Goal: Task Accomplishment & Management: Use online tool/utility

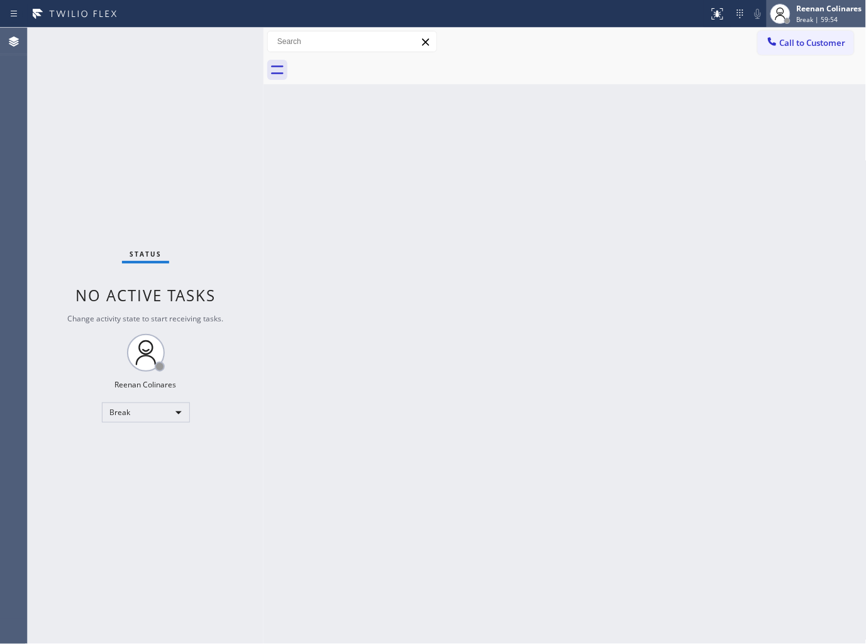
click at [833, 15] on span "Break | 59:54" at bounding box center [816, 19] width 41 height 9
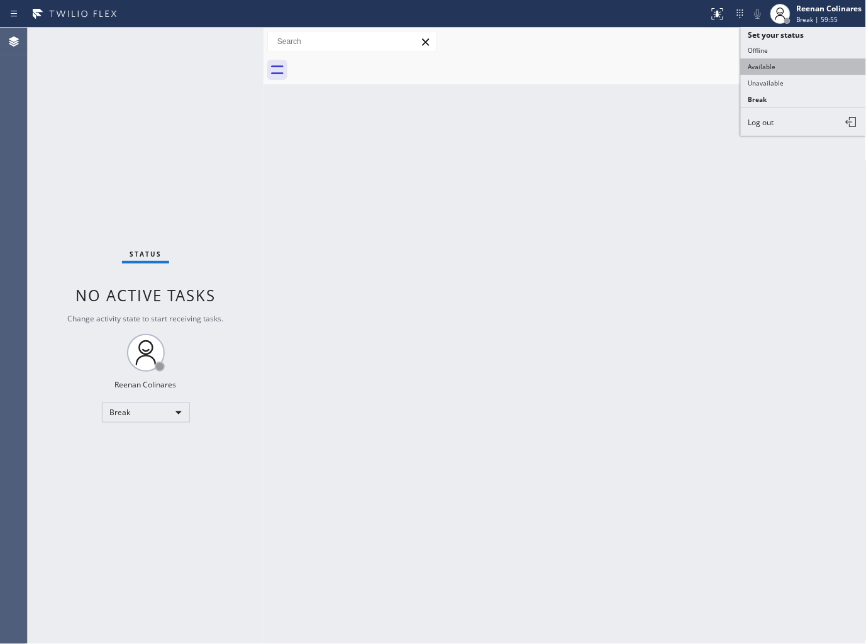
click at [775, 66] on button "Available" at bounding box center [803, 66] width 126 height 16
drag, startPoint x: 446, startPoint y: 272, endPoint x: 456, endPoint y: 275, distance: 10.5
click at [448, 275] on div "Back to Dashboard Change Sender ID Customers Technicians Select a contact Outbo…" at bounding box center [564, 336] width 603 height 616
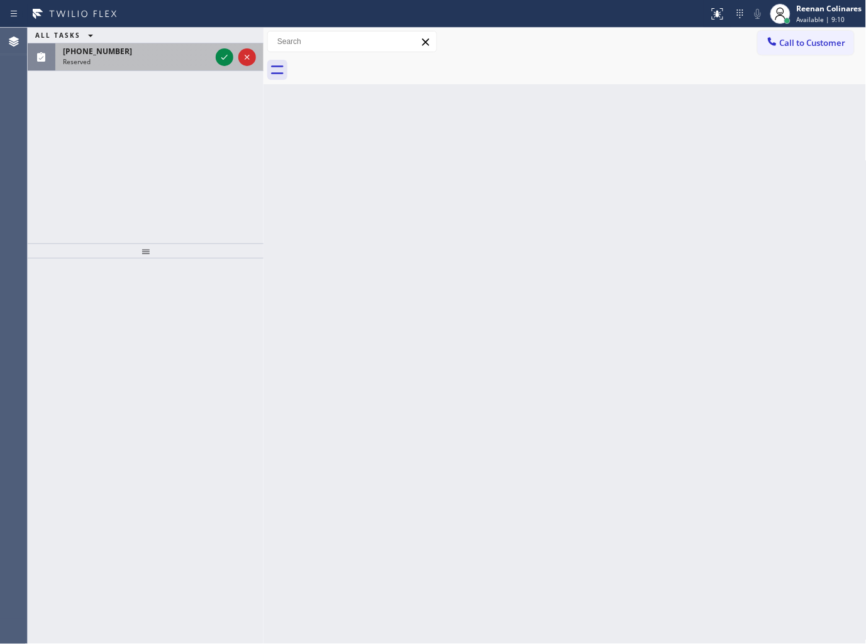
click at [189, 60] on div "Reserved" at bounding box center [137, 61] width 148 height 9
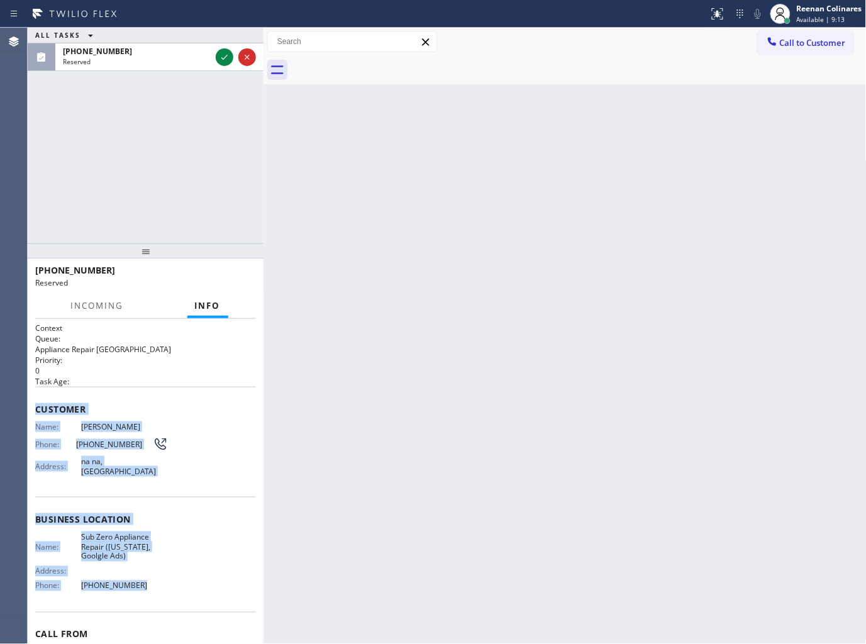
drag, startPoint x: 33, startPoint y: 410, endPoint x: 129, endPoint y: 554, distance: 172.8
click at [163, 580] on div "Context Queue: Appliance Repair High End Priority: 0 Task Age: Customer Name: A…" at bounding box center [146, 482] width 236 height 326
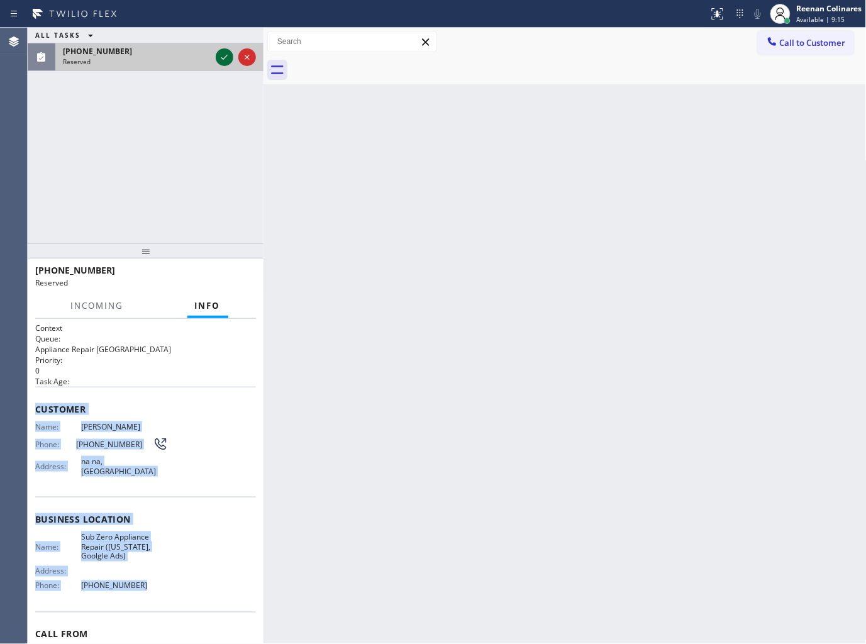
click at [223, 58] on icon at bounding box center [224, 57] width 6 height 5
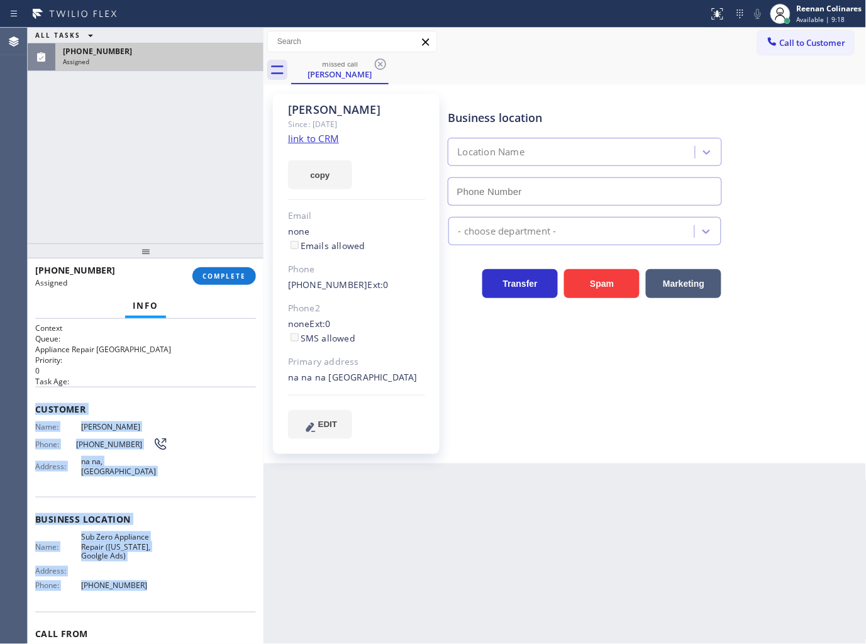
type input "(315) 818-3574"
click at [239, 278] on span "COMPLETE" at bounding box center [223, 276] width 43 height 9
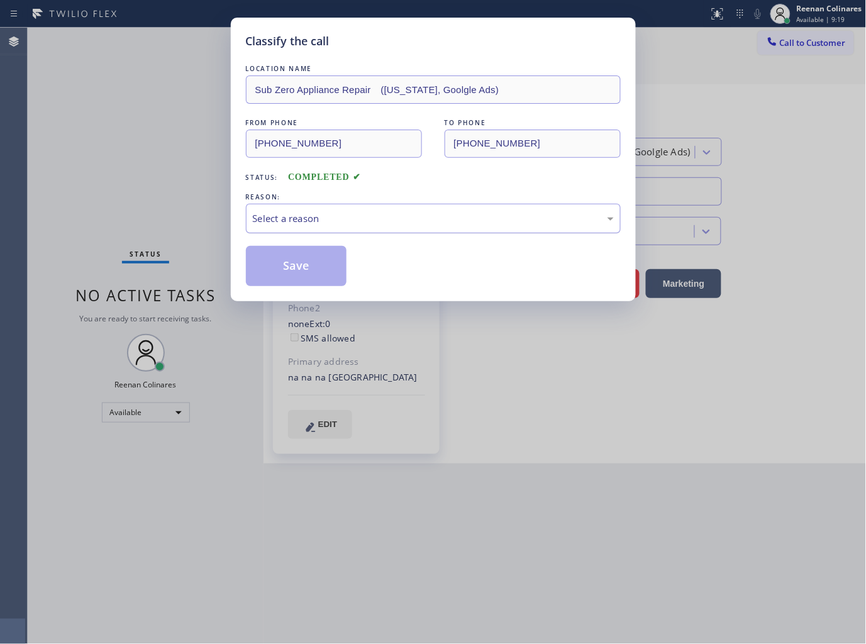
drag, startPoint x: 302, startPoint y: 202, endPoint x: 299, endPoint y: 209, distance: 7.9
click at [303, 204] on div "REASON: Select a reason" at bounding box center [433, 211] width 375 height 43
click at [300, 214] on div "Select a reason" at bounding box center [433, 218] width 361 height 14
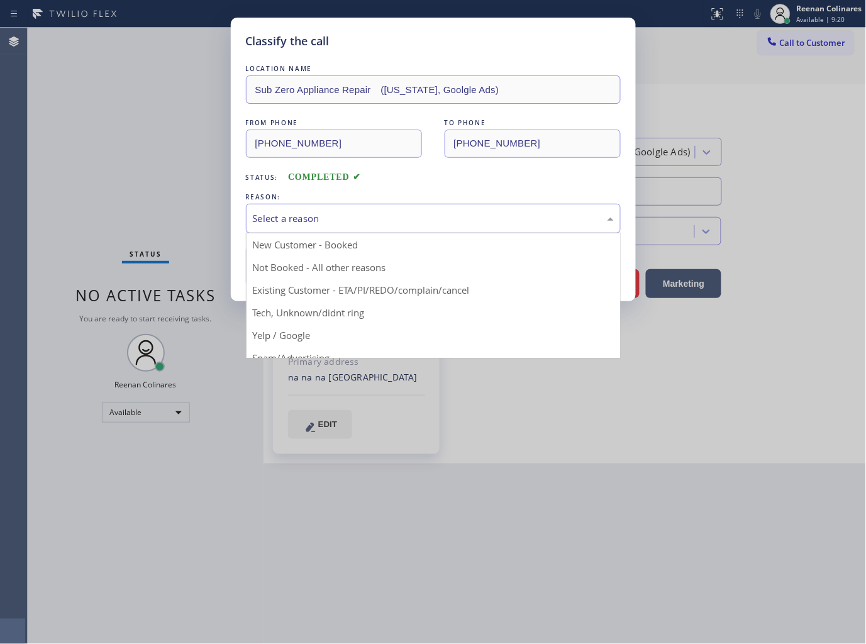
drag, startPoint x: 277, startPoint y: 285, endPoint x: 261, endPoint y: 253, distance: 35.7
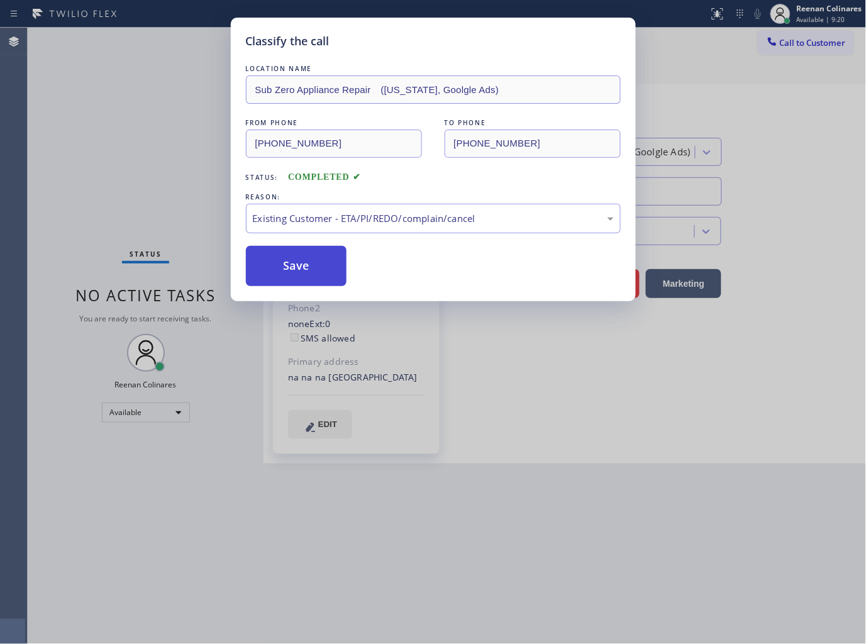
click at [261, 253] on button "Save" at bounding box center [296, 266] width 101 height 40
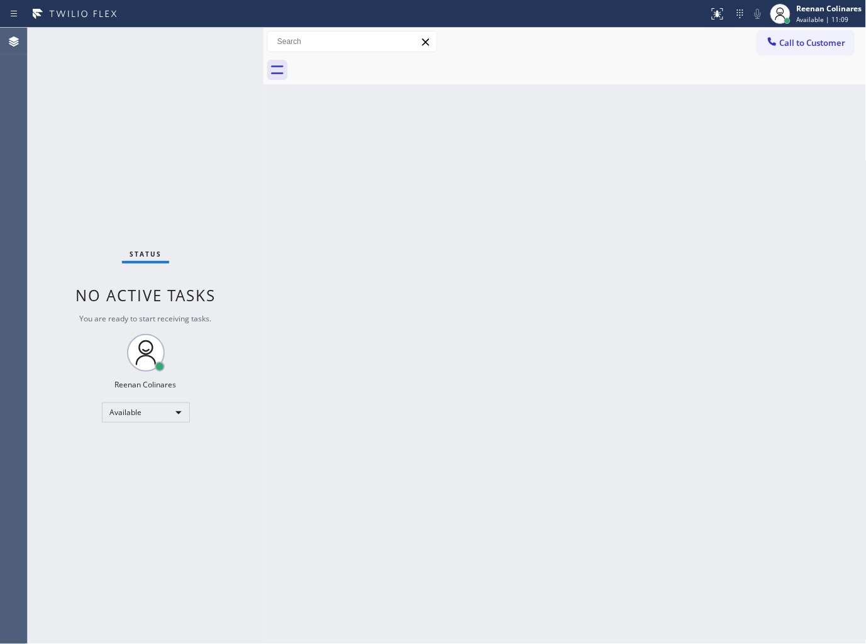
click at [630, 126] on div "Back to Dashboard Change Sender ID Customers Technicians Select a contact Outbo…" at bounding box center [564, 336] width 603 height 616
click at [119, 48] on div "Status No active tasks You are ready to start receiving tasks. Reenan Colinares…" at bounding box center [146, 336] width 236 height 616
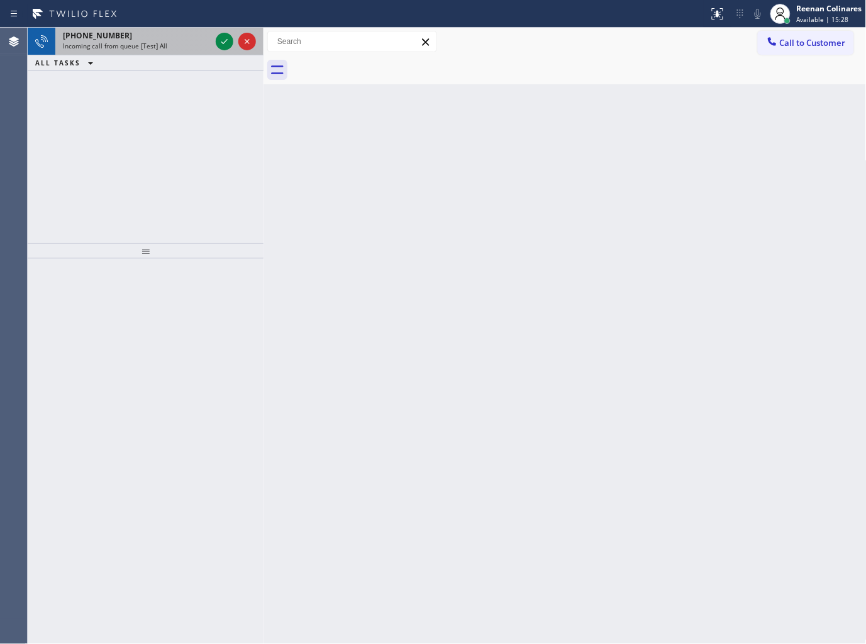
click at [124, 30] on div "[PHONE_NUMBER]" at bounding box center [137, 35] width 148 height 11
click at [126, 52] on div "+17187090750 Incoming call from queue [Test] All" at bounding box center [134, 42] width 158 height 28
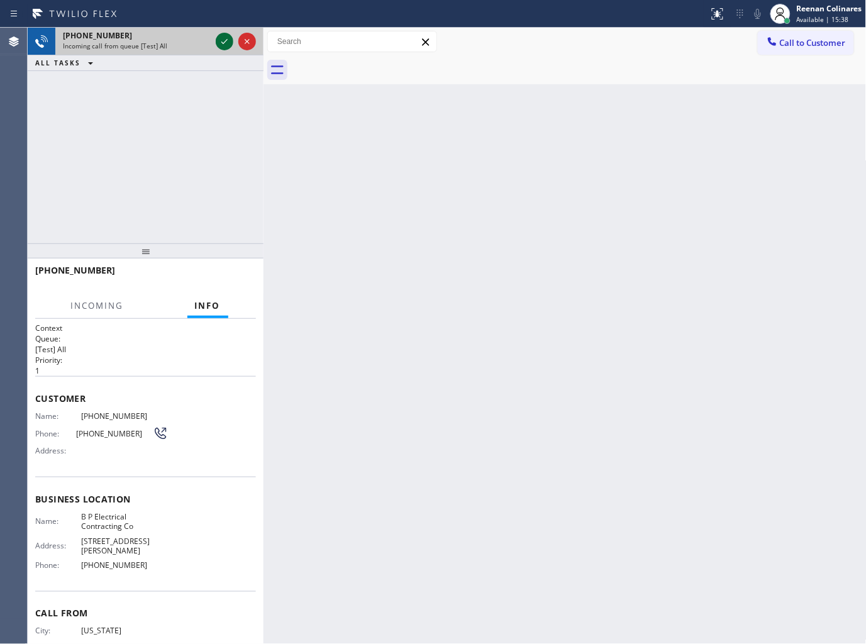
click at [221, 43] on icon at bounding box center [224, 41] width 15 height 15
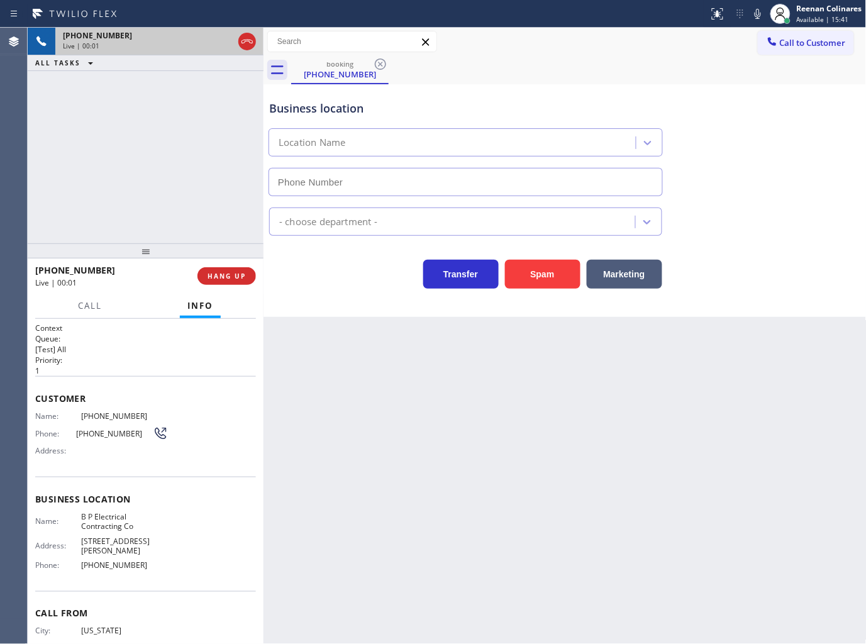
type input "(551) 373-3929"
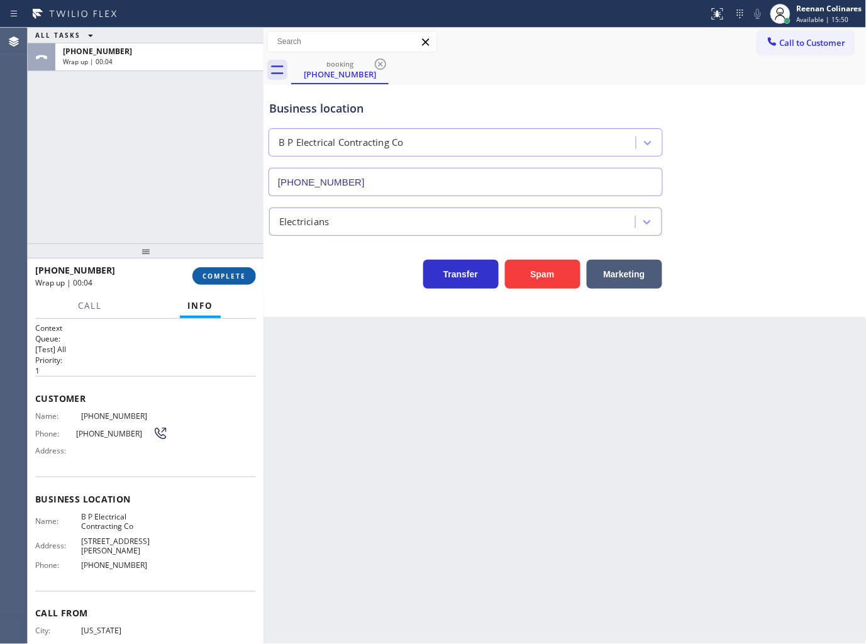
click at [234, 281] on button "COMPLETE" at bounding box center [223, 276] width 63 height 18
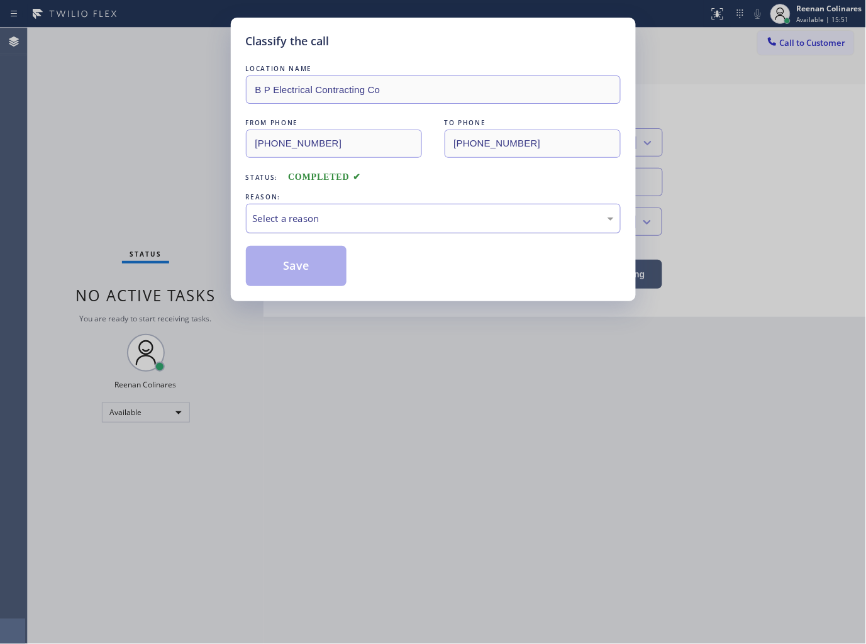
click at [300, 214] on div "Select a reason" at bounding box center [433, 218] width 361 height 14
click at [283, 268] on button "Save" at bounding box center [296, 266] width 101 height 40
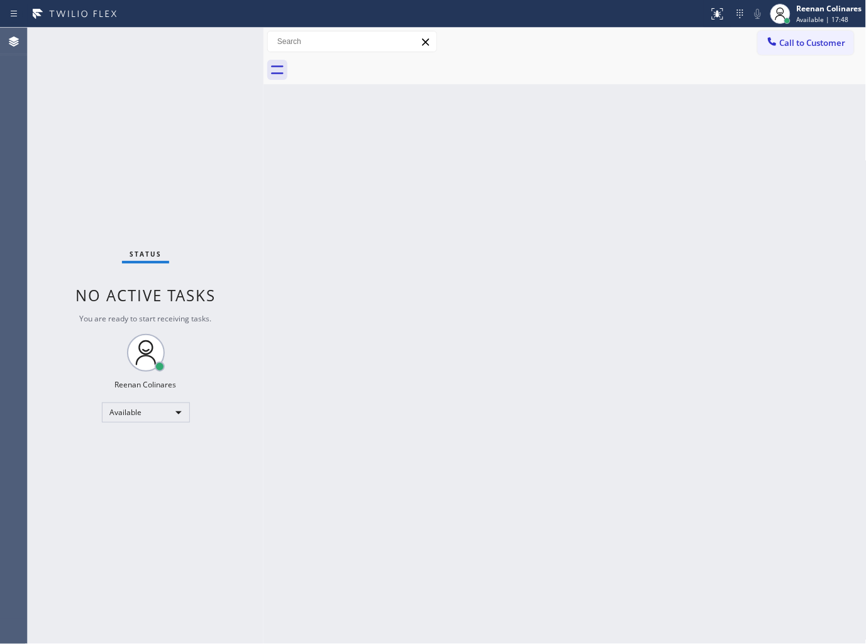
click at [190, 48] on div "Status No active tasks You are ready to start receiving tasks. Reenan Colinares…" at bounding box center [146, 336] width 236 height 616
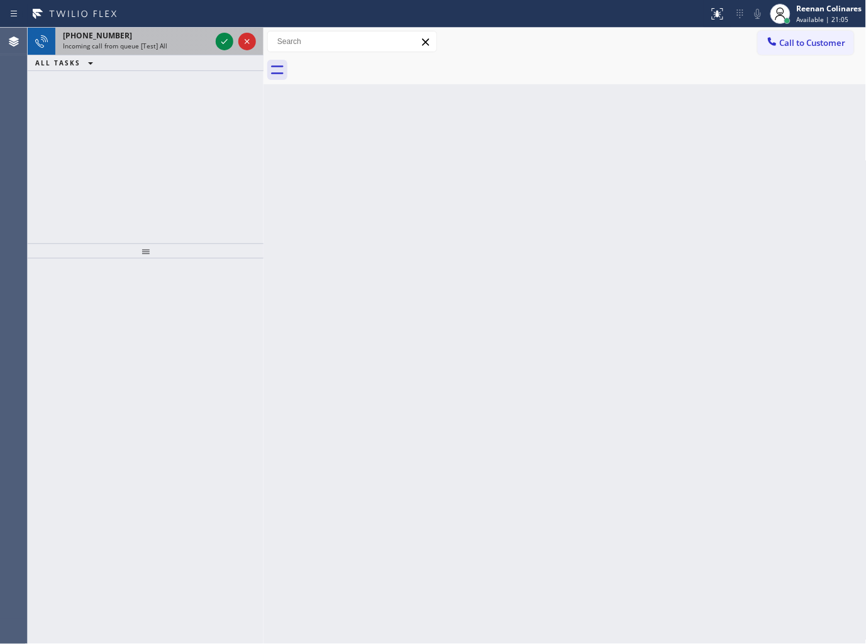
click at [167, 43] on div "Incoming call from queue [Test] All" at bounding box center [137, 45] width 148 height 9
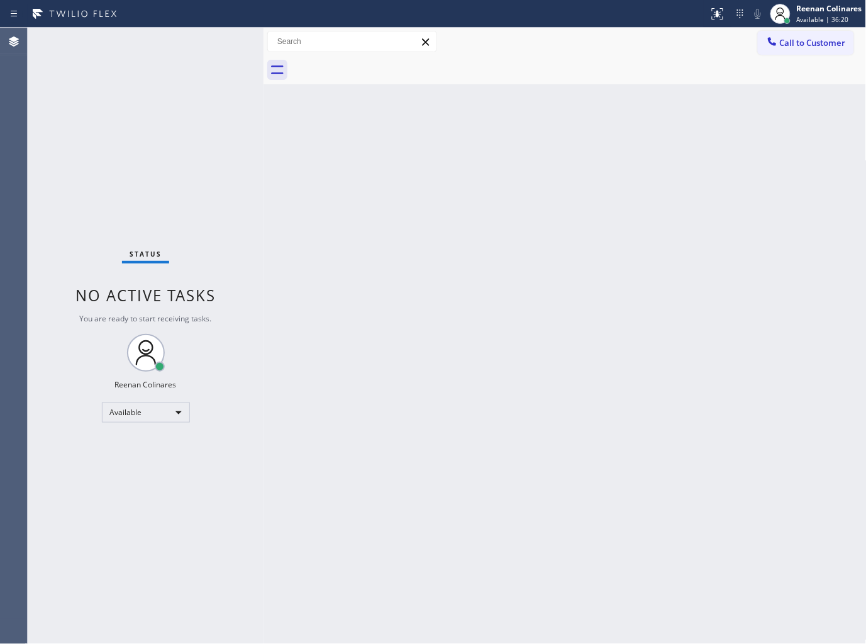
click at [197, 47] on div "Status No active tasks You are ready to start receiving tasks. Reenan Colinares…" at bounding box center [146, 336] width 236 height 616
click at [547, 208] on div "Back to Dashboard Change Sender ID Customers Technicians Select a contact Outbo…" at bounding box center [564, 336] width 603 height 616
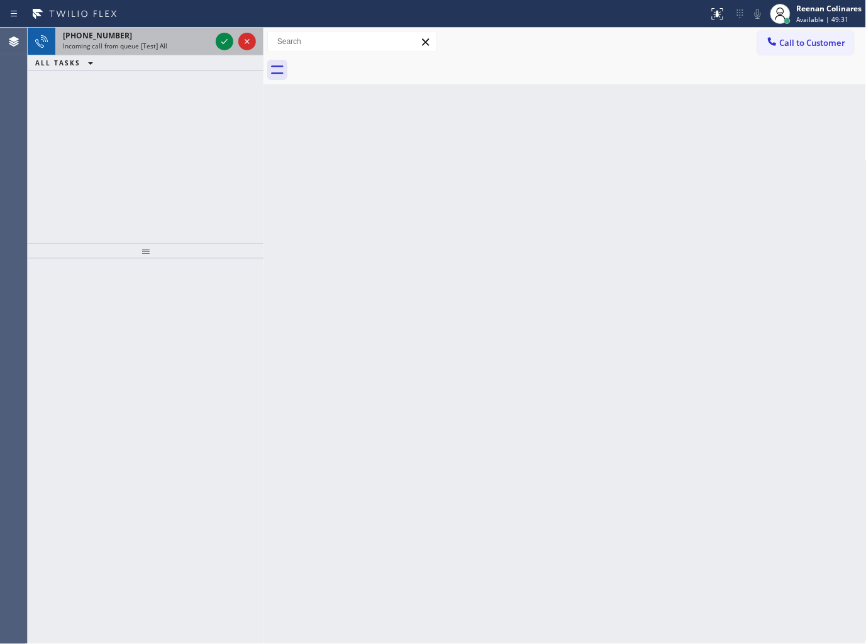
click at [168, 49] on div "Incoming call from queue [Test] All" at bounding box center [137, 45] width 148 height 9
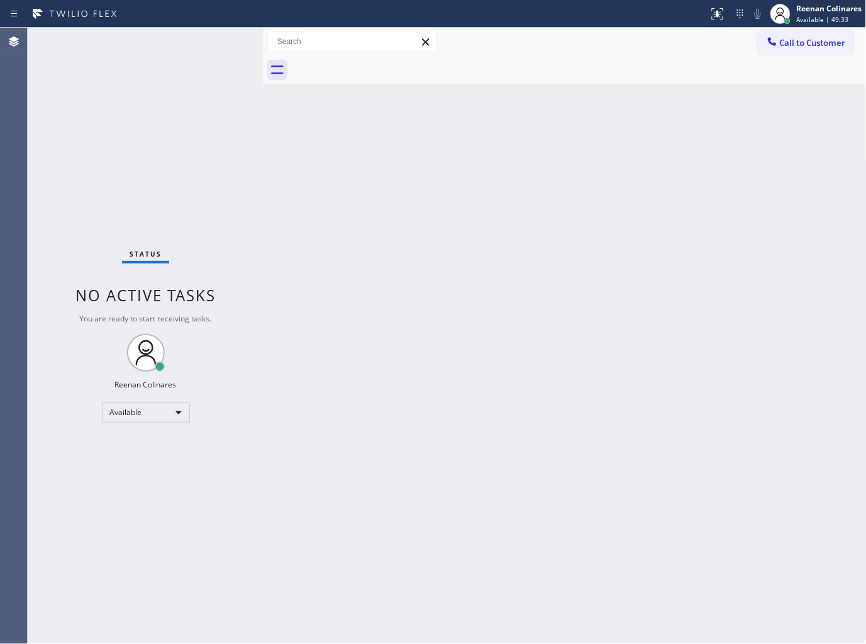
click at [187, 45] on div "Status No active tasks You are ready to start receiving tasks. Reenan Colinares…" at bounding box center [146, 336] width 236 height 616
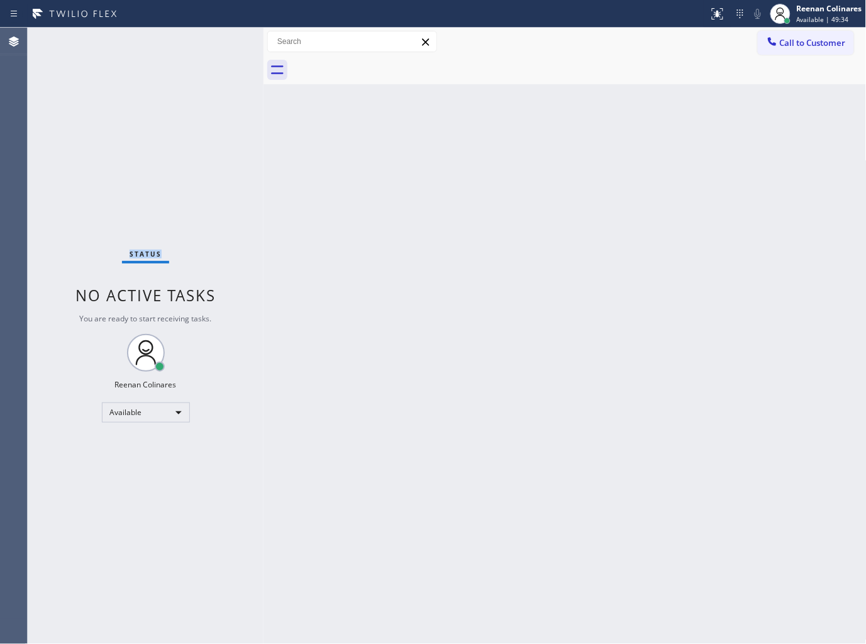
click at [184, 45] on div "Status No active tasks You are ready to start receiving tasks. Reenan Colinares…" at bounding box center [146, 336] width 236 height 616
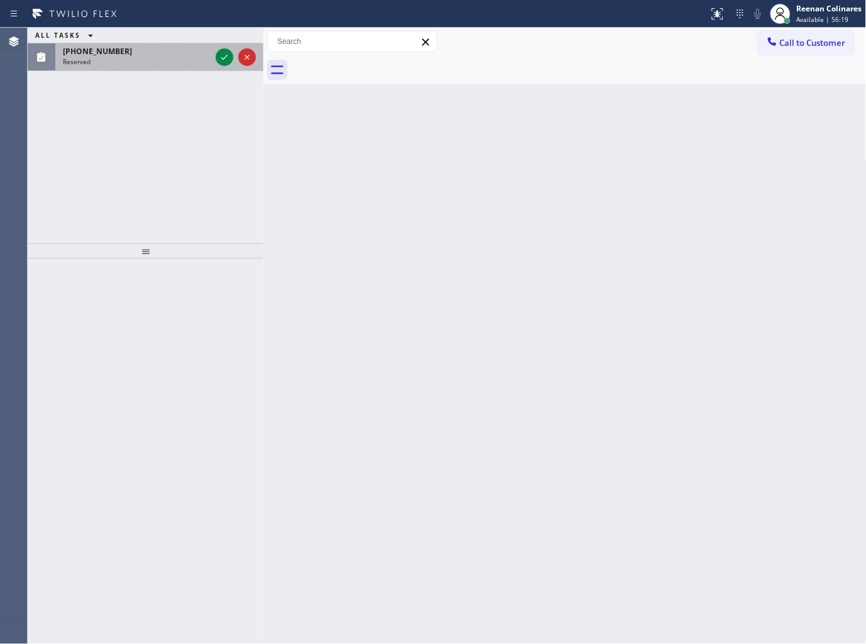
click at [151, 60] on div "Reserved" at bounding box center [137, 61] width 148 height 9
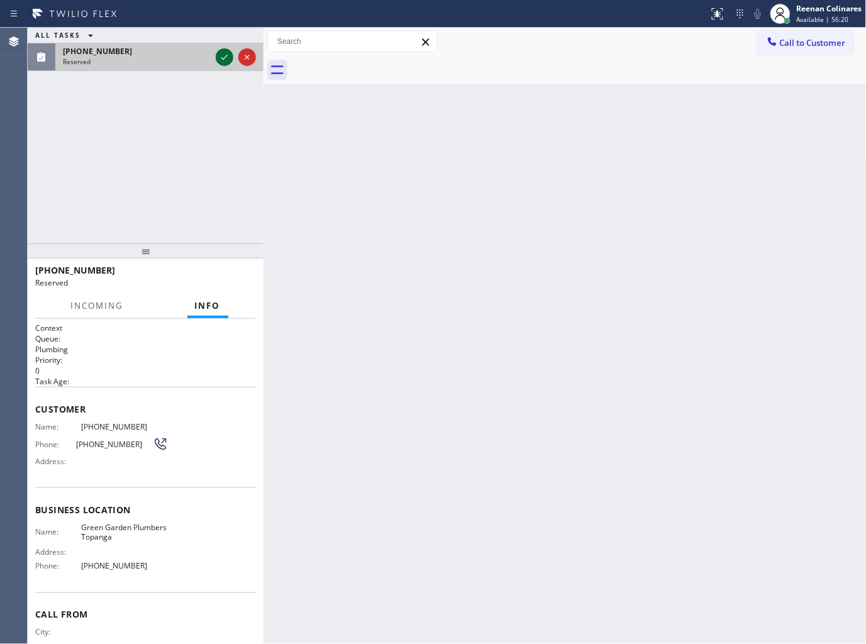
click at [225, 58] on icon at bounding box center [224, 57] width 15 height 15
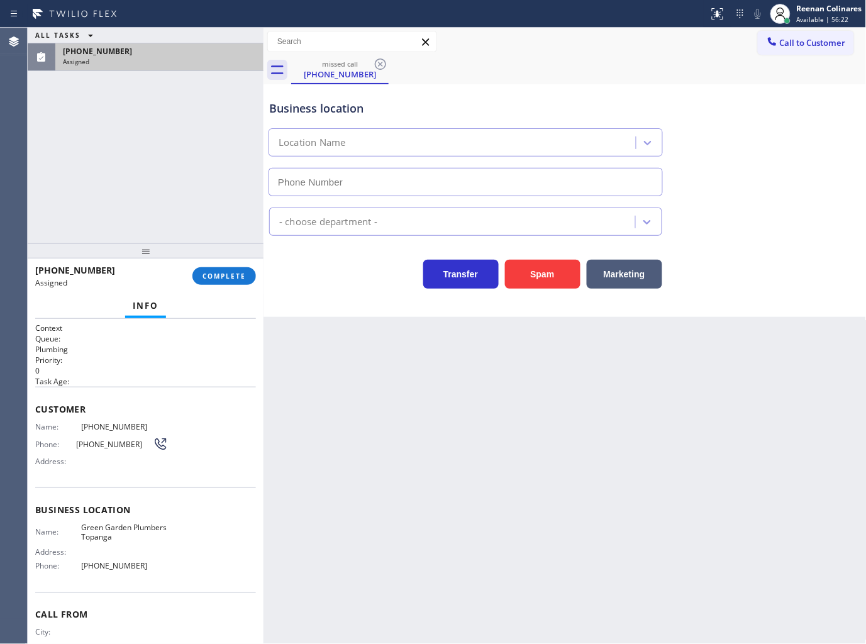
type input "(310) 388-3926"
click at [229, 280] on button "COMPLETE" at bounding box center [223, 276] width 63 height 18
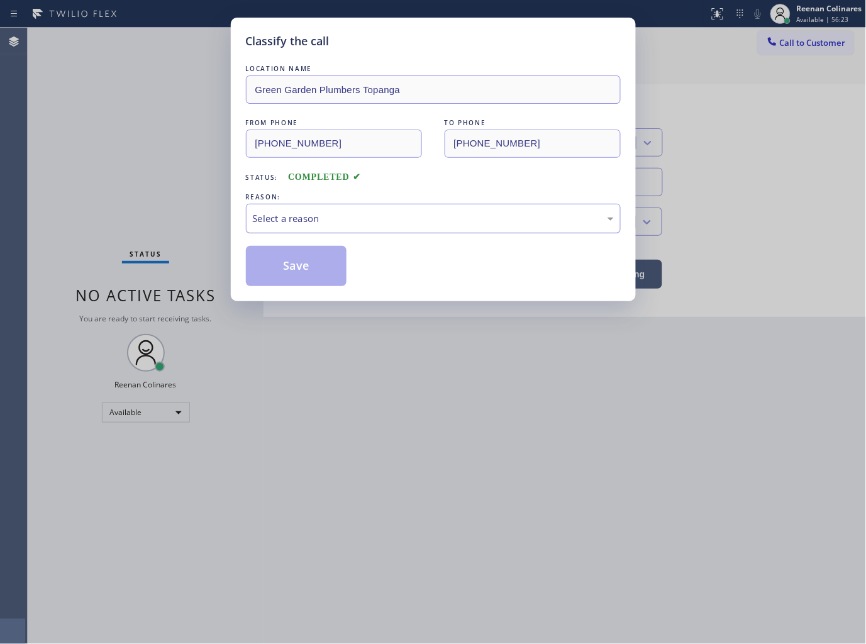
click at [322, 216] on div "Select a reason" at bounding box center [433, 218] width 361 height 14
click at [283, 282] on button "Save" at bounding box center [296, 266] width 101 height 40
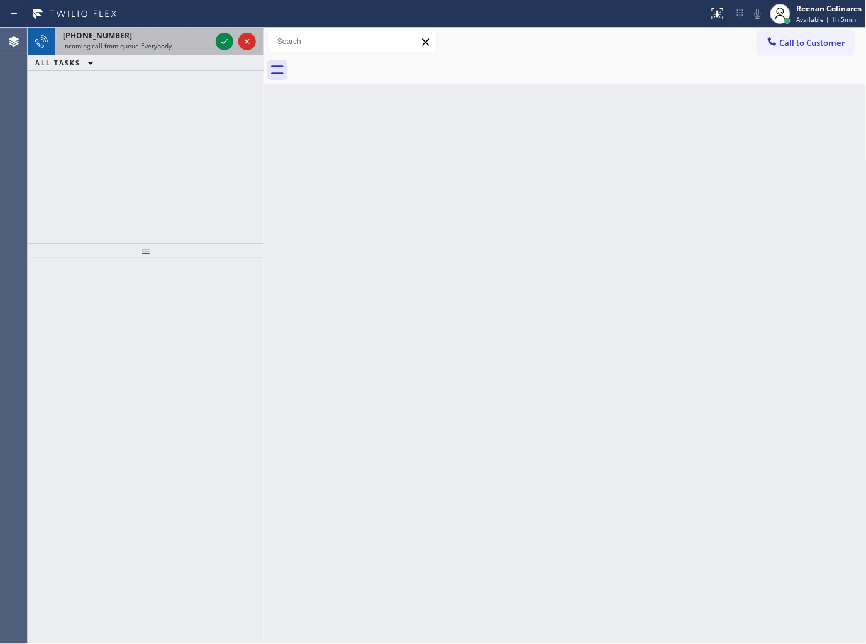
click at [139, 43] on span "Incoming call from queue Everybody" at bounding box center [117, 45] width 109 height 9
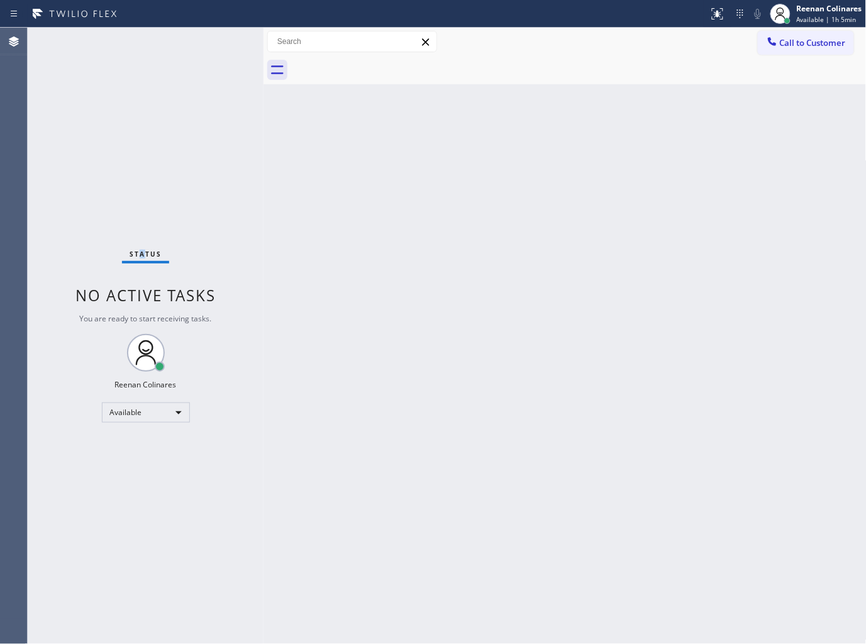
click at [143, 99] on div "Status No active tasks You are ready to start receiving tasks. Reenan Colinares…" at bounding box center [146, 336] width 236 height 616
click at [443, 151] on div "Back to Dashboard Change Sender ID Customers Technicians Select a contact Outbo…" at bounding box center [564, 336] width 603 height 616
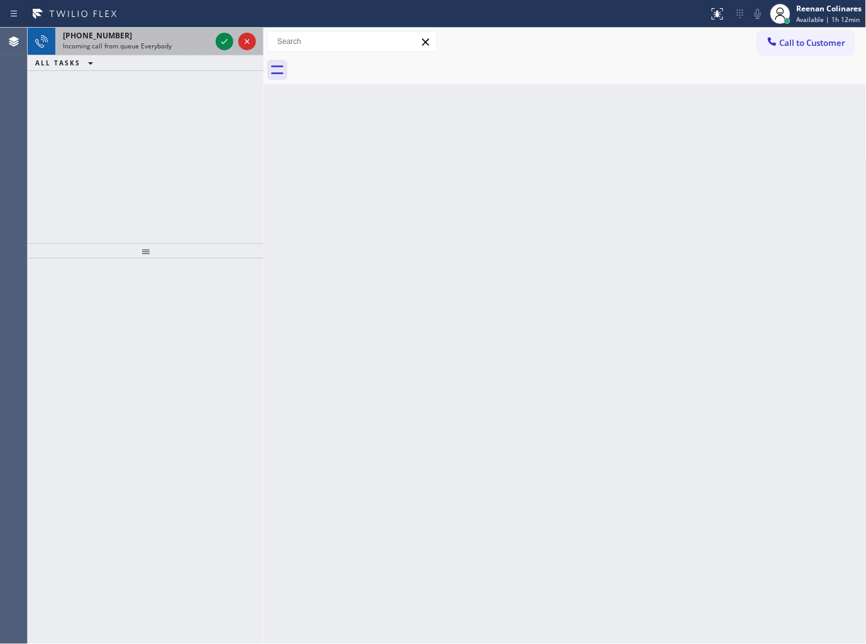
click at [185, 44] on div "Incoming call from queue Everybody" at bounding box center [137, 45] width 148 height 9
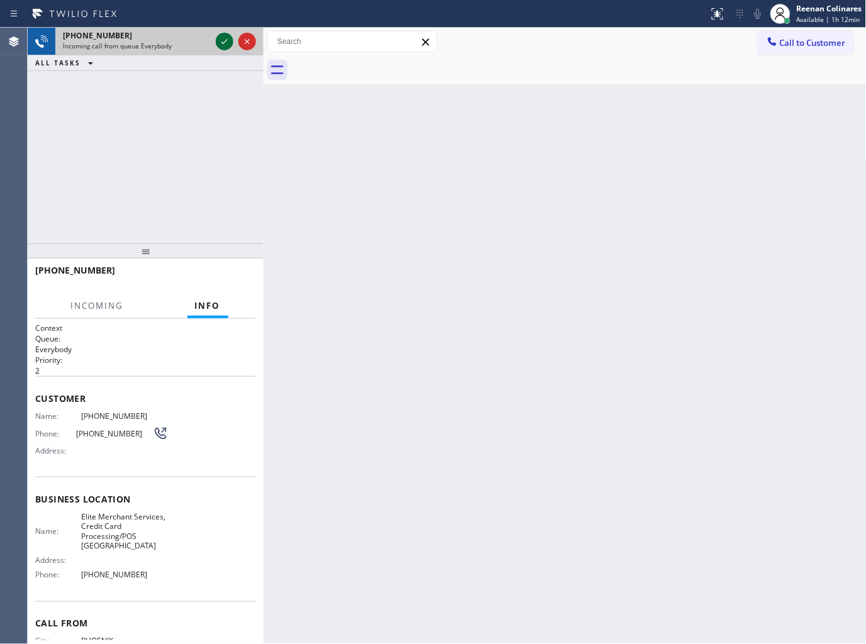
click at [223, 46] on icon at bounding box center [224, 41] width 15 height 15
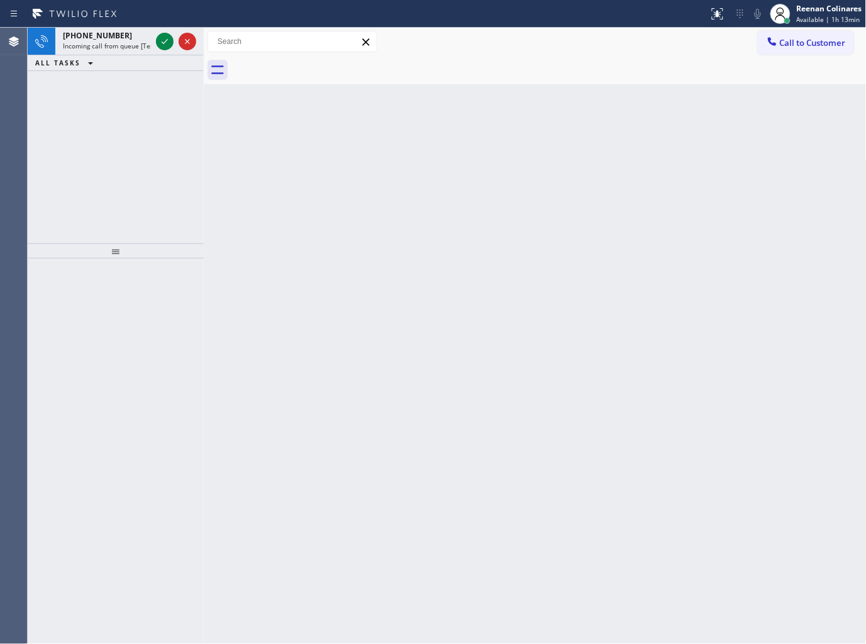
drag, startPoint x: 105, startPoint y: 35, endPoint x: 202, endPoint y: 38, distance: 97.5
click at [111, 35] on span "[PHONE_NUMBER]" at bounding box center [97, 35] width 69 height 11
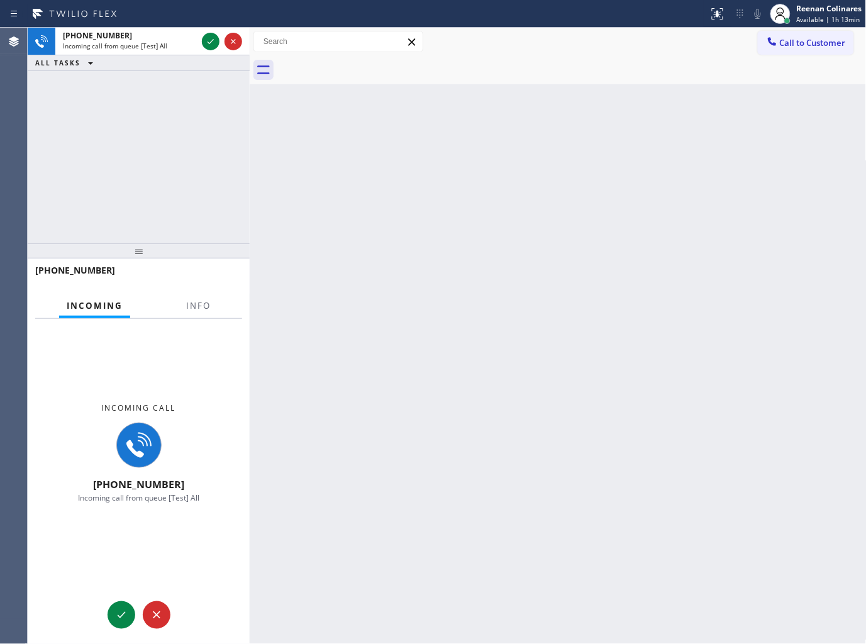
drag, startPoint x: 202, startPoint y: 39, endPoint x: 248, endPoint y: 47, distance: 46.6
click at [250, 47] on div at bounding box center [250, 336] width 0 height 616
click at [195, 308] on span "Info" at bounding box center [198, 305] width 25 height 11
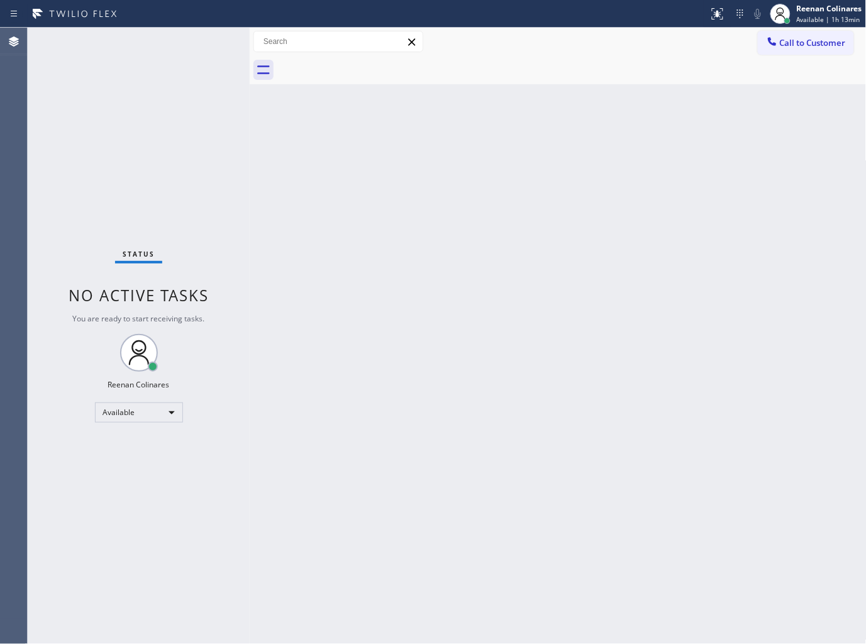
click at [172, 102] on div "Status No active tasks You are ready to start receiving tasks. Reenan Colinares…" at bounding box center [139, 336] width 222 height 616
click at [481, 205] on div "Back to Dashboard Change Sender ID Customers Technicians Select a contact Outbo…" at bounding box center [558, 336] width 617 height 616
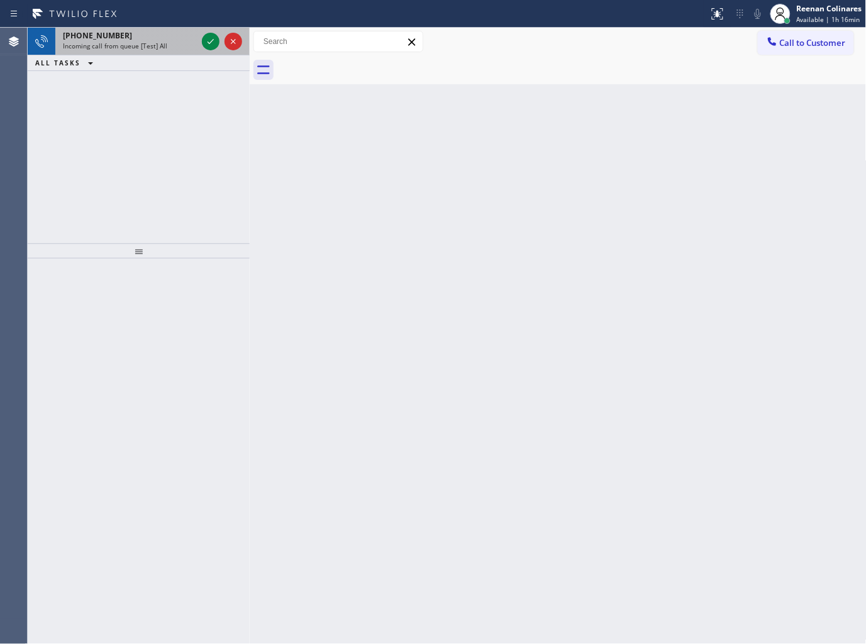
click at [136, 48] on span "Incoming call from queue [Test] All" at bounding box center [115, 45] width 104 height 9
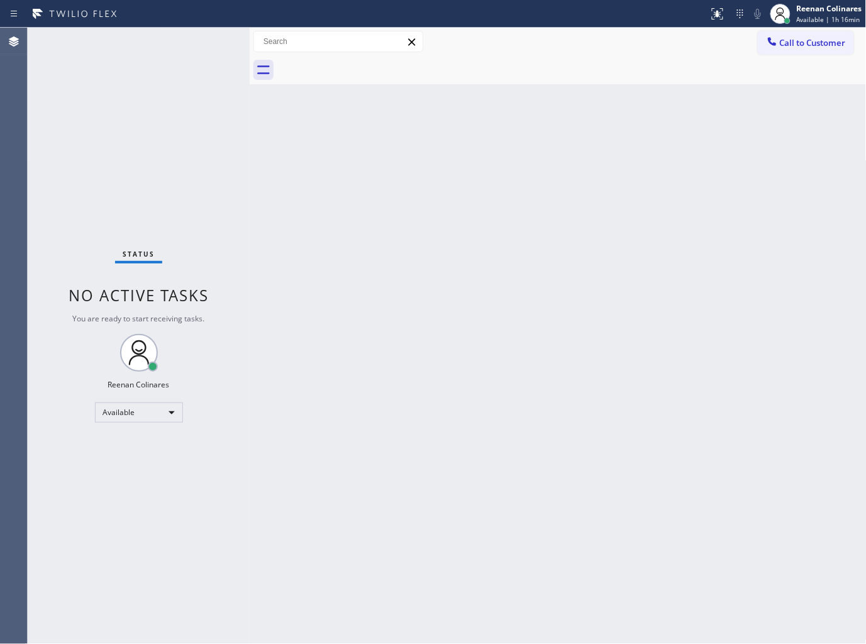
click at [150, 43] on div "Status No active tasks You are ready to start receiving tasks. Reenan Colinares…" at bounding box center [139, 336] width 222 height 616
drag, startPoint x: 211, startPoint y: 280, endPoint x: 209, endPoint y: 292, distance: 12.1
click at [210, 288] on div "Status No active tasks You are ready to start receiving tasks. Reenan Colinares…" at bounding box center [139, 336] width 222 height 616
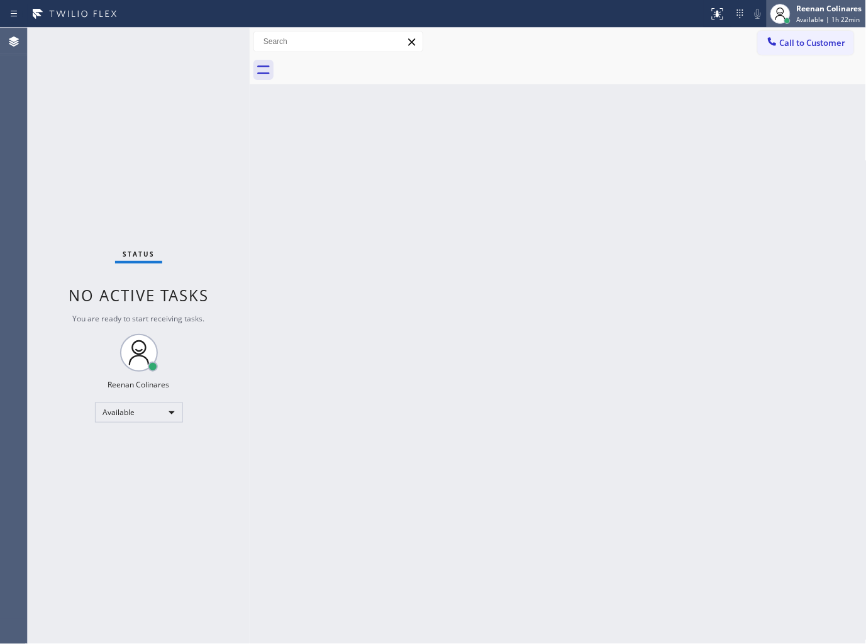
click at [805, 21] on span "Available | 1h 22min" at bounding box center [827, 19] width 63 height 9
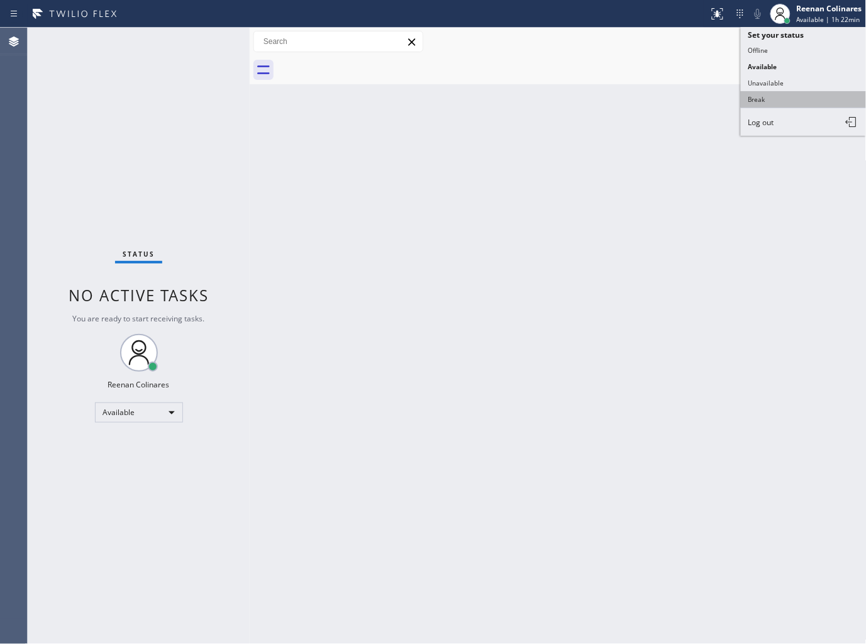
click at [772, 97] on button "Break" at bounding box center [803, 99] width 126 height 16
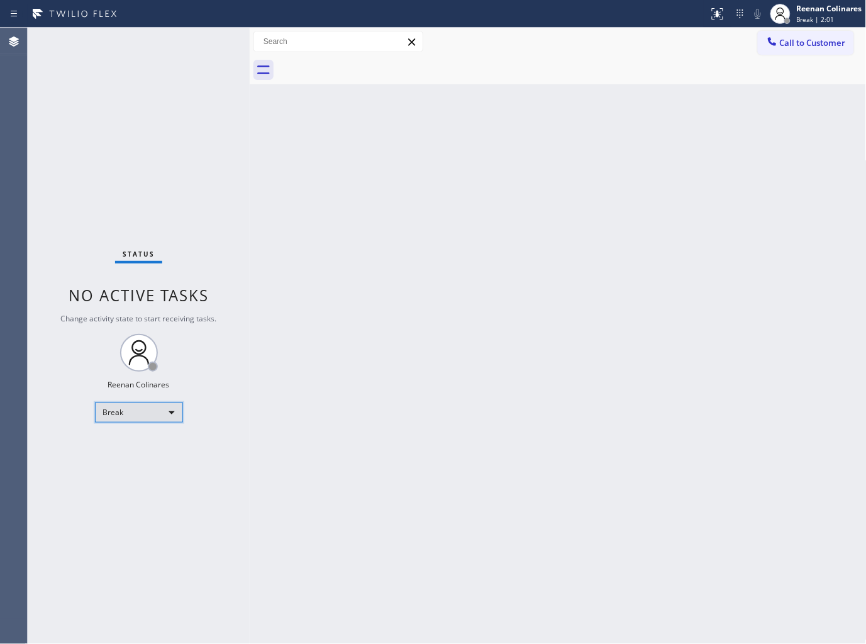
click at [180, 410] on div "Break" at bounding box center [139, 412] width 88 height 20
click at [153, 441] on li "Available" at bounding box center [137, 444] width 85 height 15
click at [517, 179] on div "Back to Dashboard Change Sender ID Customers Technicians Select a contact Outbo…" at bounding box center [558, 336] width 617 height 616
click at [198, 33] on div "Status No active tasks You are ready to start receiving tasks. Reenan Colinares…" at bounding box center [139, 336] width 222 height 616
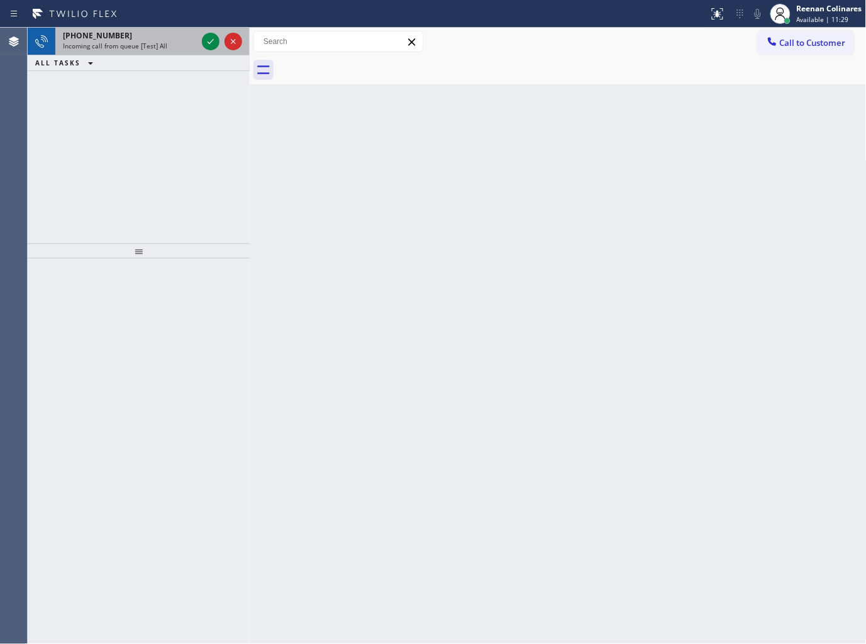
click at [185, 38] on div "[PHONE_NUMBER]" at bounding box center [130, 35] width 134 height 11
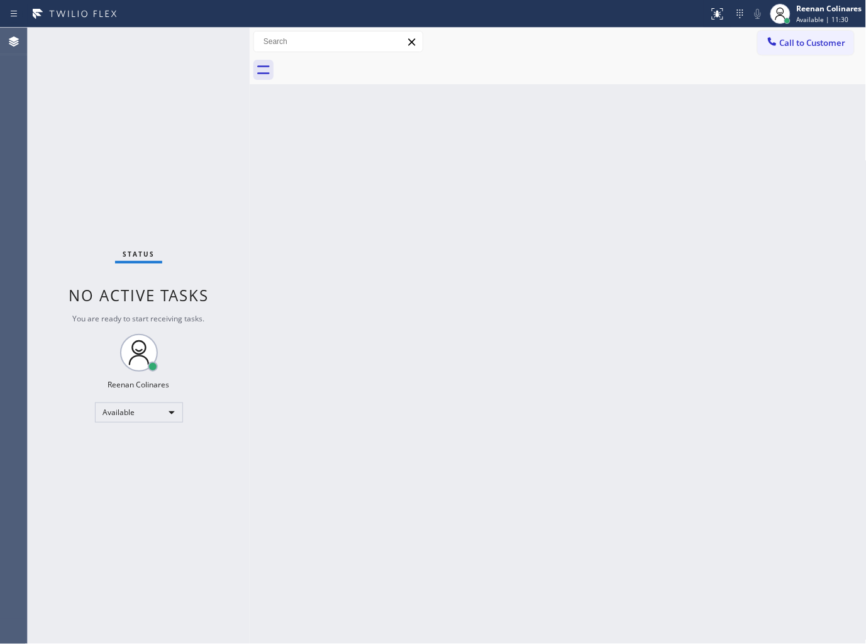
click at [164, 31] on div "Status No active tasks You are ready to start receiving tasks. Reenan Colinares…" at bounding box center [139, 336] width 222 height 616
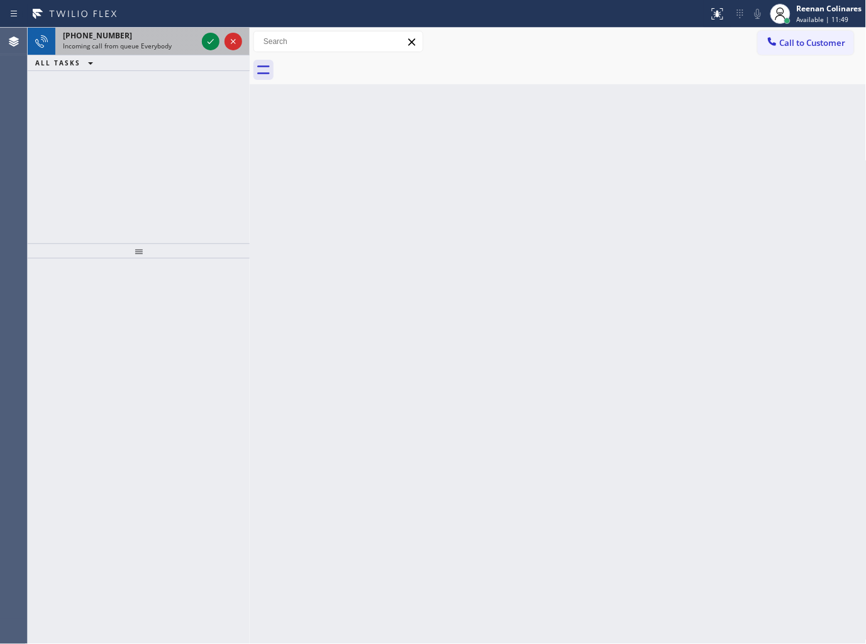
click at [133, 36] on div "[PHONE_NUMBER]" at bounding box center [130, 35] width 134 height 11
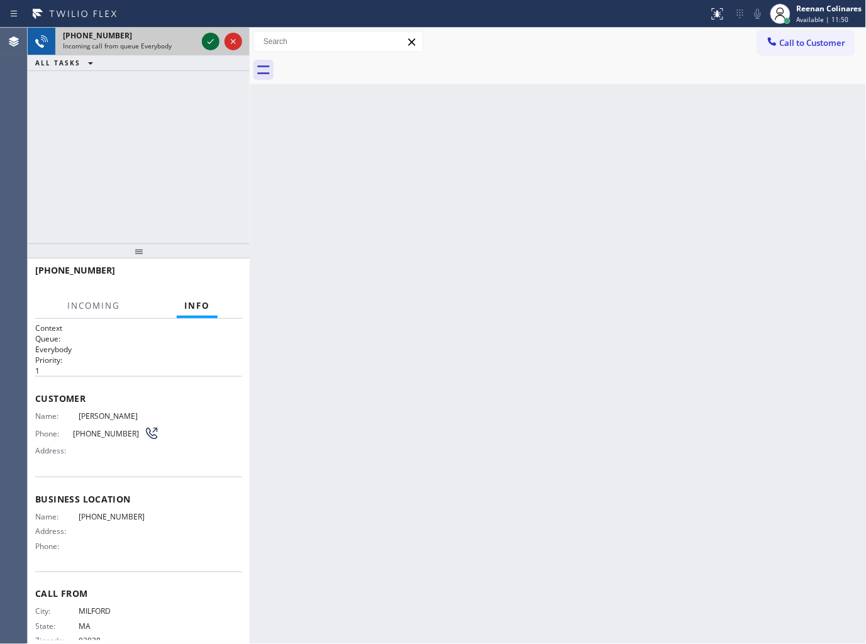
click at [211, 46] on icon at bounding box center [210, 41] width 15 height 15
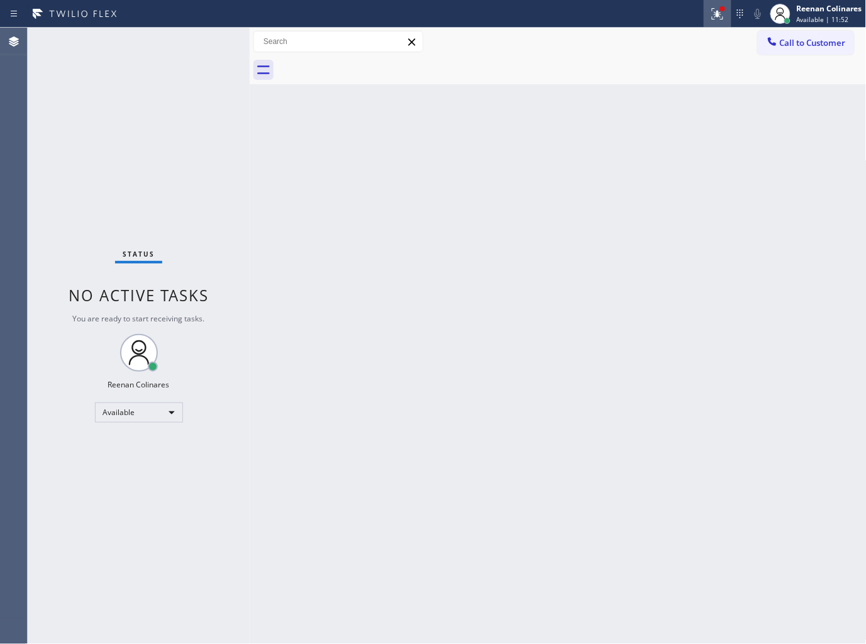
click at [708, 9] on div at bounding box center [717, 13] width 28 height 15
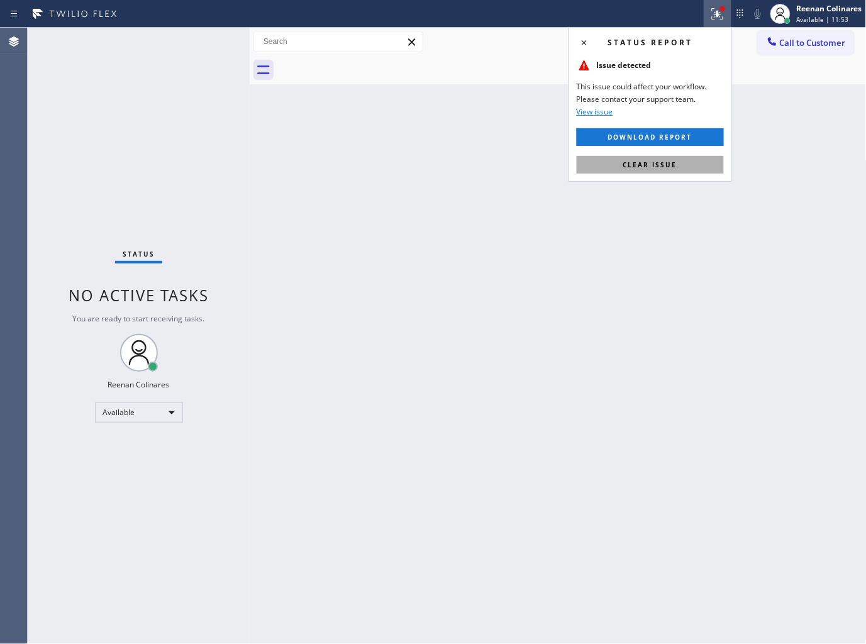
click at [646, 171] on button "Clear issue" at bounding box center [649, 165] width 147 height 18
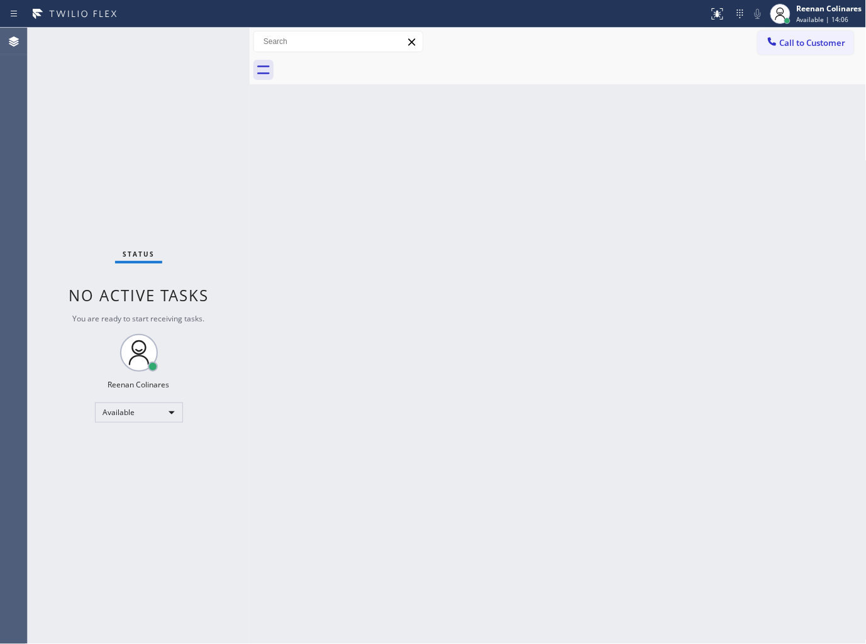
click at [129, 42] on div "Status No active tasks You are ready to start receiving tasks. Reenan Colinares…" at bounding box center [139, 336] width 222 height 616
click at [130, 42] on div "Status No active tasks You are ready to start receiving tasks. Reenan Colinares…" at bounding box center [139, 336] width 222 height 616
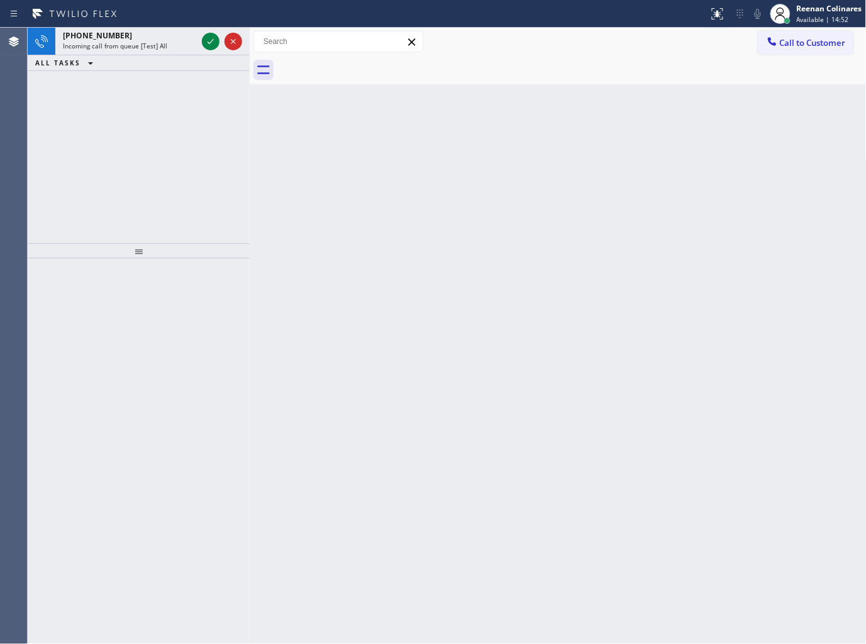
click at [155, 92] on div "[PHONE_NUMBER] Incoming call from queue [Test] All ALL TASKS ALL TASKS ACTIVE T…" at bounding box center [139, 136] width 222 height 216
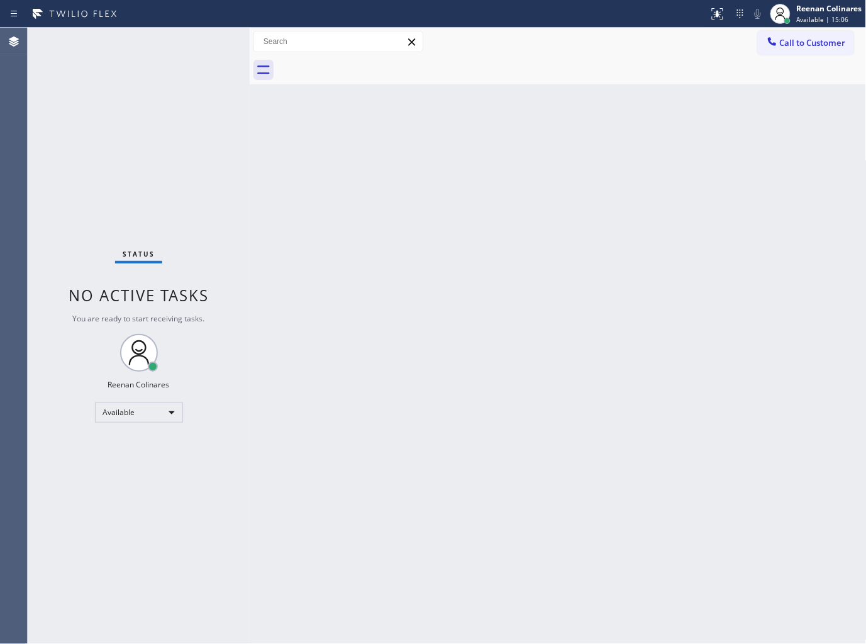
click at [497, 152] on div "Back to Dashboard Change Sender ID Customers Technicians Select a contact Outbo…" at bounding box center [558, 336] width 617 height 616
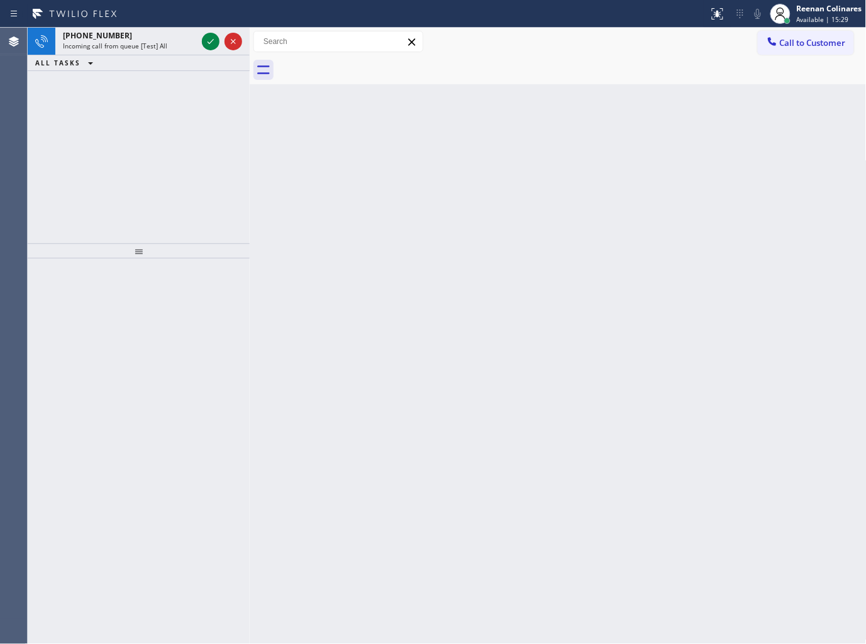
click at [160, 121] on div "[PHONE_NUMBER] Incoming call from queue [Test] All ALL TASKS ALL TASKS ACTIVE T…" at bounding box center [139, 136] width 222 height 216
click at [162, 41] on span "Incoming call from queue [Test] All" at bounding box center [115, 45] width 104 height 9
click at [136, 36] on div "[PHONE_NUMBER]" at bounding box center [130, 35] width 134 height 11
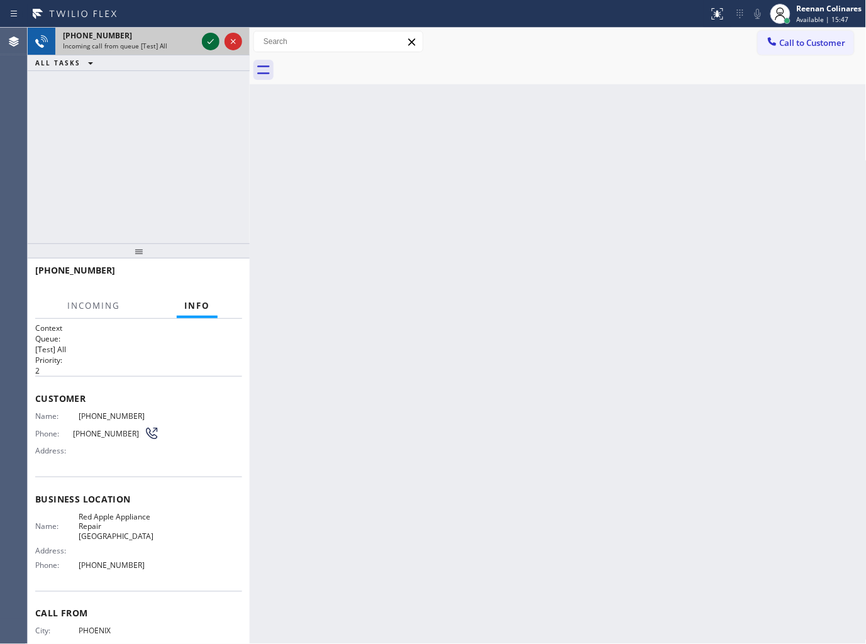
click at [206, 45] on icon at bounding box center [210, 41] width 15 height 15
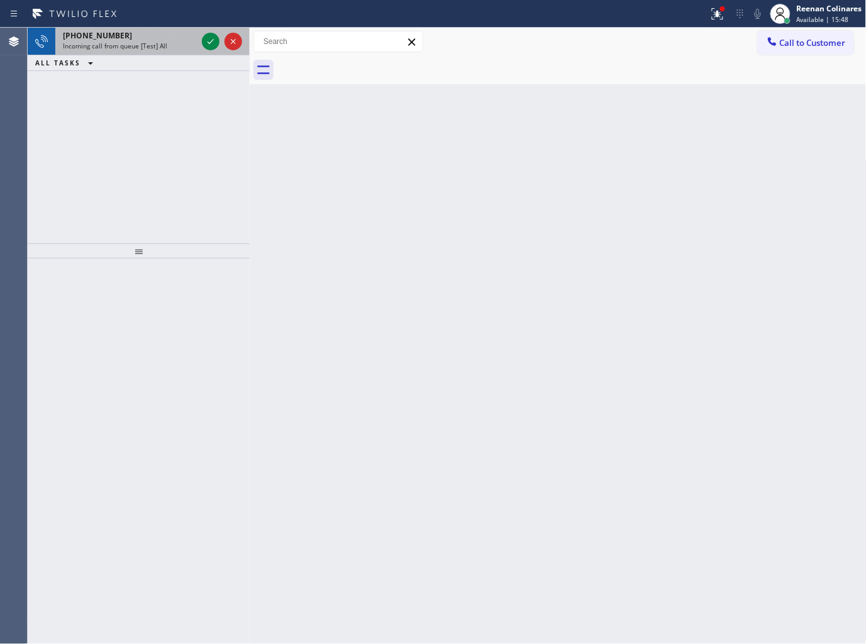
drag, startPoint x: 147, startPoint y: 40, endPoint x: 179, endPoint y: 40, distance: 31.4
click at [151, 40] on div "[PHONE_NUMBER]" at bounding box center [130, 35] width 134 height 11
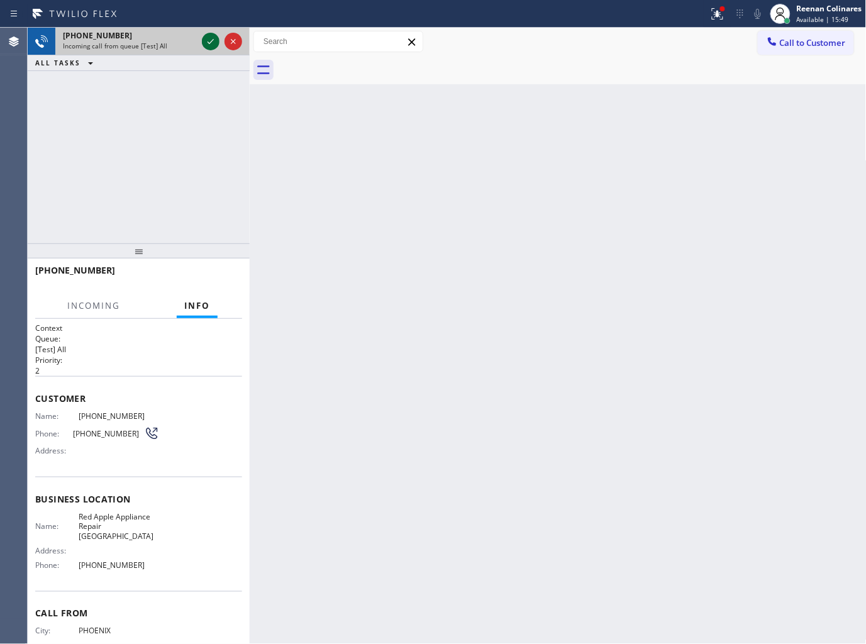
click at [202, 40] on div at bounding box center [211, 41] width 18 height 15
click at [713, 16] on icon at bounding box center [717, 13] width 15 height 15
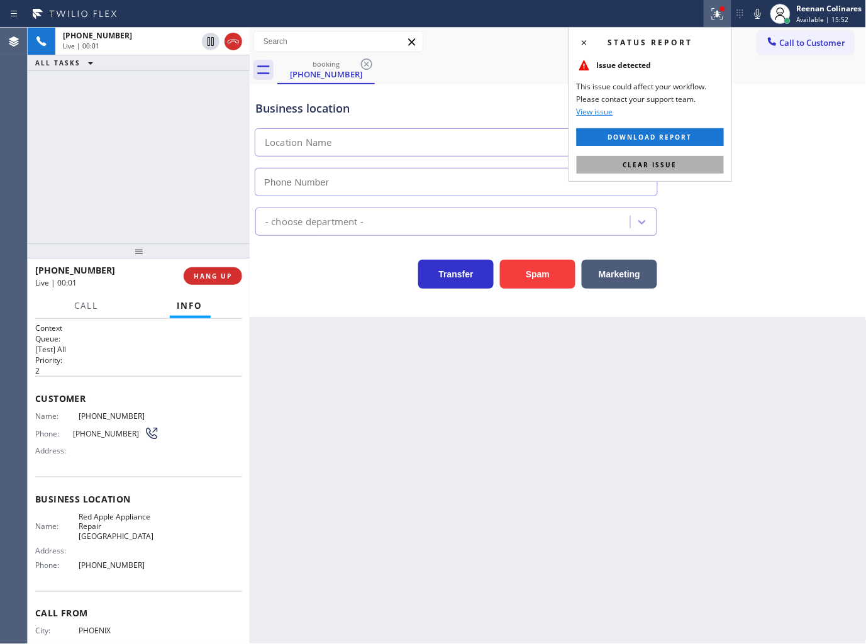
type input "[PHONE_NUMBER]"
click at [625, 165] on span "Clear issue" at bounding box center [650, 164] width 54 height 9
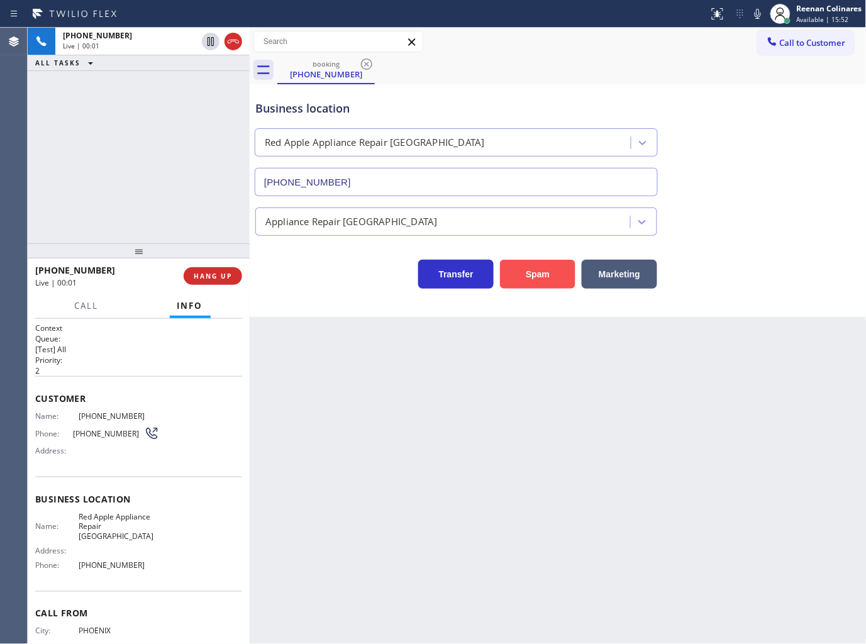
click at [549, 269] on button "Spam" at bounding box center [537, 274] width 75 height 29
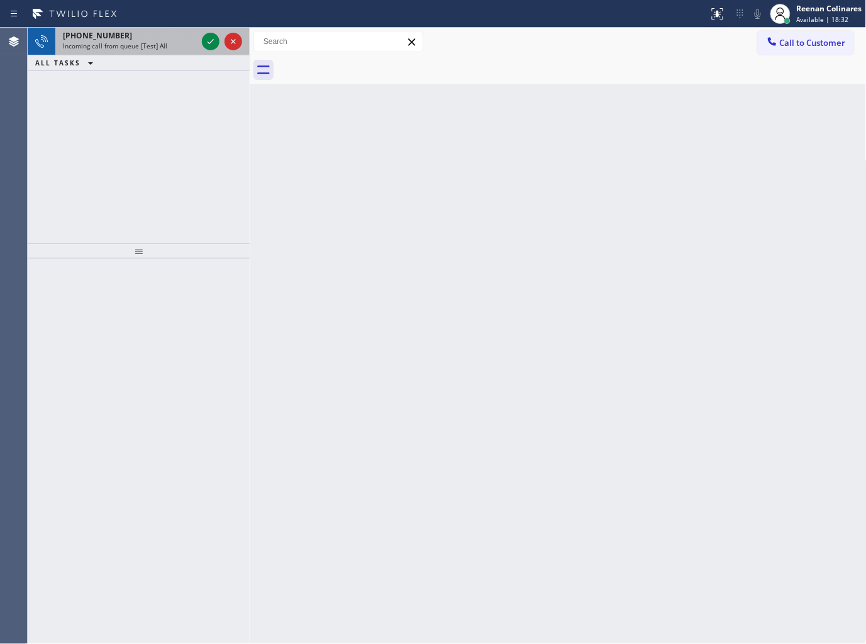
click at [135, 41] on div "[PHONE_NUMBER] Incoming call from queue [Test] All" at bounding box center [127, 42] width 144 height 28
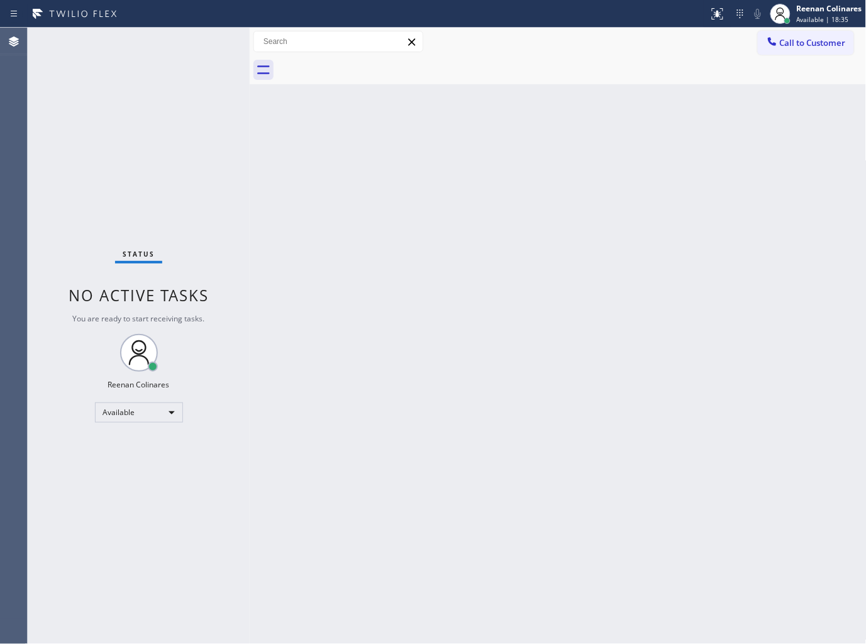
click at [187, 49] on div "Status No active tasks You are ready to start receiving tasks. Reenan Colinares…" at bounding box center [139, 336] width 222 height 616
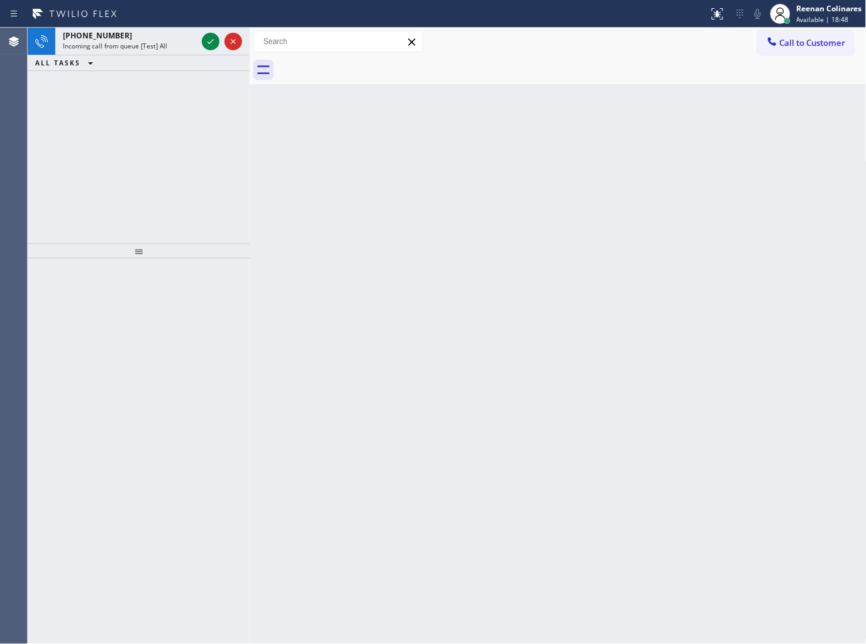
click at [142, 8] on div at bounding box center [354, 14] width 698 height 20
click at [140, 29] on div "[PHONE_NUMBER] Incoming call from queue [Test] All" at bounding box center [127, 42] width 144 height 28
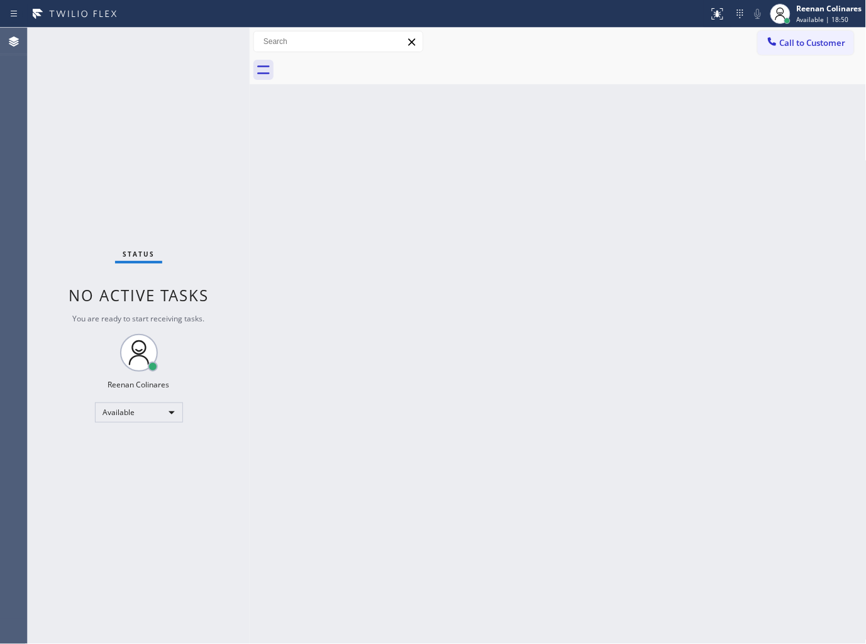
click at [206, 46] on div "Status No active tasks You are ready to start receiving tasks. Reenan Colinares…" at bounding box center [139, 336] width 222 height 616
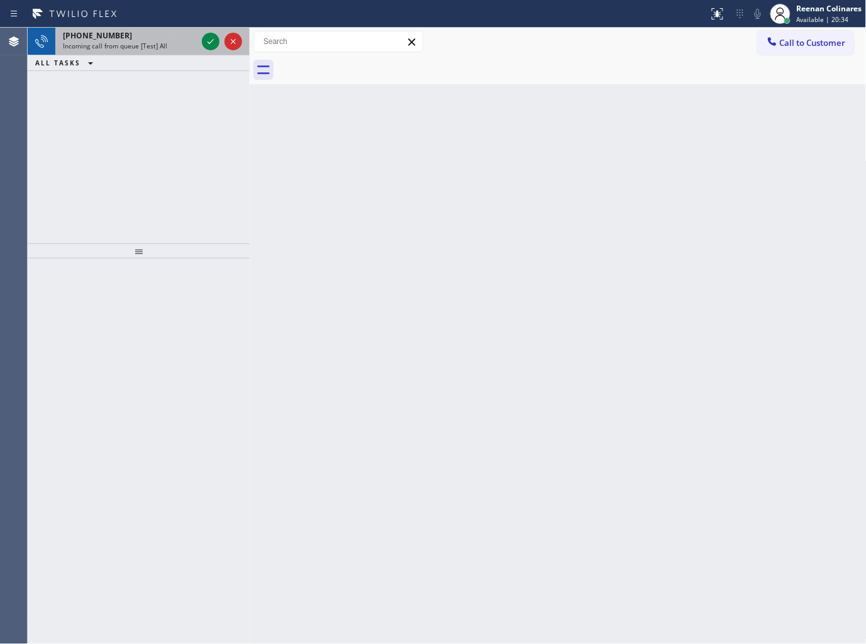
click at [143, 41] on div "[PHONE_NUMBER] Incoming call from queue [Test] All" at bounding box center [127, 42] width 144 height 28
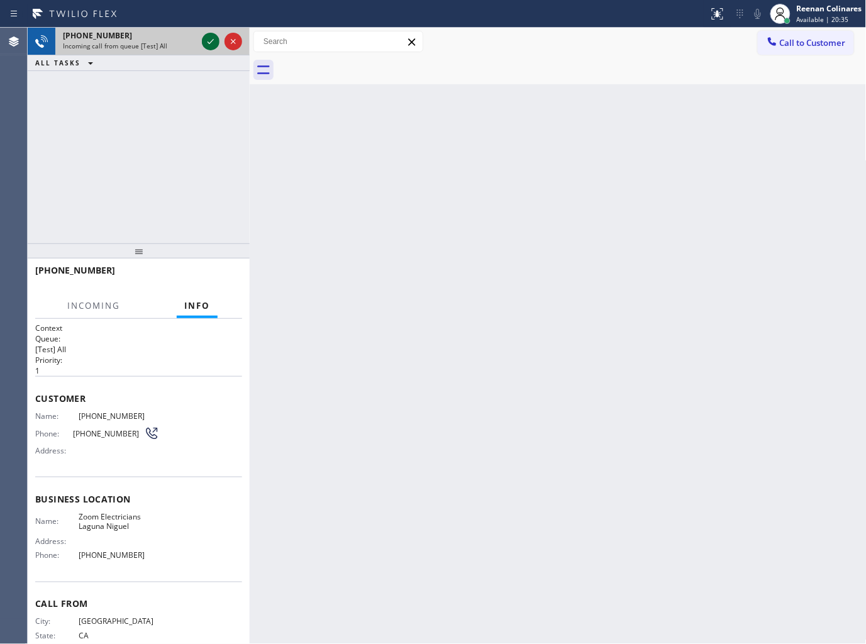
click at [206, 38] on icon at bounding box center [210, 41] width 15 height 15
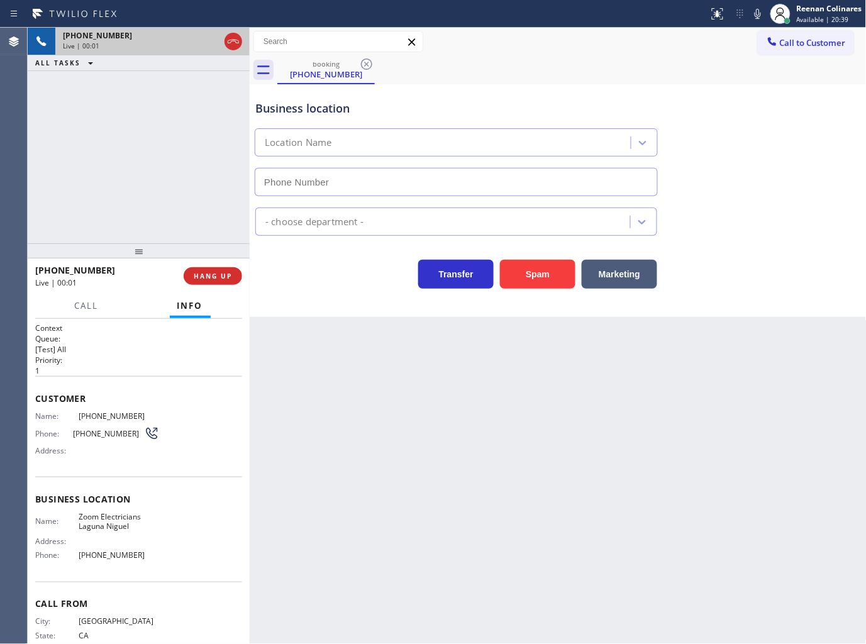
type input "[PHONE_NUMBER]"
click at [549, 279] on button "Spam" at bounding box center [537, 274] width 75 height 29
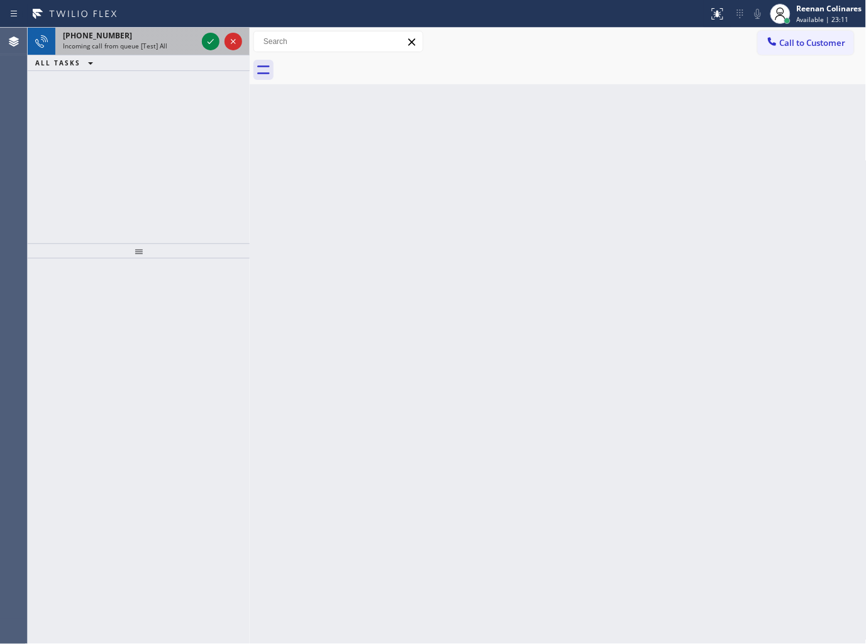
click at [171, 39] on div "[PHONE_NUMBER]" at bounding box center [130, 35] width 134 height 11
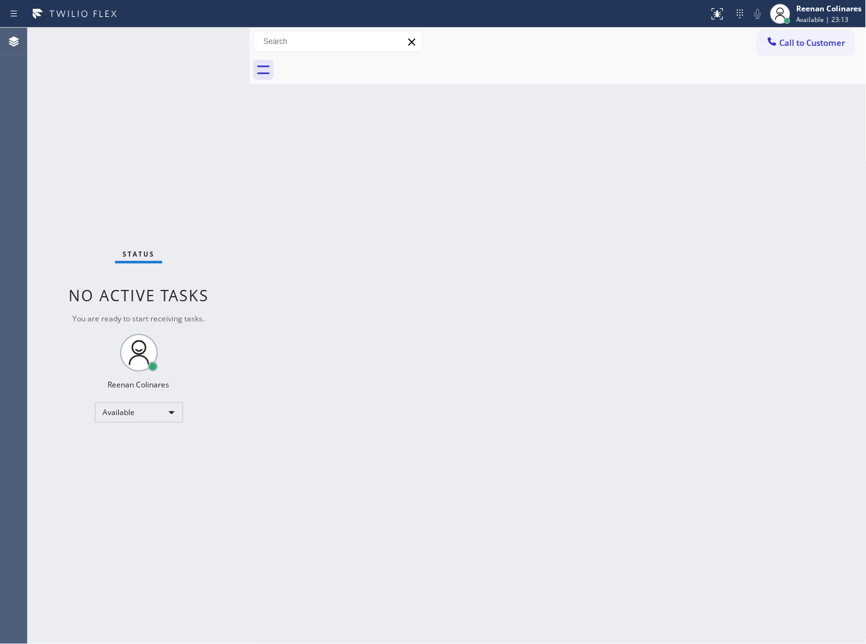
click at [202, 41] on div "Status No active tasks You are ready to start receiving tasks. Reenan Colinares…" at bounding box center [139, 336] width 222 height 616
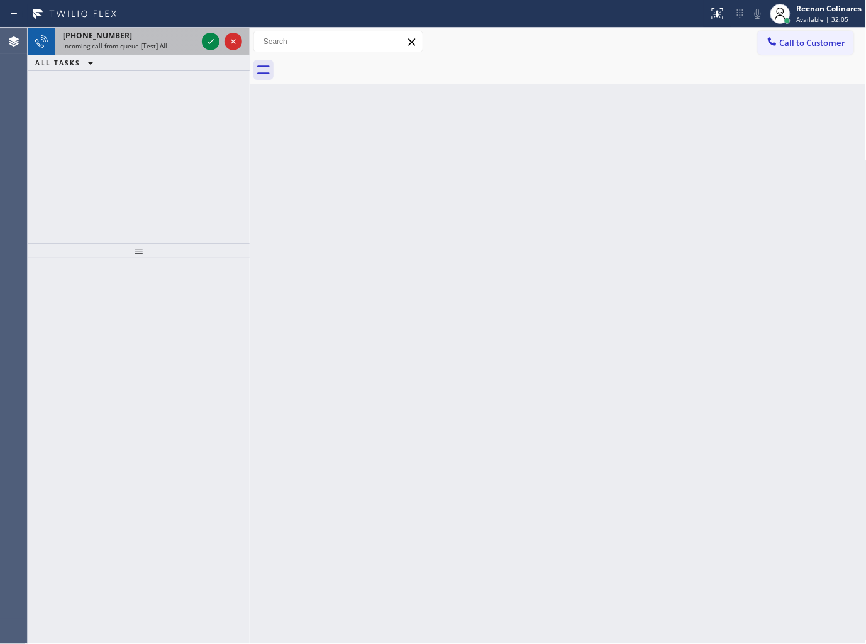
click at [156, 35] on div "[PHONE_NUMBER]" at bounding box center [130, 35] width 134 height 11
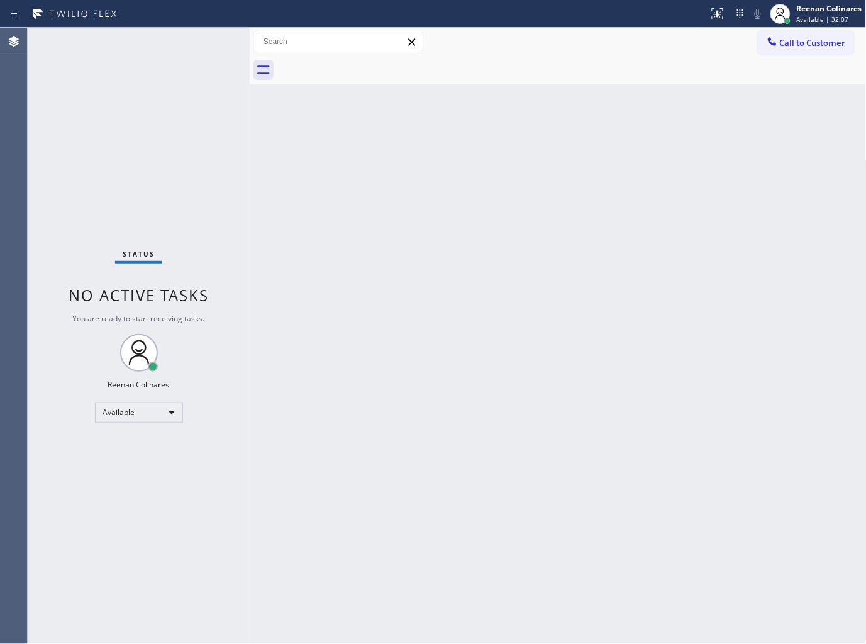
click at [163, 42] on div "Status No active tasks You are ready to start receiving tasks. Reenan Colinares…" at bounding box center [139, 336] width 222 height 616
click at [135, 413] on div "Available" at bounding box center [139, 412] width 88 height 20
click at [123, 473] on li "Break" at bounding box center [137, 476] width 85 height 15
click at [646, 162] on div "Back to Dashboard Change Sender ID Customers Technicians Select a contact Outbo…" at bounding box center [558, 336] width 617 height 616
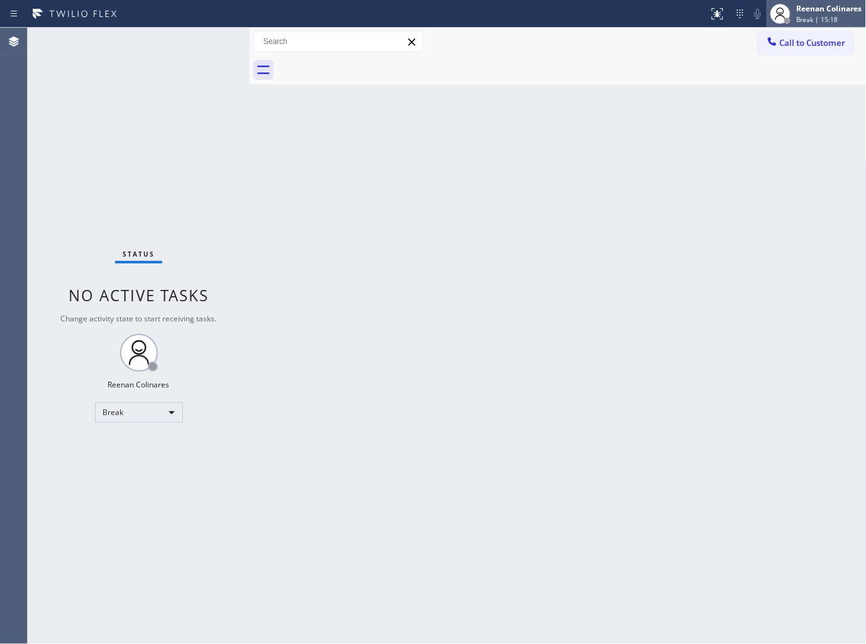
click at [815, 13] on div "Reenan Colinares" at bounding box center [828, 8] width 65 height 11
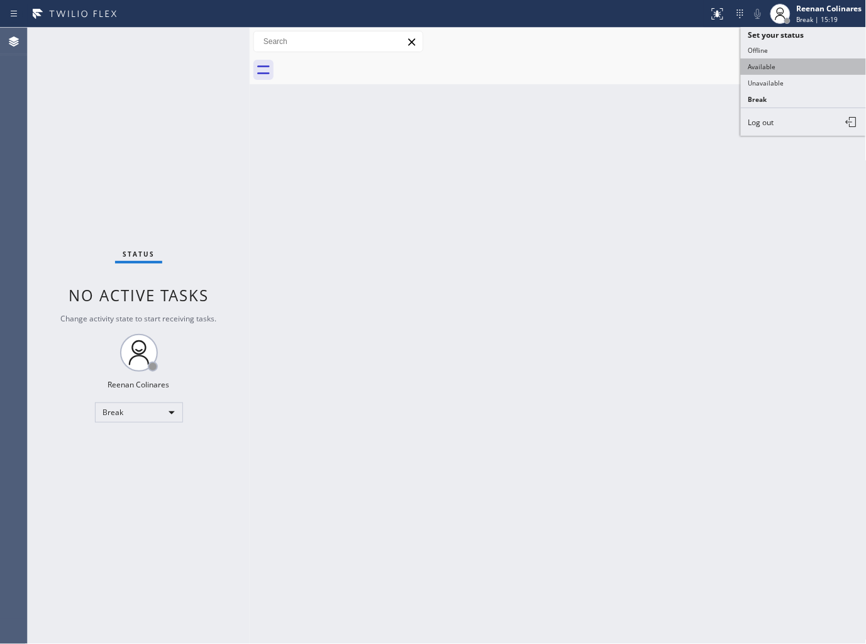
click at [773, 69] on button "Available" at bounding box center [803, 66] width 126 height 16
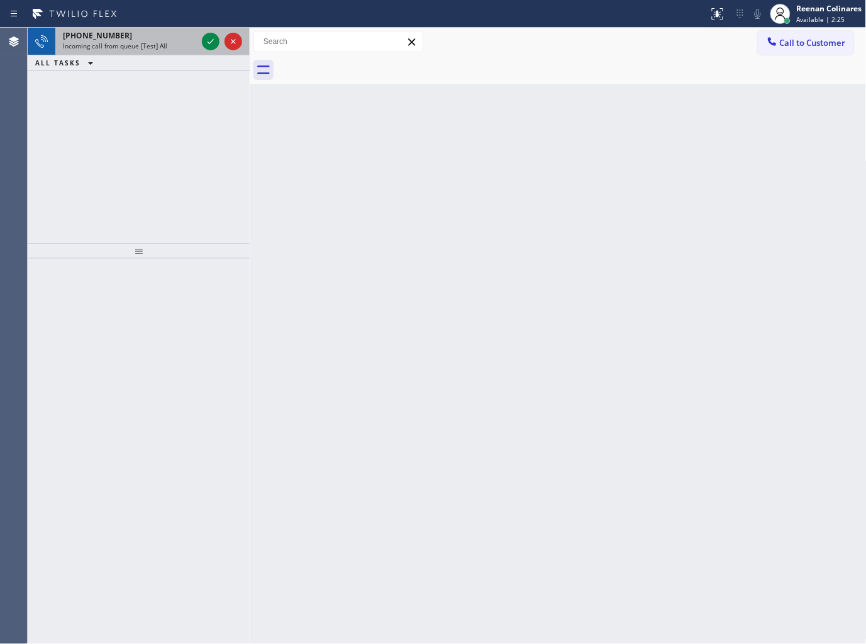
click at [149, 46] on span "Incoming call from queue [Test] All" at bounding box center [115, 45] width 104 height 9
click at [153, 48] on span "Incoming call from queue [Test] All" at bounding box center [115, 45] width 104 height 9
click at [173, 48] on div "Incoming call from queue [Test] All" at bounding box center [130, 45] width 134 height 9
click at [129, 51] on div "[PHONE_NUMBER] Incoming call from queue [Test] All" at bounding box center [127, 42] width 144 height 28
click at [157, 41] on div "[PHONE_NUMBER] Incoming call from queue [Test] All" at bounding box center [127, 42] width 144 height 28
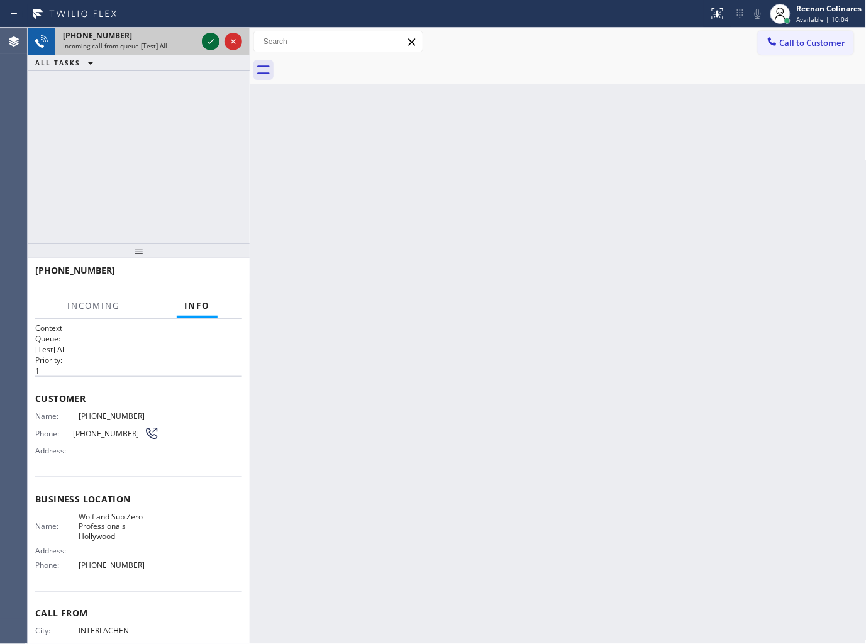
click at [209, 40] on icon at bounding box center [210, 41] width 15 height 15
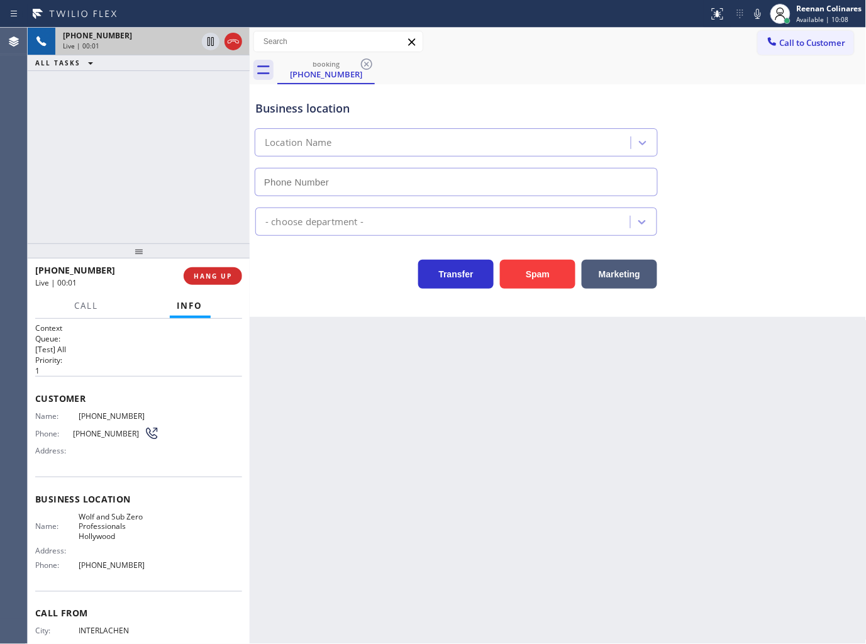
type input "[PHONE_NUMBER]"
click at [520, 268] on button "Spam" at bounding box center [537, 274] width 75 height 29
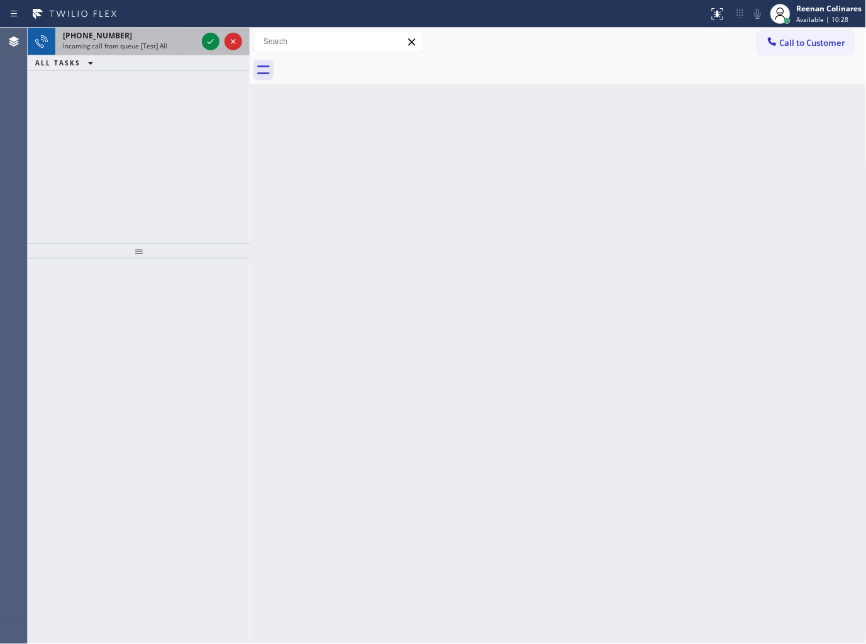
click at [167, 40] on div "[PHONE_NUMBER]" at bounding box center [130, 35] width 134 height 11
click at [148, 39] on div "[PHONE_NUMBER]" at bounding box center [130, 35] width 134 height 11
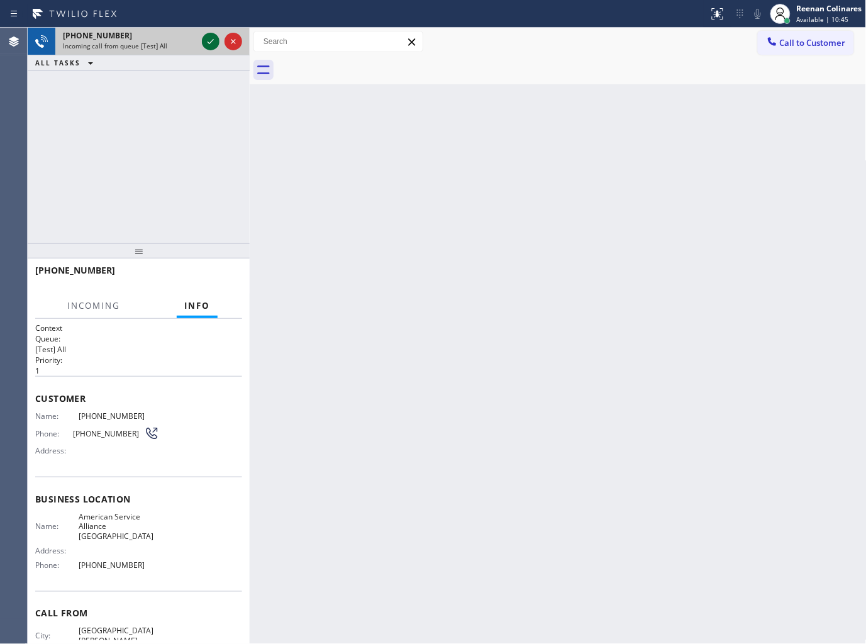
click at [204, 38] on icon at bounding box center [210, 41] width 15 height 15
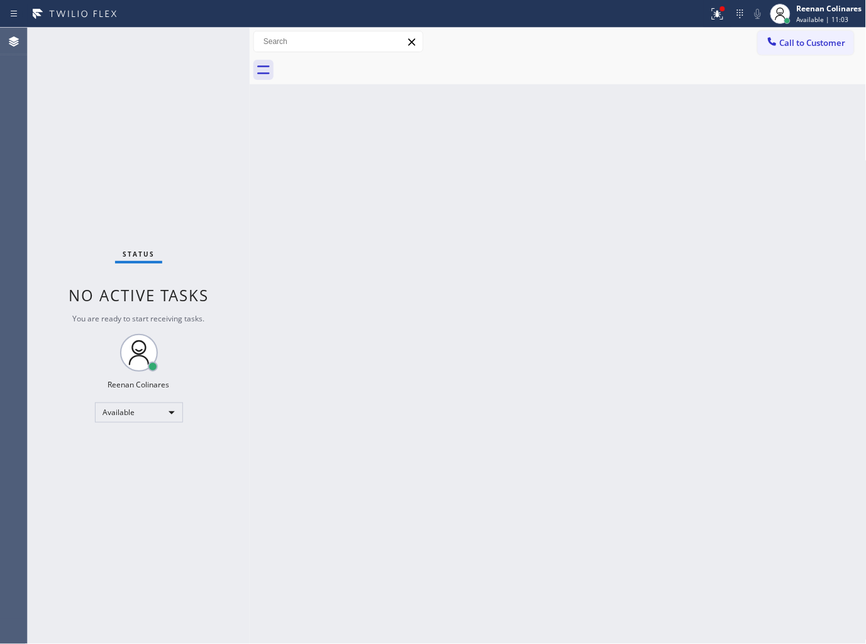
click at [146, 52] on div "Status No active tasks You are ready to start receiving tasks. Reenan Colinares…" at bounding box center [139, 336] width 222 height 616
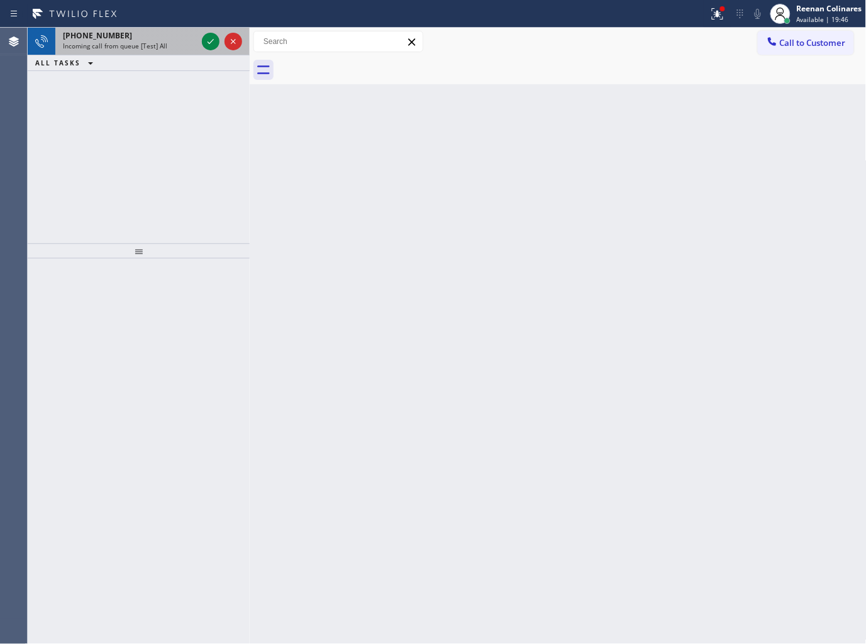
click at [145, 34] on div "[PHONE_NUMBER]" at bounding box center [130, 35] width 134 height 11
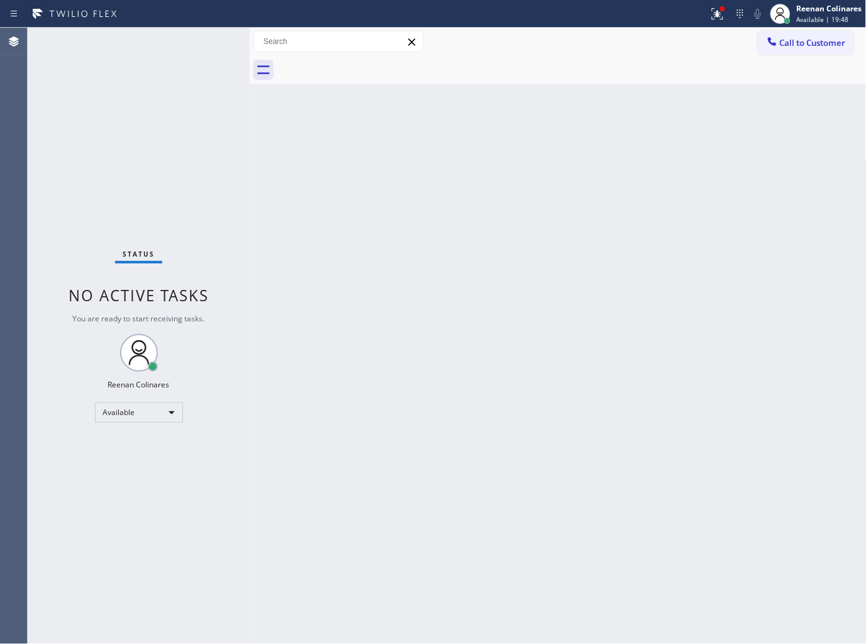
click at [158, 48] on div "Status No active tasks You are ready to start receiving tasks. Reenan Colinares…" at bounding box center [139, 336] width 222 height 616
click at [712, 11] on icon at bounding box center [717, 13] width 15 height 15
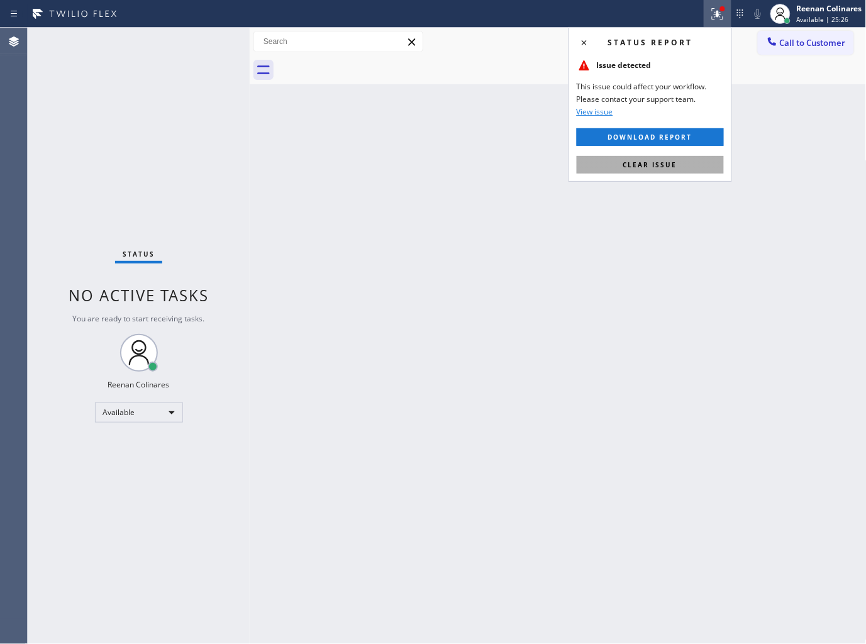
click at [639, 165] on span "Clear issue" at bounding box center [650, 164] width 54 height 9
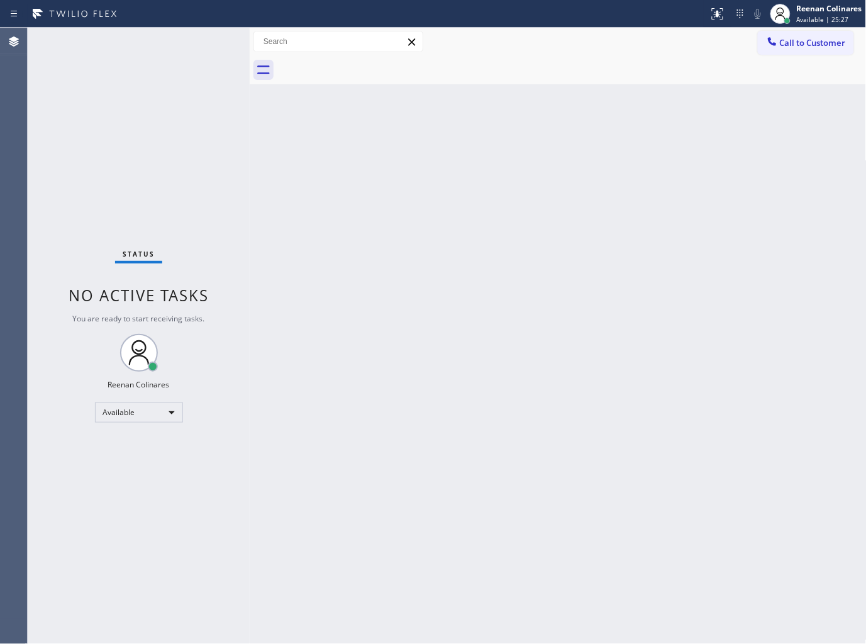
click at [411, 195] on div "Back to Dashboard Change Sender ID Customers Technicians Select a contact Outbo…" at bounding box center [558, 336] width 617 height 616
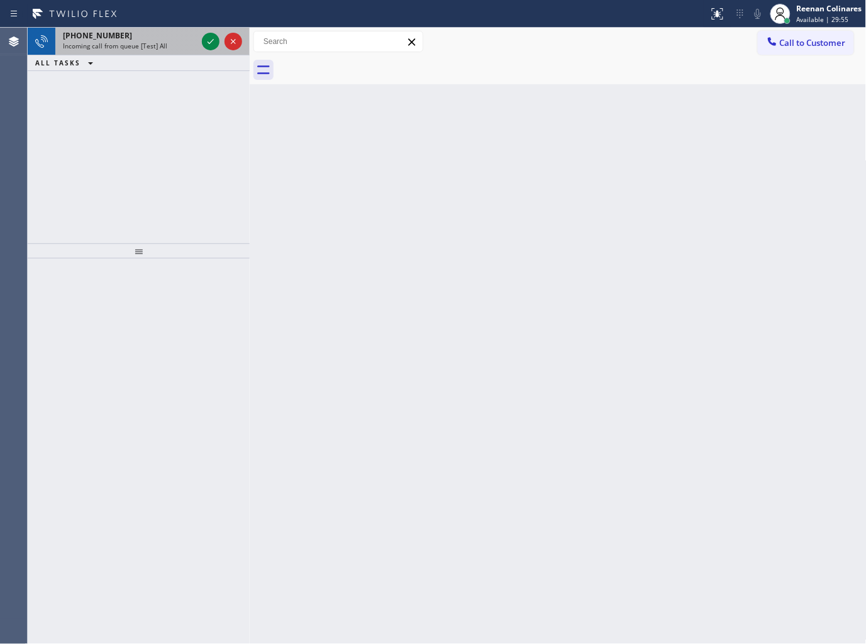
click at [161, 45] on span "Incoming call from queue [Test] All" at bounding box center [115, 45] width 104 height 9
click at [143, 53] on div "[PHONE_NUMBER] Incoming call from queue [Test] All" at bounding box center [127, 42] width 144 height 28
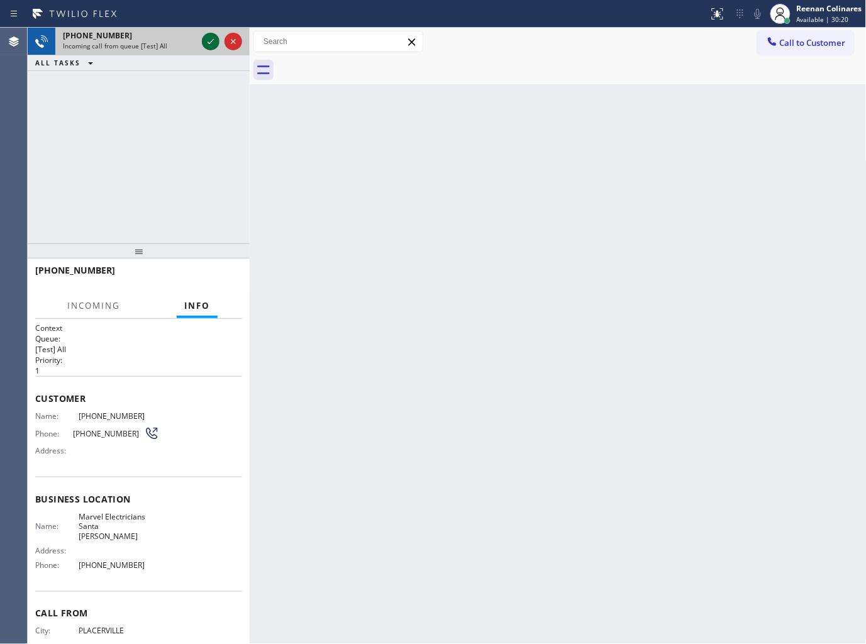
click at [209, 45] on icon at bounding box center [210, 41] width 15 height 15
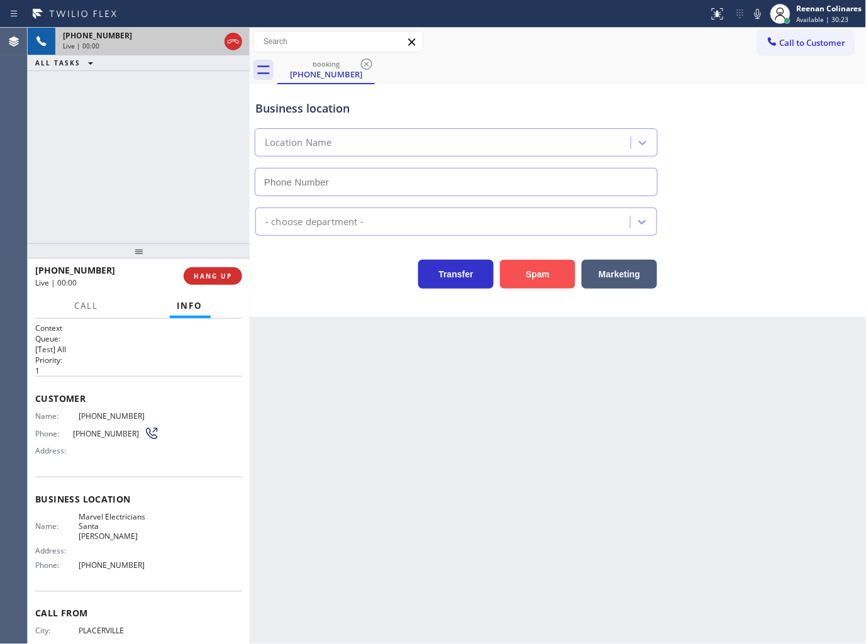
type input "[PHONE_NUMBER]"
click at [761, 14] on icon at bounding box center [757, 14] width 6 height 10
click at [758, 14] on icon at bounding box center [757, 14] width 6 height 10
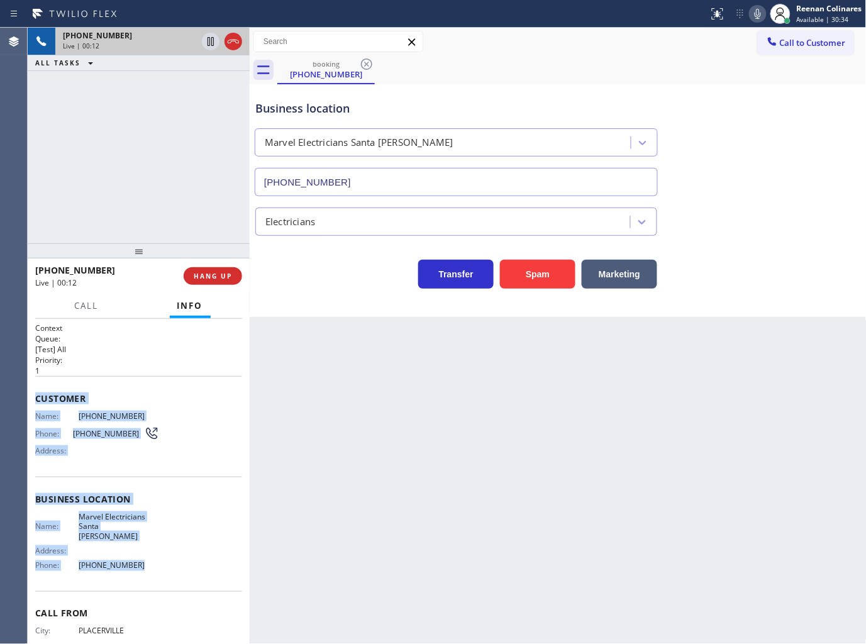
drag, startPoint x: 143, startPoint y: 488, endPoint x: 199, endPoint y: 557, distance: 88.5
click at [199, 557] on div "Context Queue: [Test] All Priority: 1 Customer Name: [PHONE_NUMBER] Phone: [PHO…" at bounding box center [139, 482] width 222 height 326
click at [759, 15] on icon at bounding box center [757, 13] width 15 height 15
click at [85, 304] on span "Call" at bounding box center [87, 305] width 24 height 11
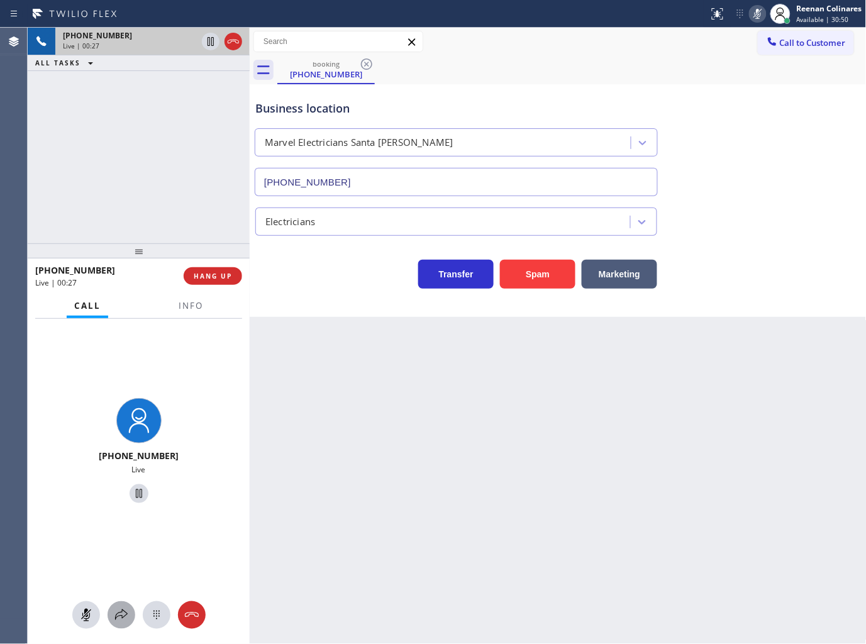
click at [123, 612] on icon at bounding box center [121, 614] width 15 height 15
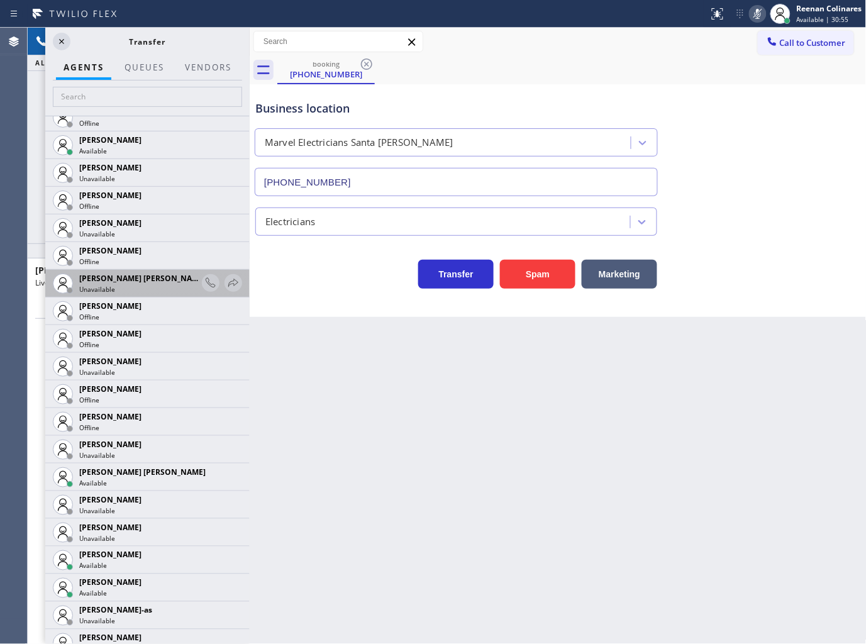
scroll to position [838, 0]
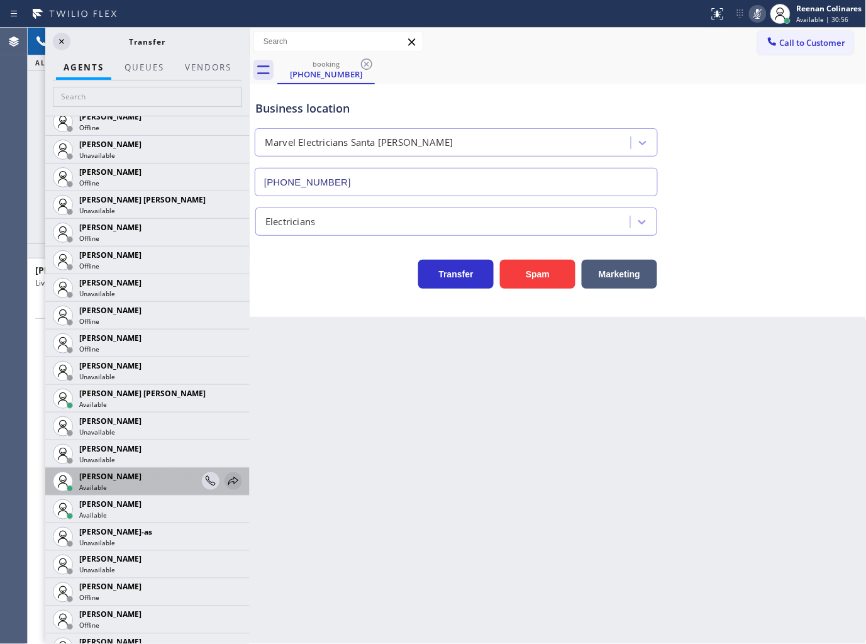
click at [228, 481] on icon at bounding box center [233, 480] width 10 height 8
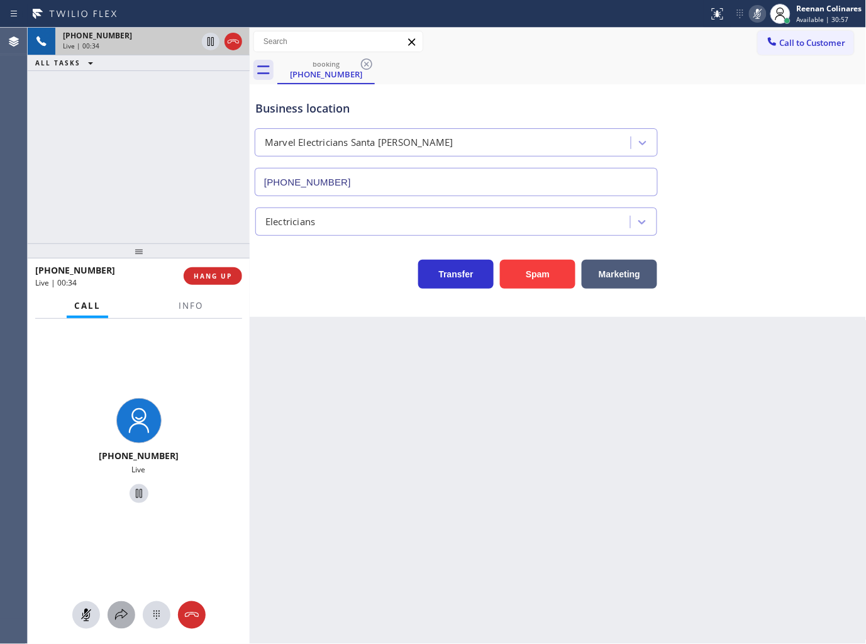
click at [118, 621] on icon at bounding box center [121, 614] width 15 height 15
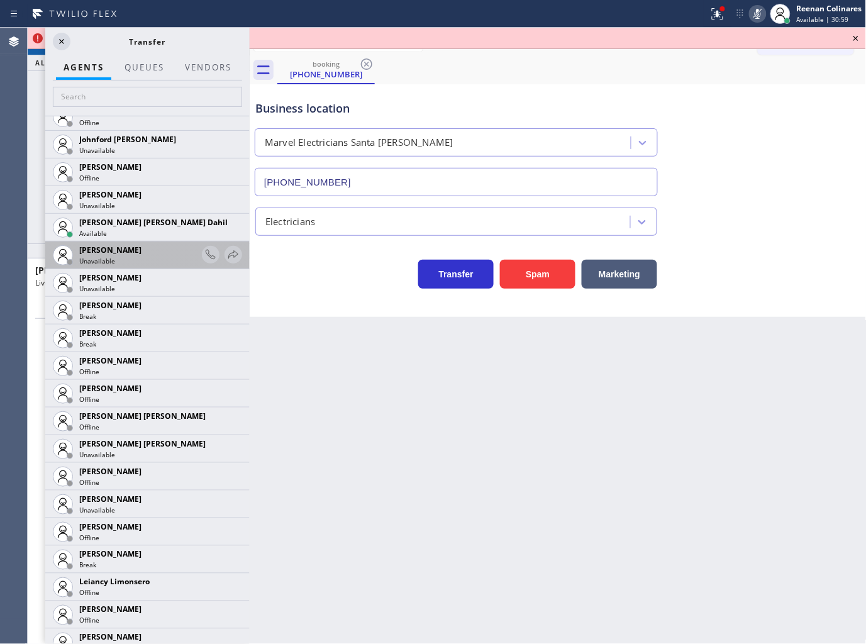
scroll to position [1348, 0]
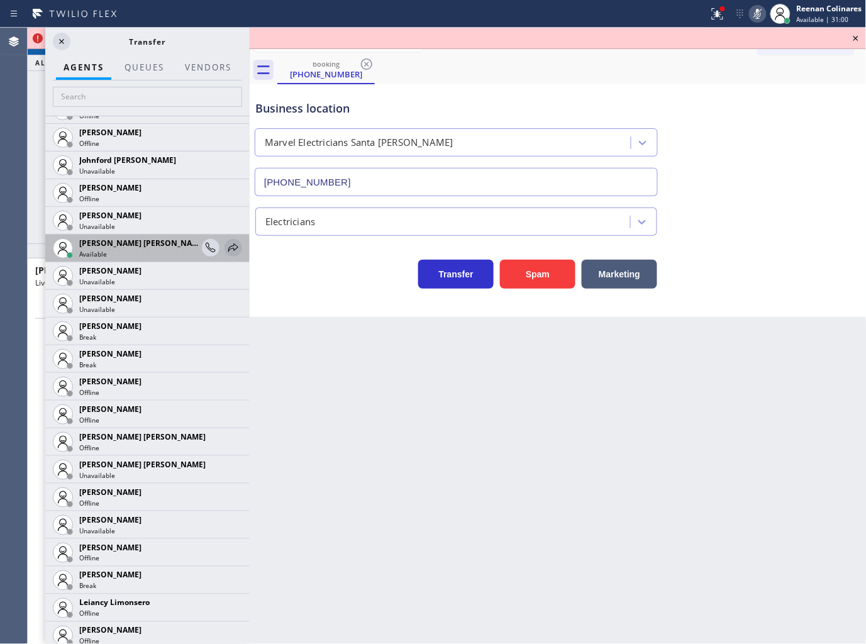
click at [228, 246] on icon at bounding box center [233, 247] width 10 height 8
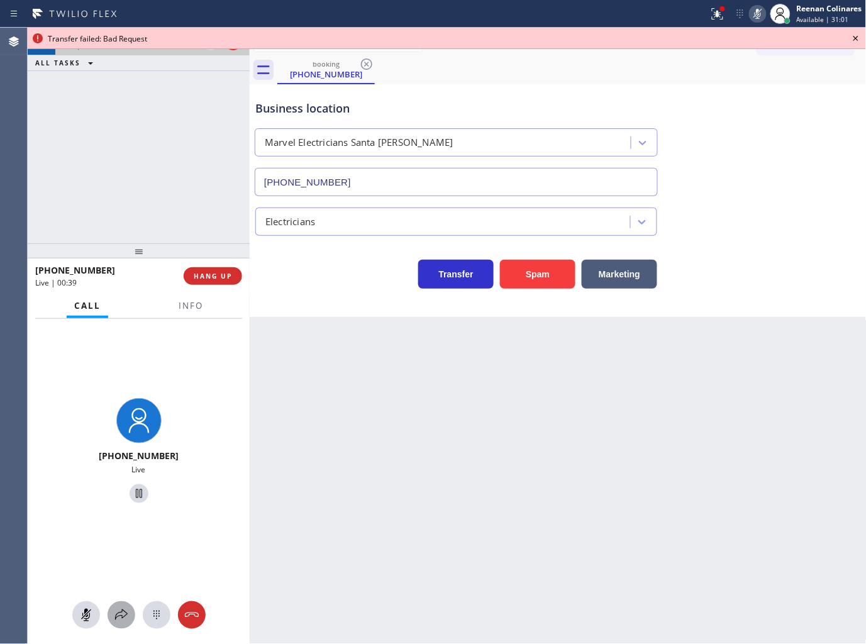
click at [126, 613] on icon at bounding box center [121, 614] width 15 height 15
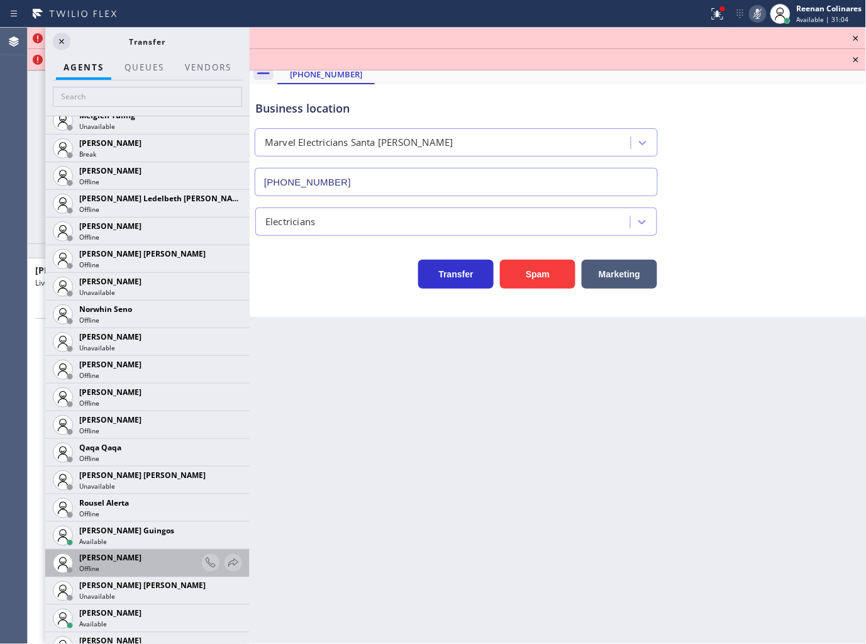
scroll to position [2230, 0]
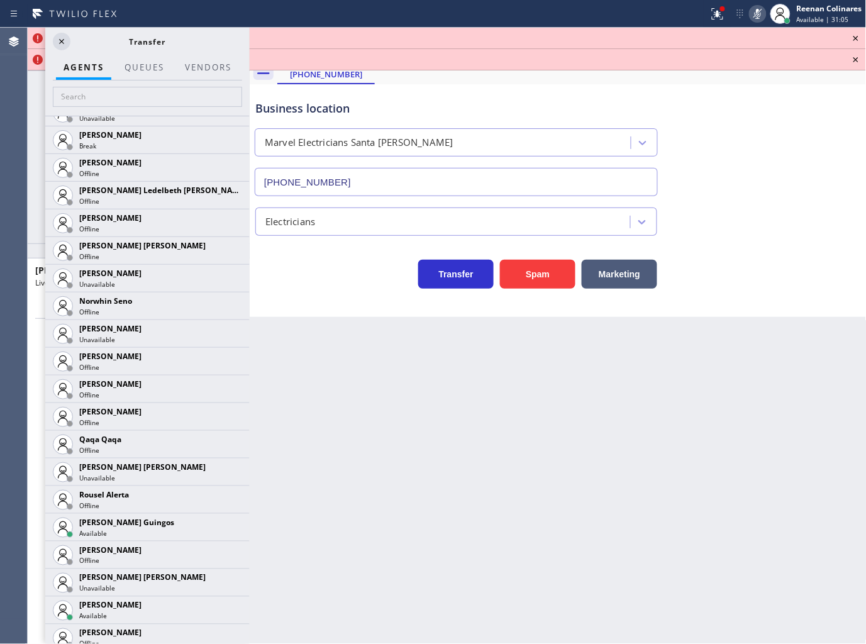
click at [0, 0] on icon at bounding box center [0, 0] width 0 height 0
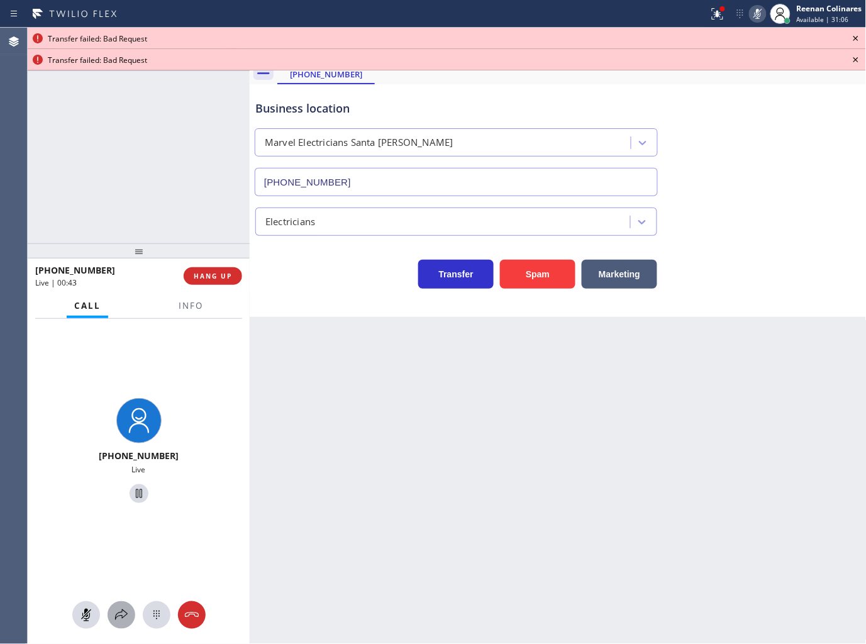
click at [121, 614] on icon at bounding box center [121, 614] width 15 height 15
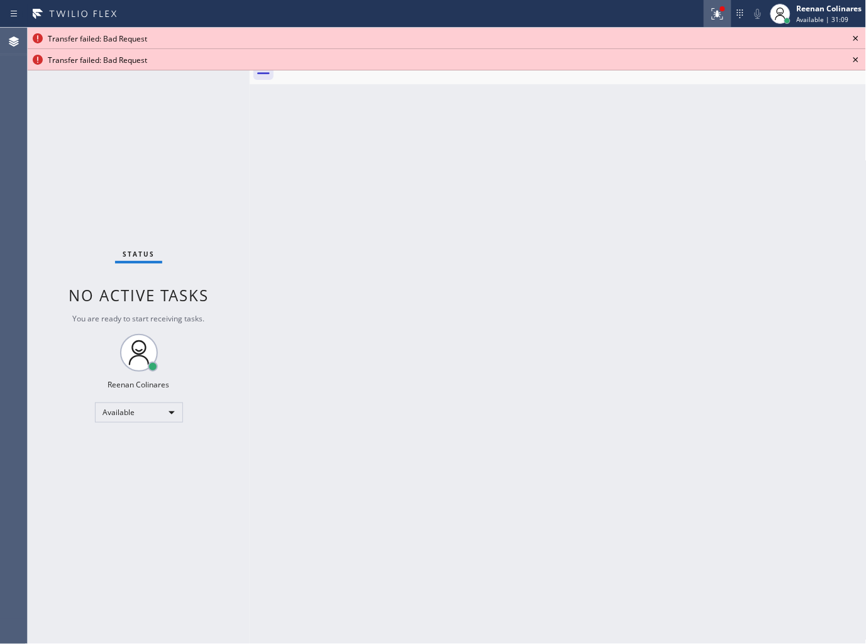
click at [718, 9] on icon at bounding box center [717, 13] width 15 height 15
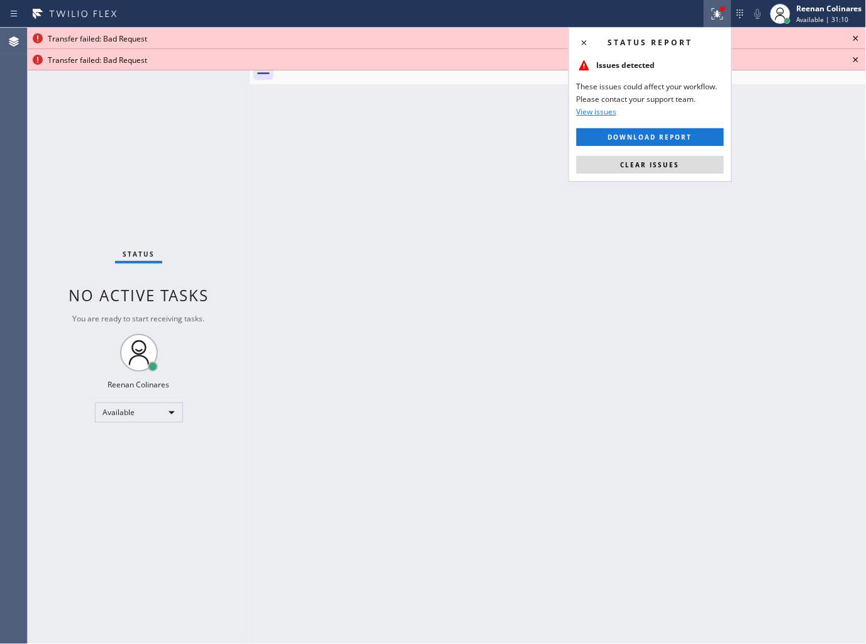
click at [669, 160] on button "Clear issues" at bounding box center [649, 165] width 147 height 18
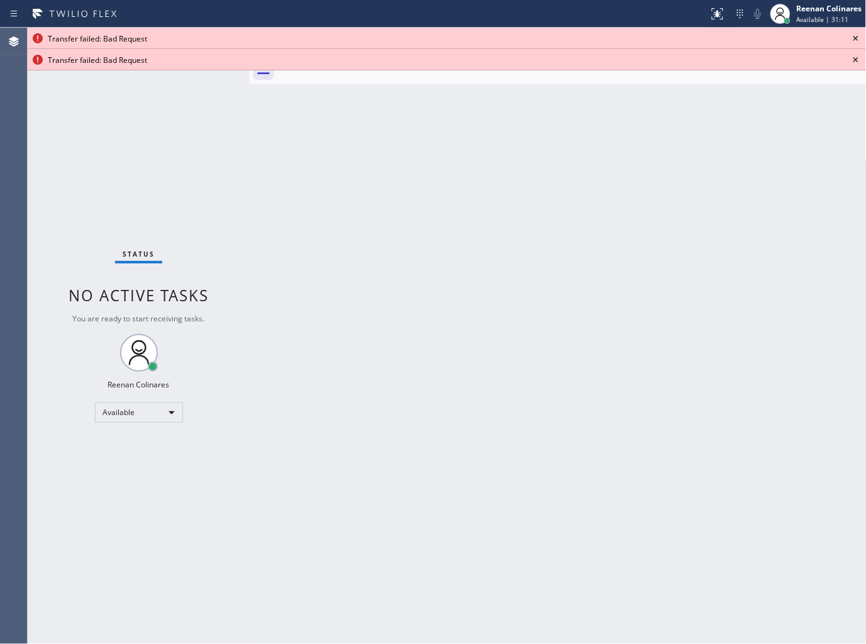
click at [852, 36] on icon at bounding box center [855, 38] width 15 height 15
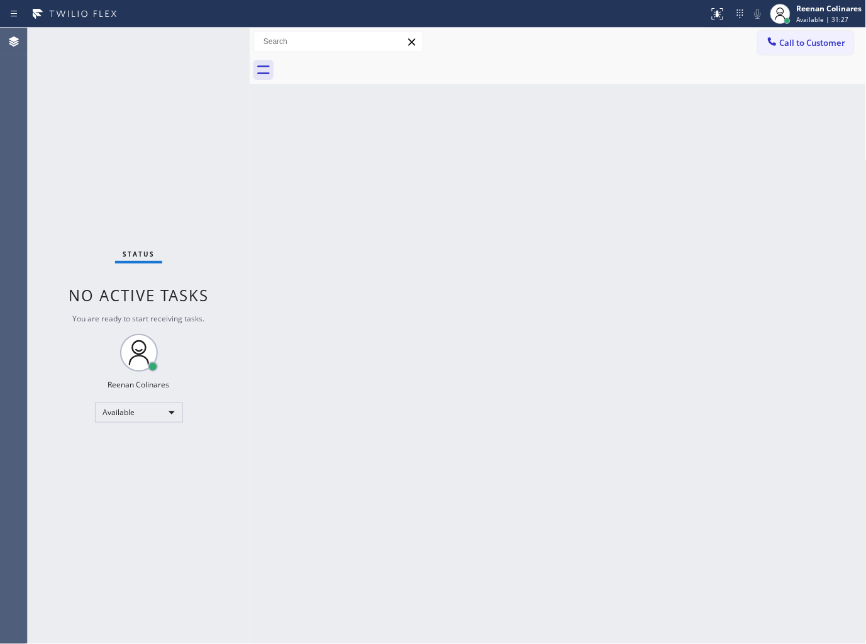
click at [554, 153] on div "Back to Dashboard Change Sender ID Customers Technicians Select a contact Outbo…" at bounding box center [558, 336] width 617 height 616
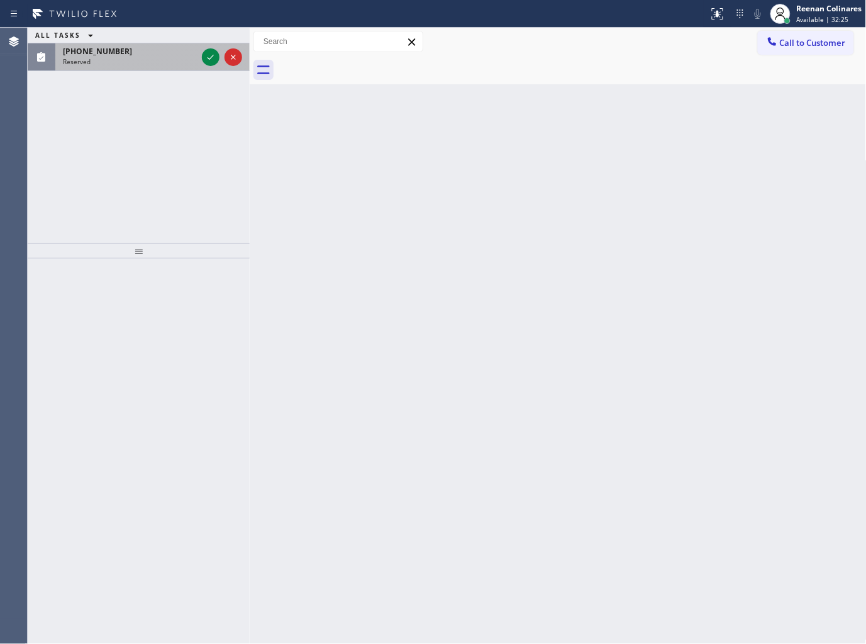
click at [143, 58] on div "Reserved" at bounding box center [130, 61] width 134 height 9
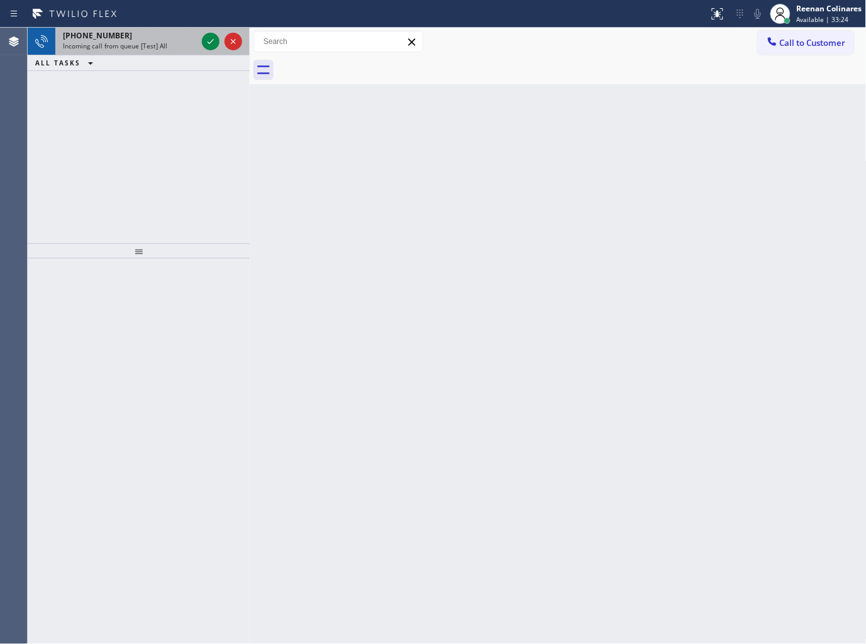
click at [159, 40] on div "[PHONE_NUMBER]" at bounding box center [130, 35] width 134 height 11
click at [153, 49] on span "Incoming call from queue [Test] All" at bounding box center [115, 45] width 104 height 9
click at [148, 38] on div "[PHONE_NUMBER]" at bounding box center [130, 35] width 134 height 11
click at [160, 43] on span "Incoming call from queue [Test] All" at bounding box center [115, 45] width 104 height 9
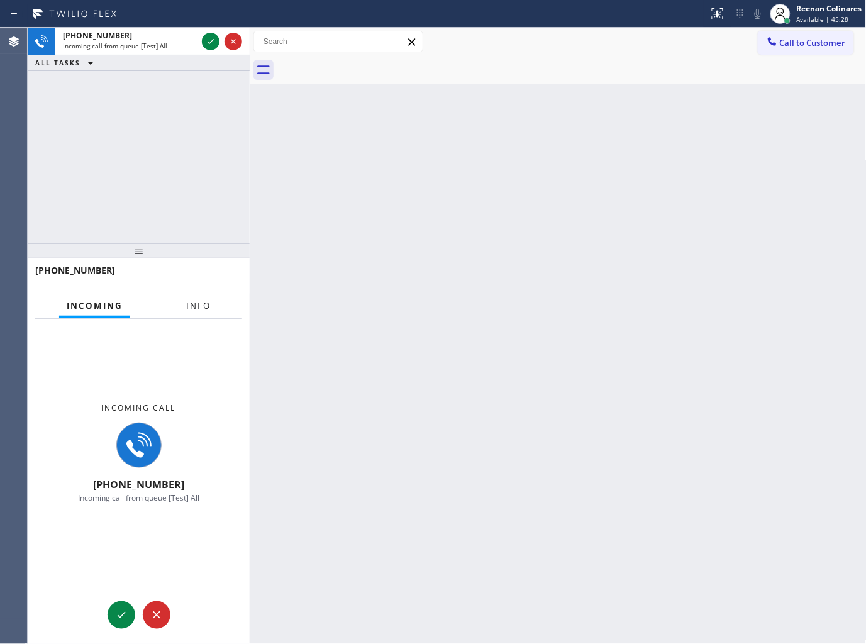
drag, startPoint x: 199, startPoint y: 307, endPoint x: 216, endPoint y: 297, distance: 19.7
click at [199, 308] on span "Info" at bounding box center [198, 305] width 25 height 11
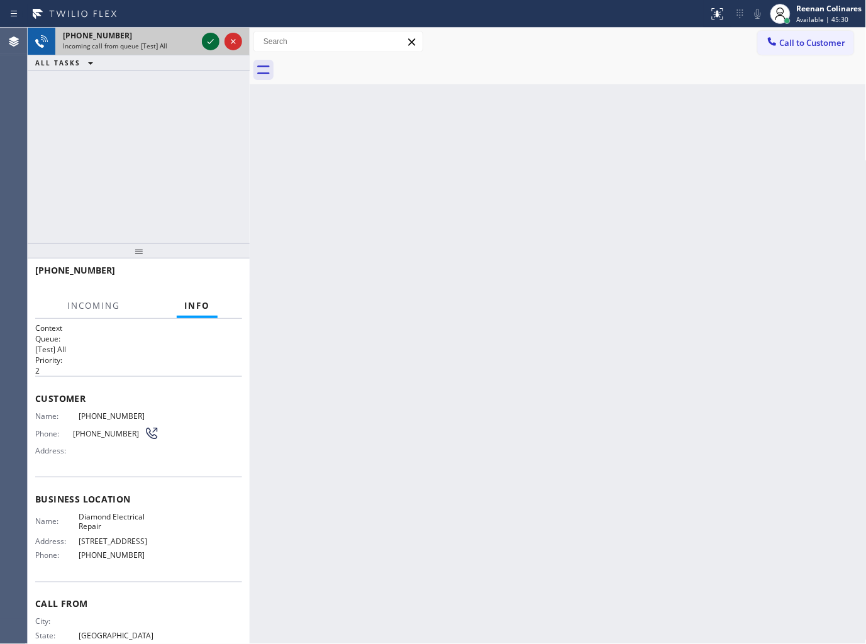
click at [210, 43] on icon at bounding box center [210, 41] width 6 height 5
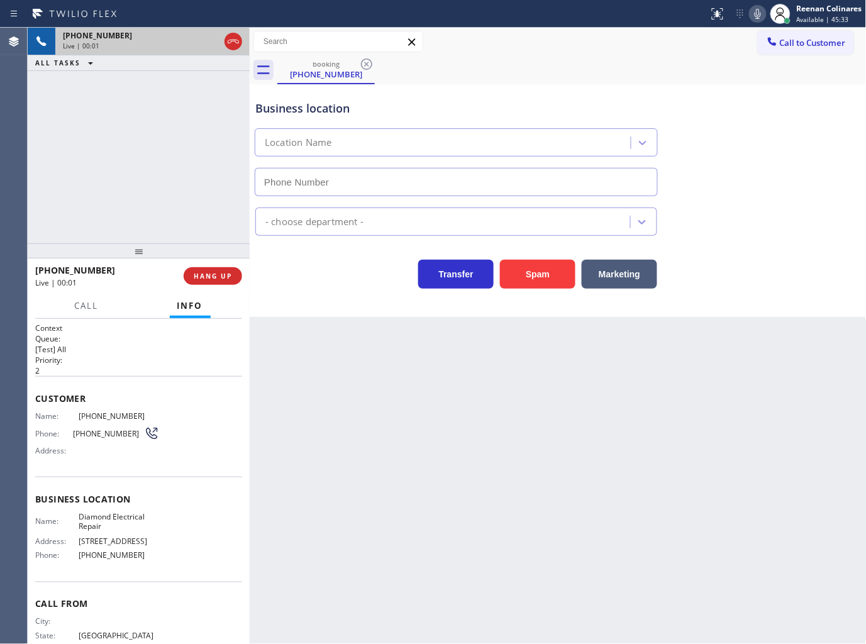
type input "[PHONE_NUMBER]"
click at [754, 11] on icon at bounding box center [757, 13] width 15 height 15
click at [235, 277] on button "HANG UP" at bounding box center [213, 276] width 58 height 18
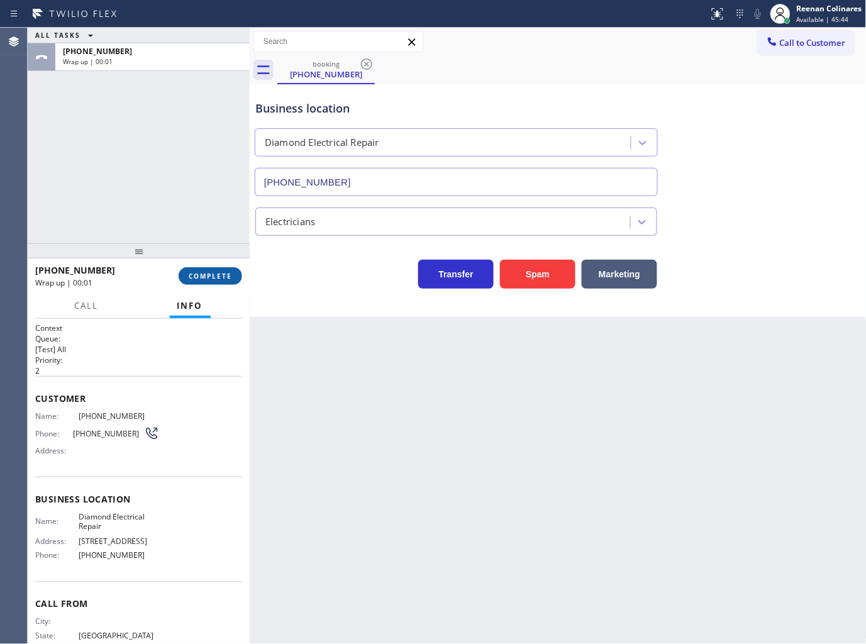
click at [235, 277] on button "COMPLETE" at bounding box center [210, 276] width 63 height 18
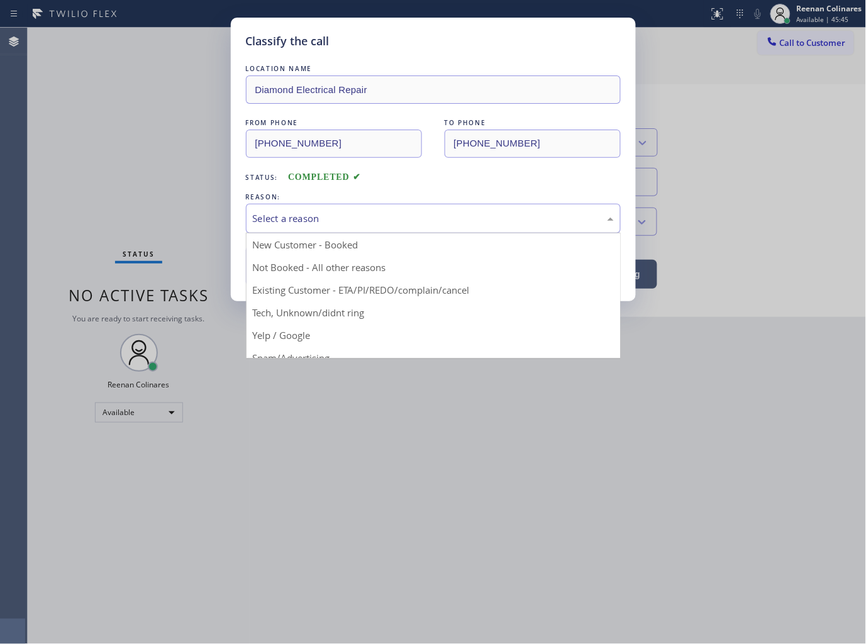
click at [312, 217] on div "Select a reason" at bounding box center [433, 218] width 361 height 14
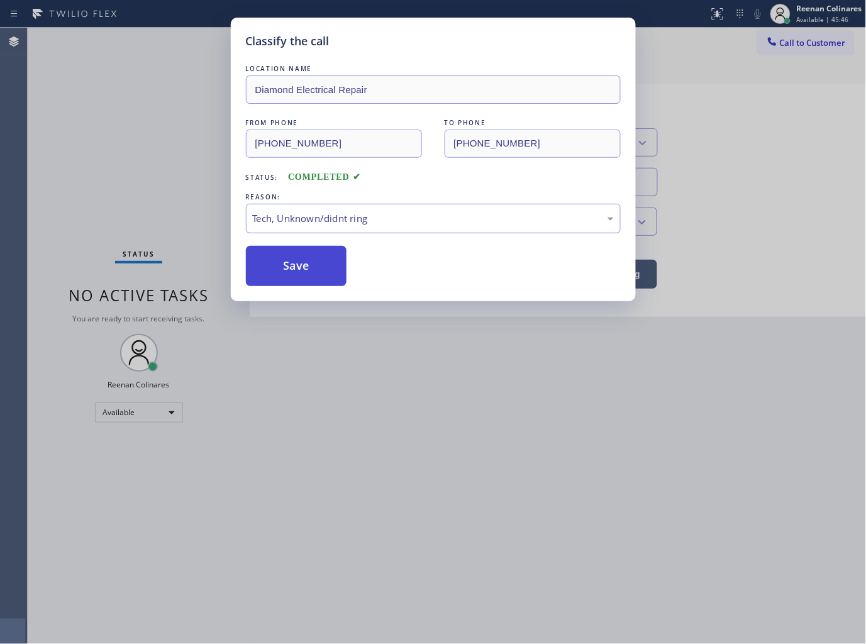
click at [289, 266] on button "Save" at bounding box center [296, 266] width 101 height 40
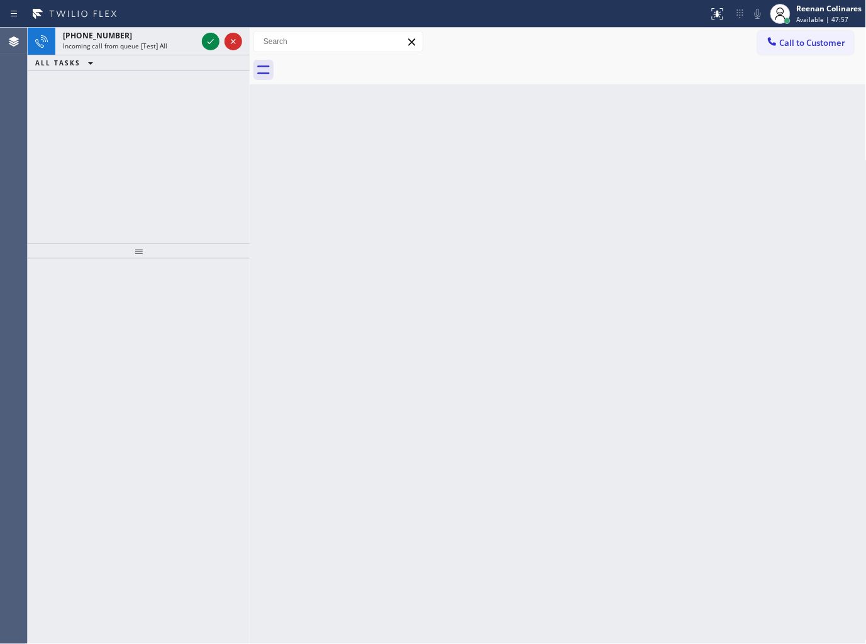
click at [444, 65] on div at bounding box center [571, 70] width 589 height 28
click at [137, 54] on div "[PHONE_NUMBER] Incoming call from queue [Test] All" at bounding box center [127, 42] width 144 height 28
click at [150, 43] on span "Incoming call from queue [Test] All" at bounding box center [115, 45] width 104 height 9
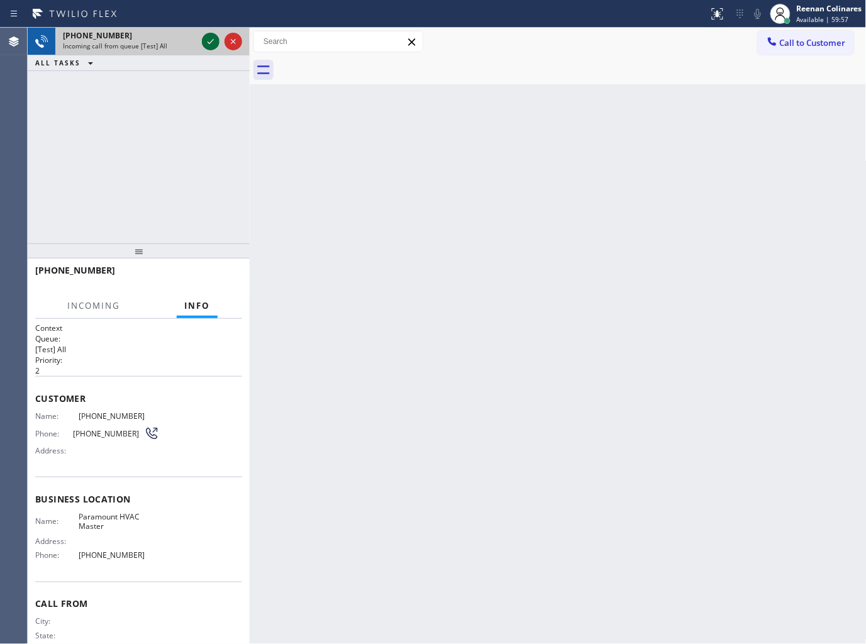
click at [210, 45] on icon at bounding box center [210, 41] width 15 height 15
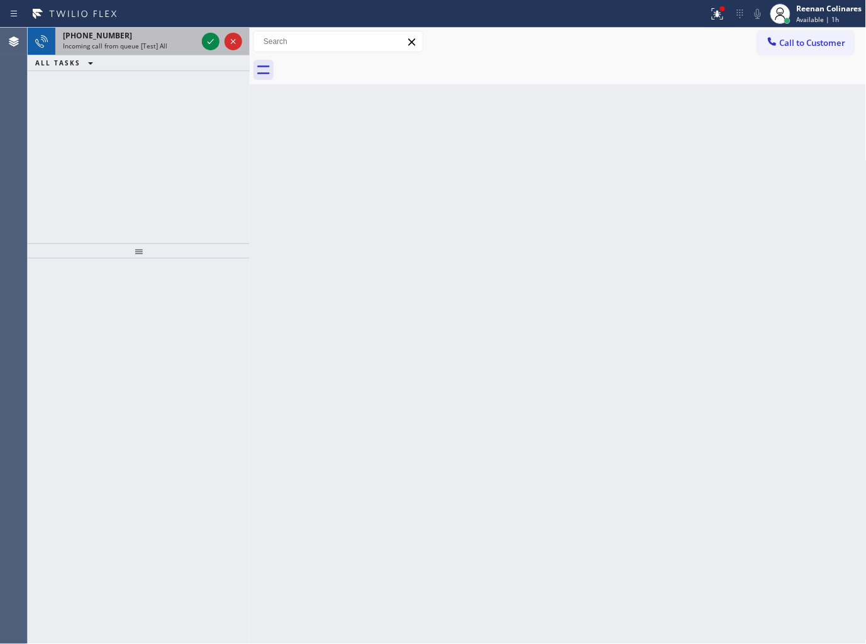
click at [159, 45] on span "Incoming call from queue [Test] All" at bounding box center [115, 45] width 104 height 9
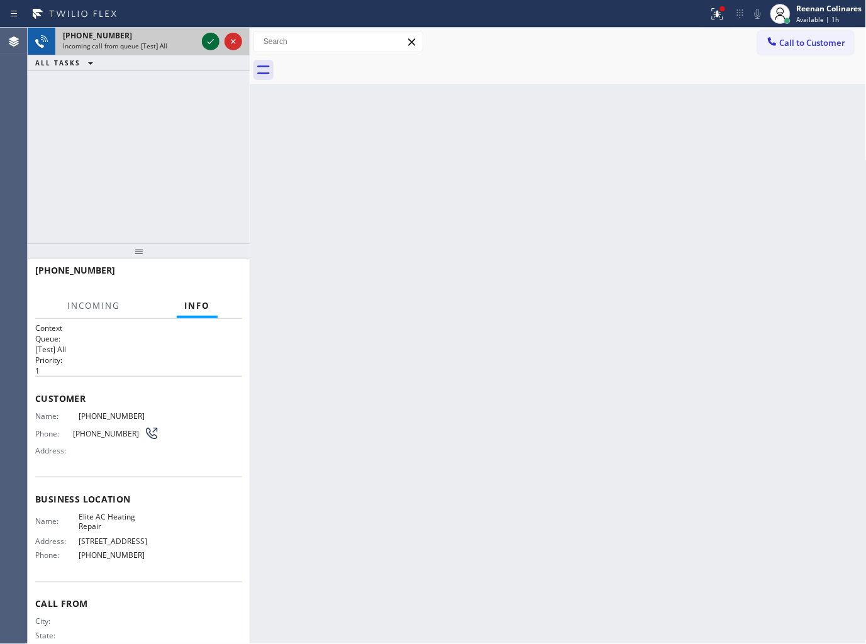
click at [206, 42] on icon at bounding box center [210, 41] width 15 height 15
click at [724, 14] on icon at bounding box center [717, 13] width 15 height 15
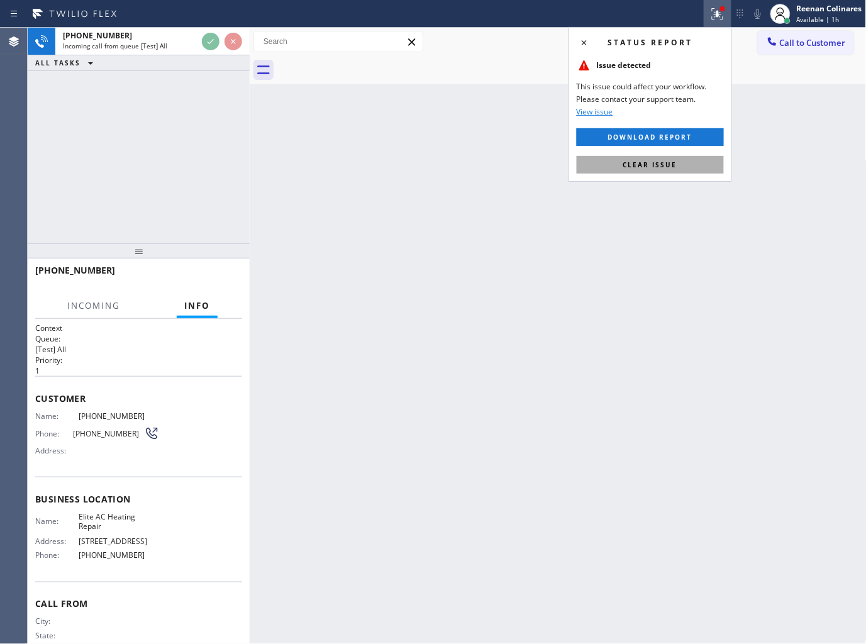
click at [645, 165] on span "Clear issue" at bounding box center [650, 164] width 54 height 9
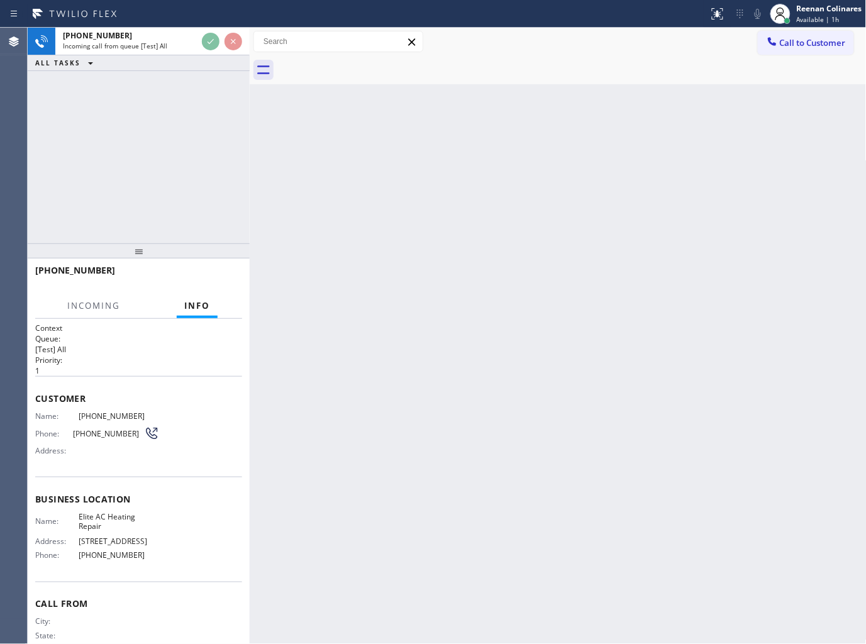
click at [501, 156] on div "Back to Dashboard Change Sender ID Customers Technicians Select a contact Outbo…" at bounding box center [558, 336] width 617 height 616
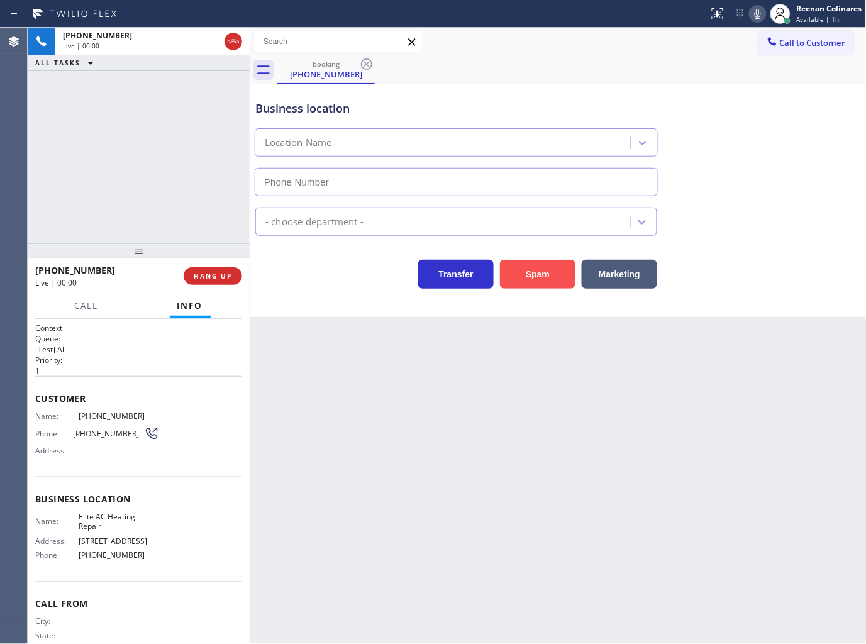
type input "[PHONE_NUMBER]"
click at [526, 278] on button "Spam" at bounding box center [537, 274] width 75 height 29
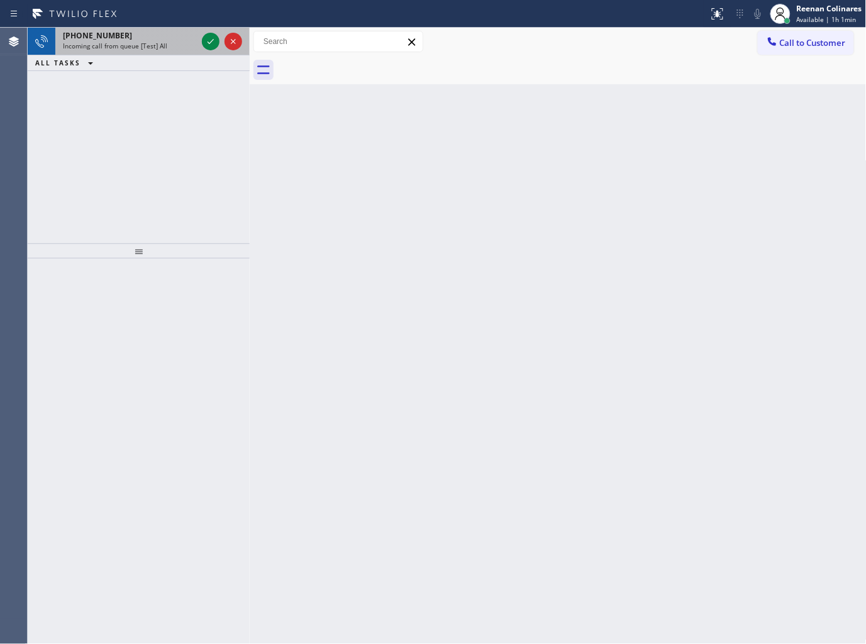
click at [172, 38] on div "[PHONE_NUMBER]" at bounding box center [130, 35] width 134 height 11
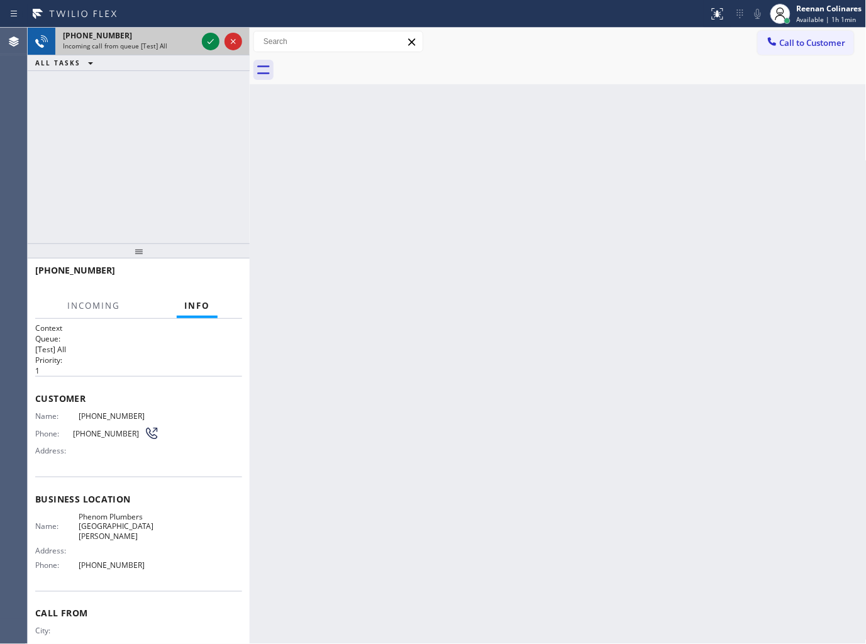
click at [192, 44] on div "Incoming call from queue [Test] All" at bounding box center [130, 45] width 134 height 9
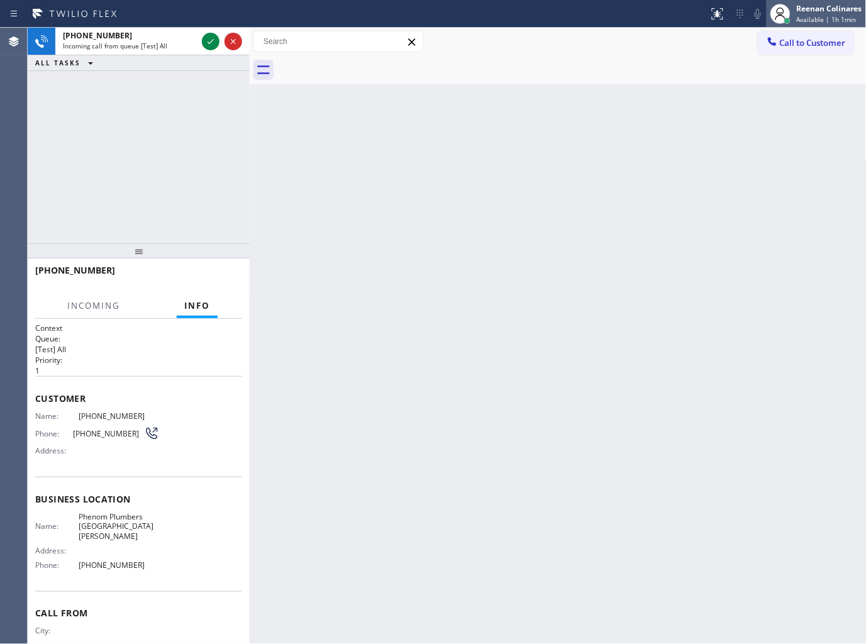
click at [808, 7] on div "Reenan Colinares" at bounding box center [828, 8] width 65 height 11
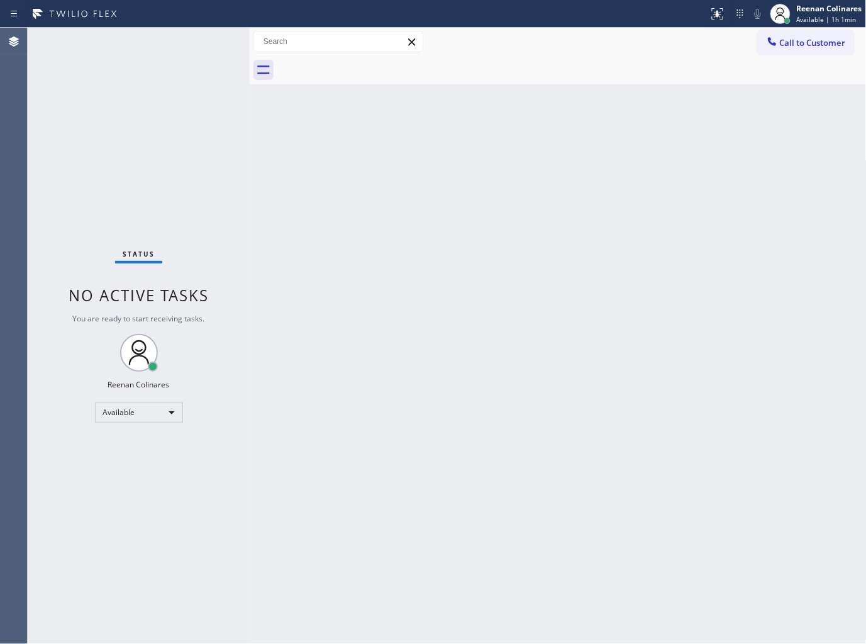
click at [431, 99] on div "Back to Dashboard Change Sender ID Customers Technicians Select a contact Outbo…" at bounding box center [558, 336] width 617 height 616
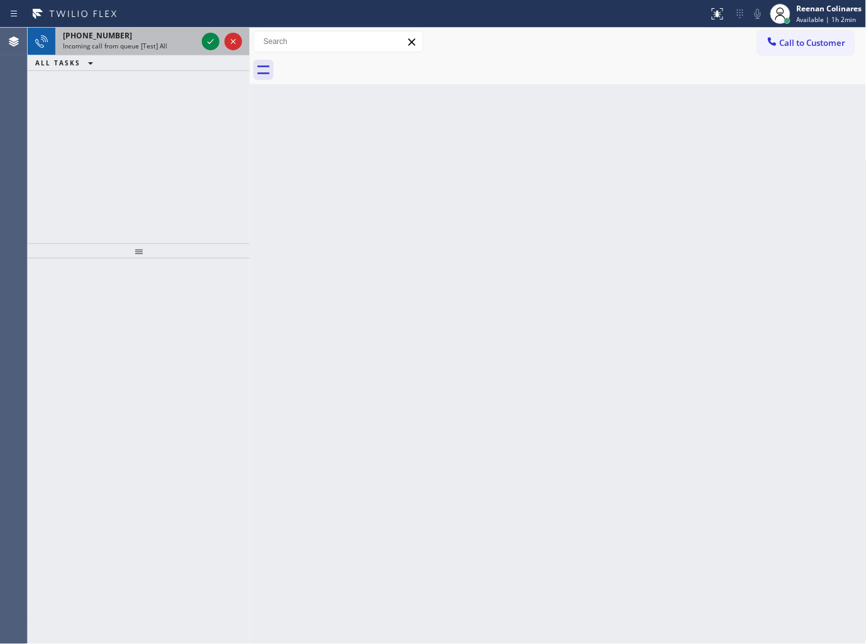
click at [177, 53] on div "[PHONE_NUMBER] Incoming call from queue [Test] All" at bounding box center [127, 42] width 144 height 28
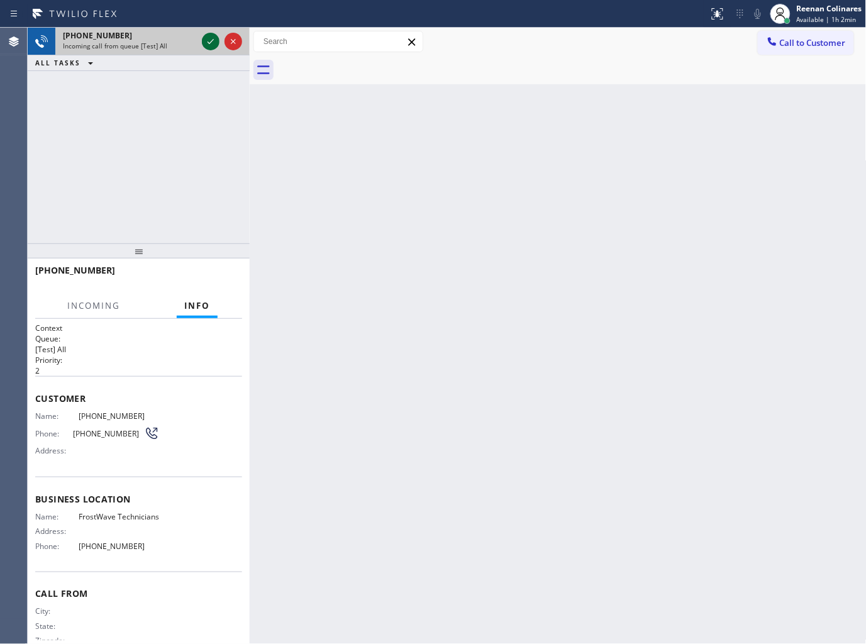
click at [206, 42] on icon at bounding box center [210, 41] width 15 height 15
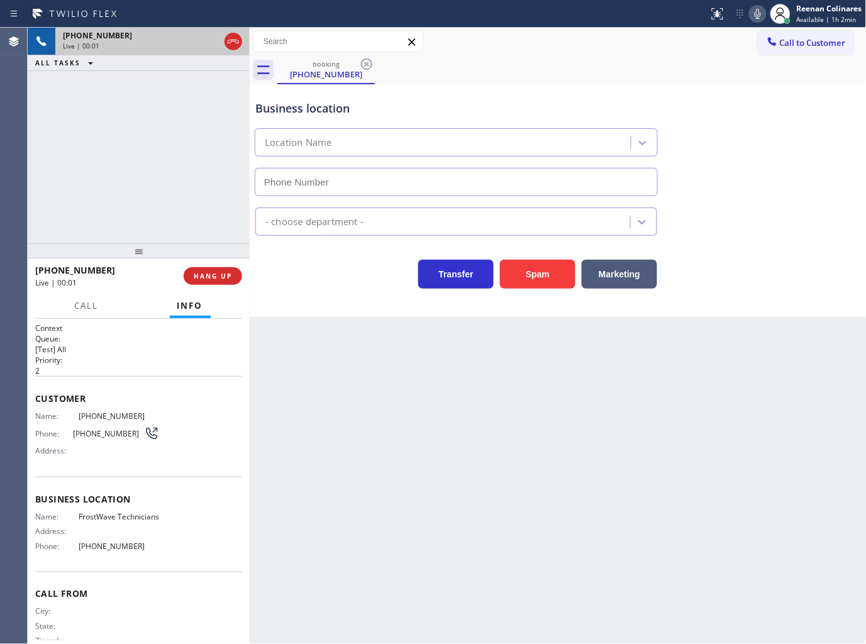
type input "[PHONE_NUMBER]"
click at [530, 275] on button "Spam" at bounding box center [537, 274] width 75 height 29
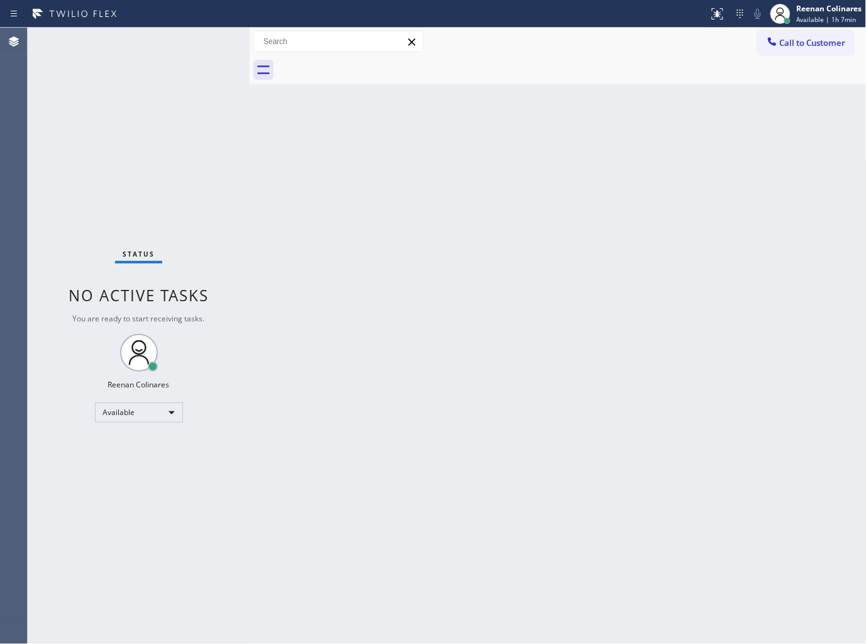
click at [313, 177] on div "Back to Dashboard Change Sender ID Customers Technicians Select a contact Outbo…" at bounding box center [558, 336] width 617 height 616
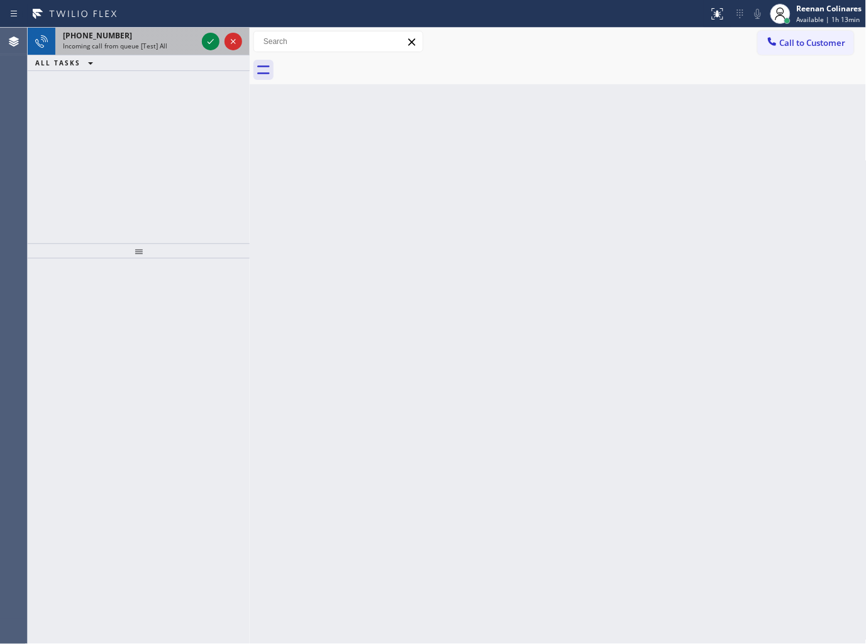
click at [143, 38] on div "[PHONE_NUMBER]" at bounding box center [130, 35] width 134 height 11
click at [168, 44] on div "Incoming call from queue [Test] All" at bounding box center [130, 45] width 134 height 9
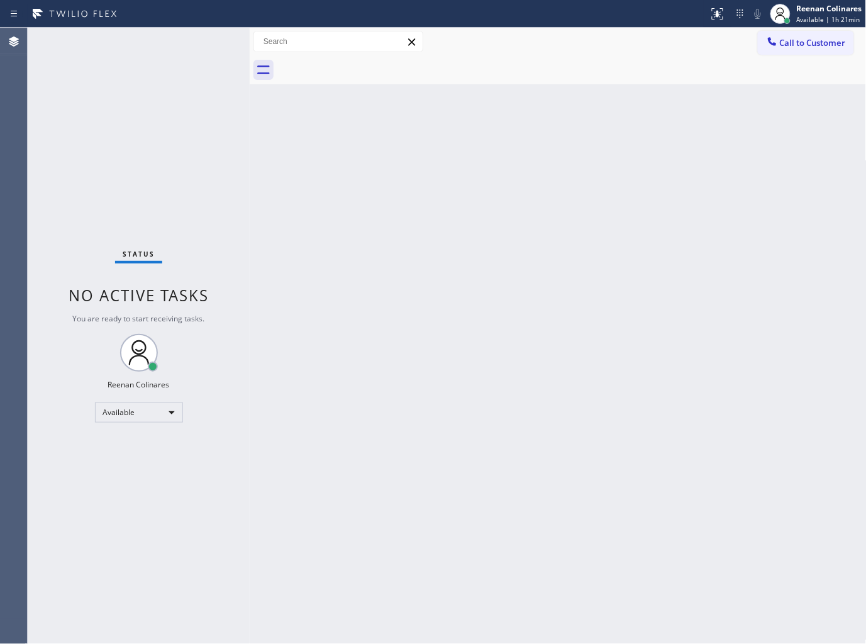
click at [694, 308] on div "Back to Dashboard Change Sender ID Customers Technicians Select a contact Outbo…" at bounding box center [558, 336] width 617 height 616
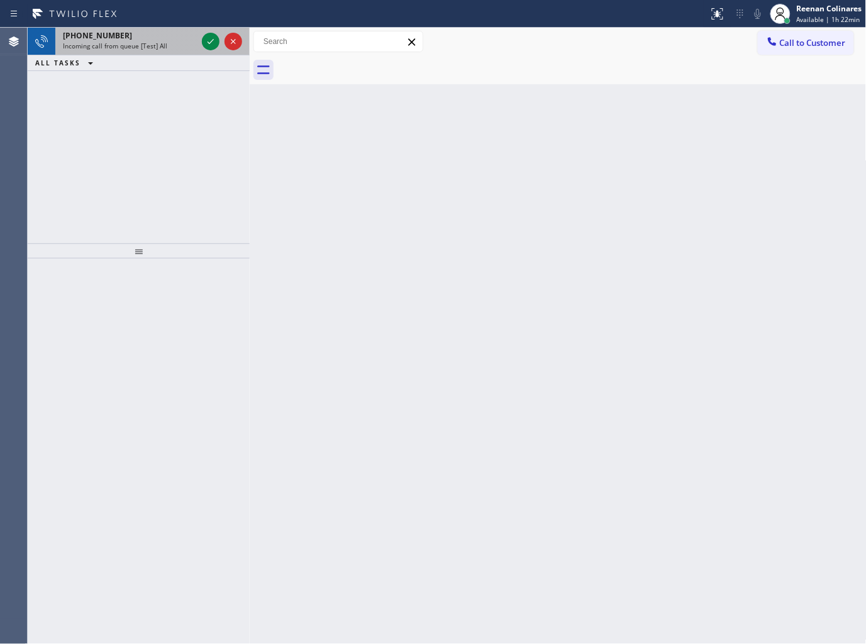
click at [162, 49] on span "Incoming call from queue [Test] All" at bounding box center [115, 45] width 104 height 9
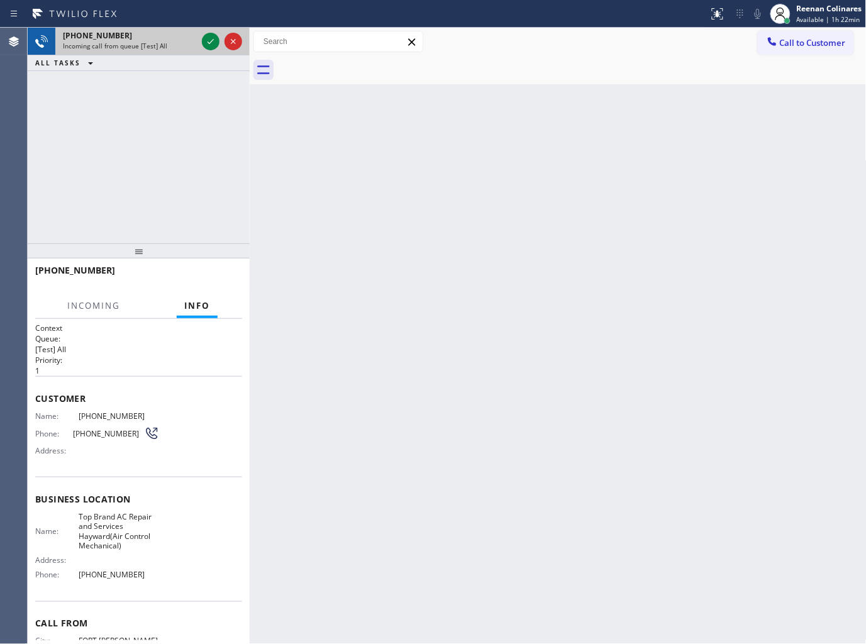
click at [189, 41] on div "Incoming call from queue [Test] All" at bounding box center [130, 45] width 134 height 9
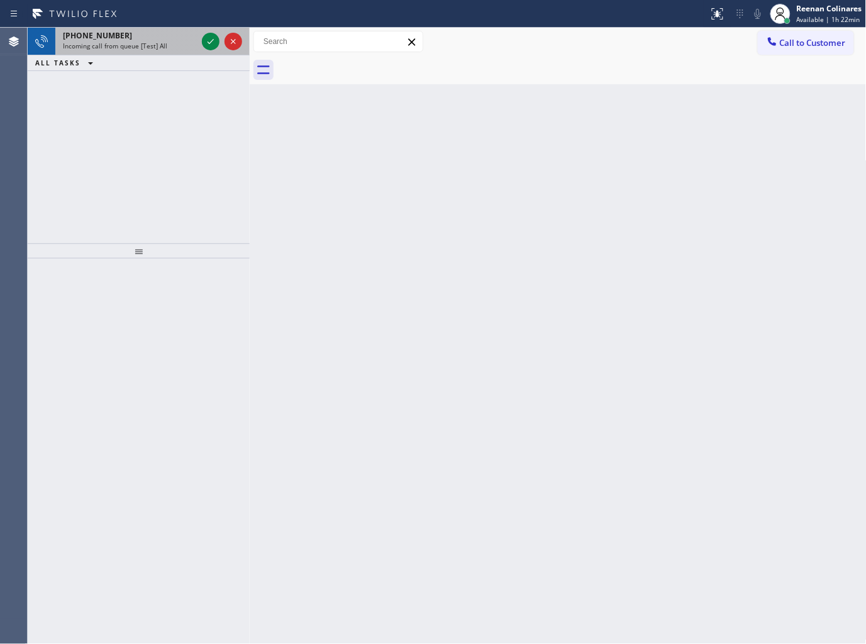
click at [180, 45] on div "Incoming call from queue [Test] All" at bounding box center [130, 45] width 134 height 9
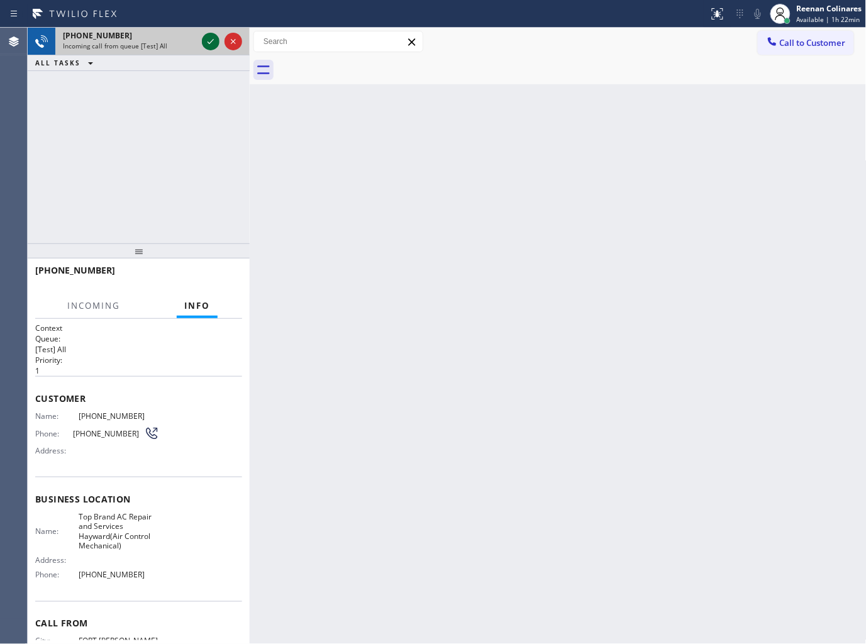
click at [212, 41] on icon at bounding box center [210, 41] width 15 height 15
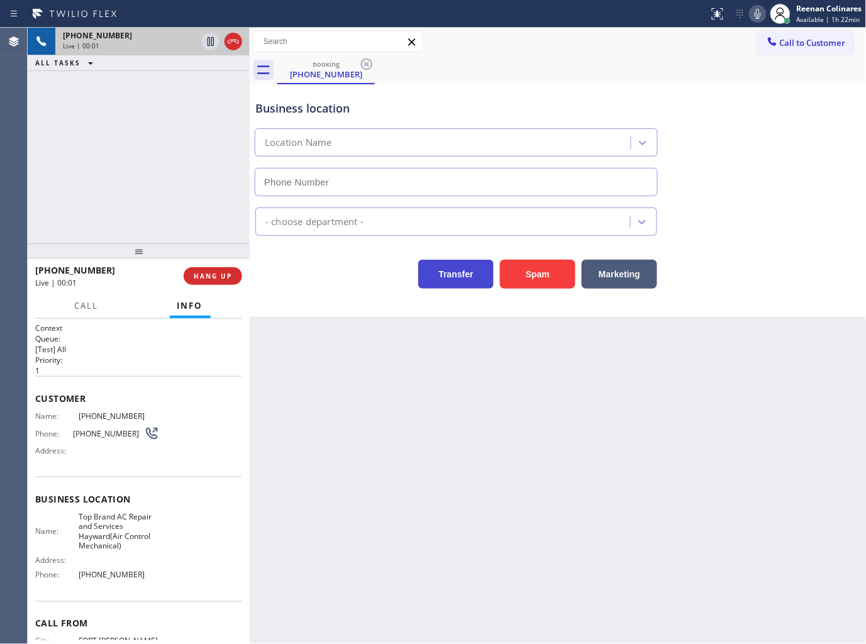
type input "[PHONE_NUMBER]"
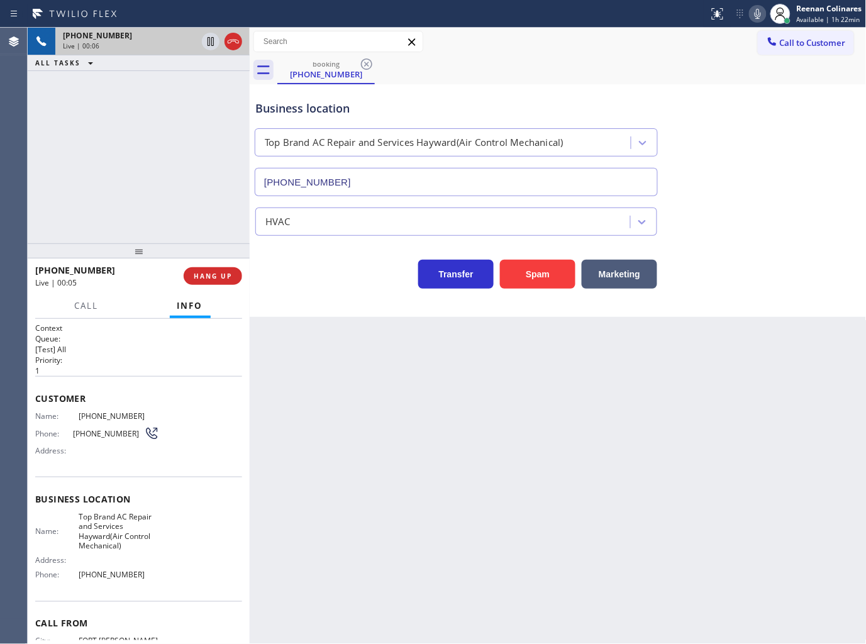
click at [759, 13] on icon at bounding box center [757, 14] width 6 height 10
click at [215, 277] on span "HANG UP" at bounding box center [213, 276] width 38 height 9
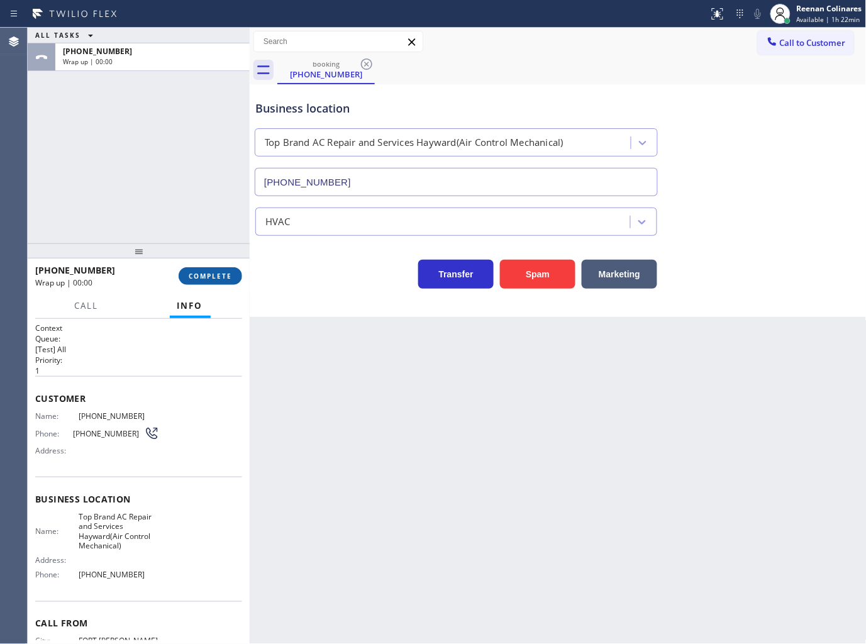
click at [224, 277] on span "COMPLETE" at bounding box center [210, 276] width 43 height 9
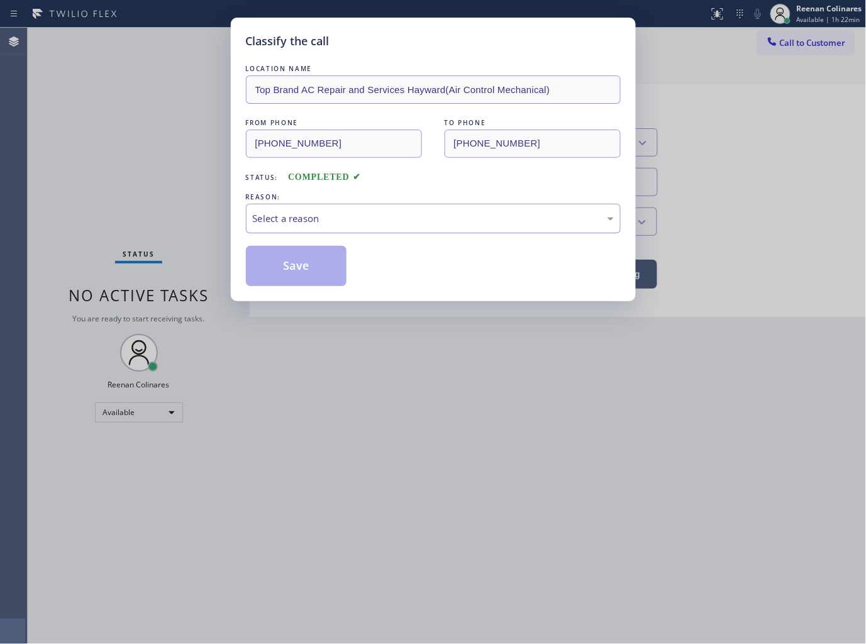
click at [274, 204] on div "Select a reason" at bounding box center [433, 219] width 375 height 30
click at [278, 265] on button "Save" at bounding box center [296, 266] width 101 height 40
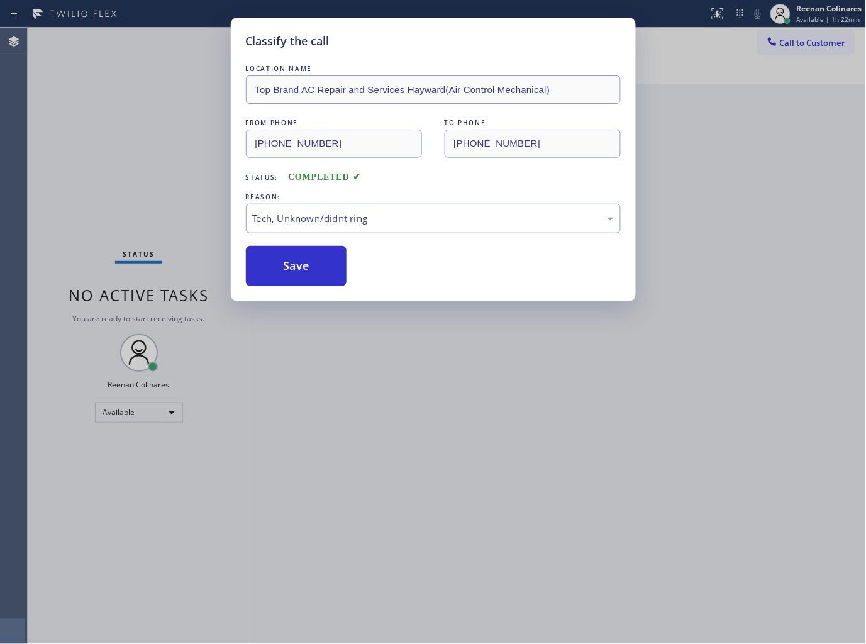
click at [147, 165] on div "Classify the call LOCATION NAME Top Brand AC Repair and Services Hayward(Air Co…" at bounding box center [433, 322] width 866 height 644
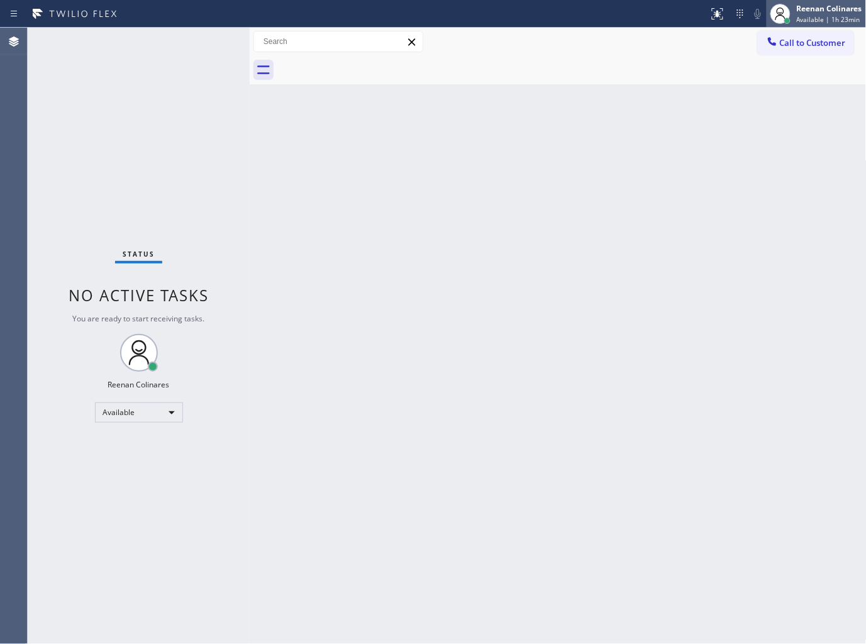
click at [808, 16] on span "Available | 1h 23min" at bounding box center [827, 19] width 63 height 9
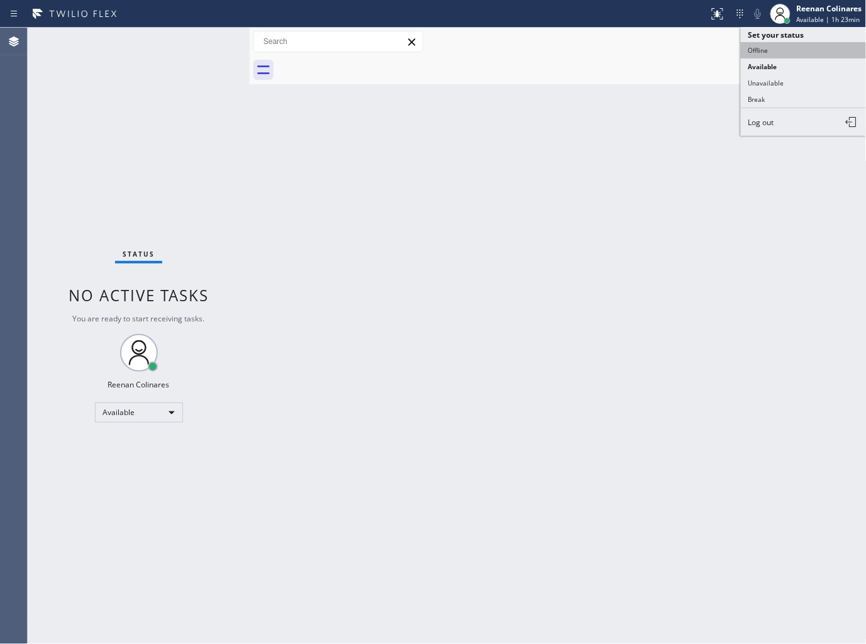
click at [765, 52] on button "Offline" at bounding box center [803, 50] width 126 height 16
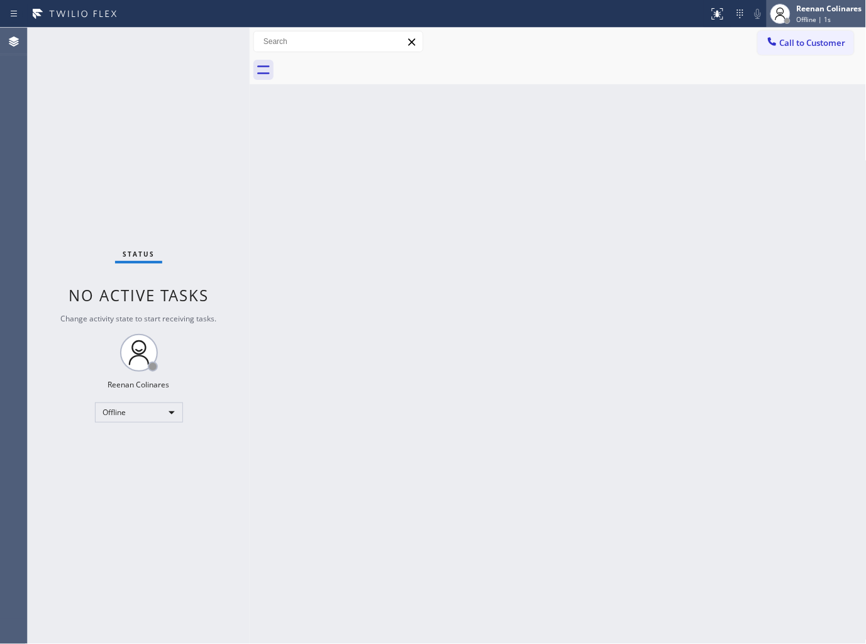
click at [827, 9] on div "Reenan Colinares" at bounding box center [828, 8] width 65 height 11
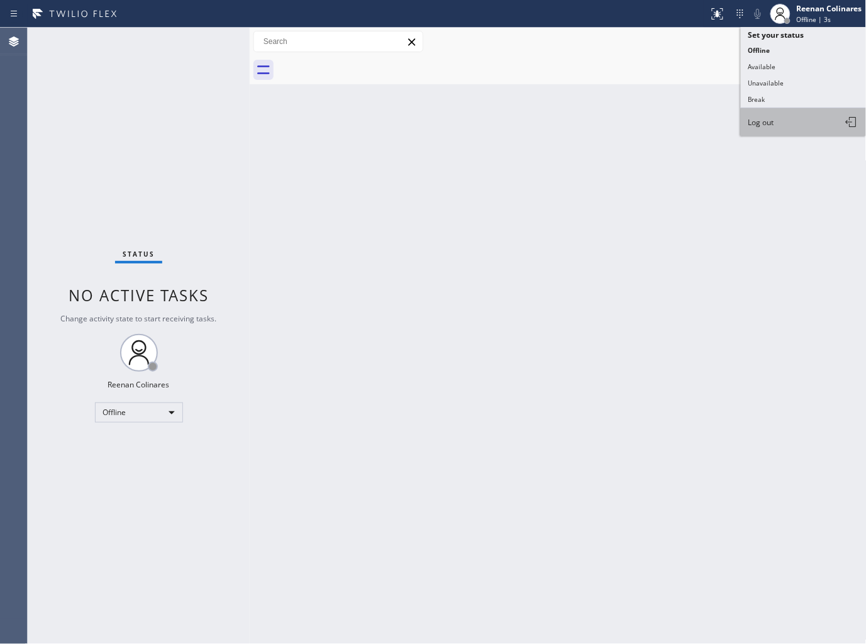
click at [765, 120] on span "Log out" at bounding box center [761, 122] width 26 height 11
